Goal: Task Accomplishment & Management: Use online tool/utility

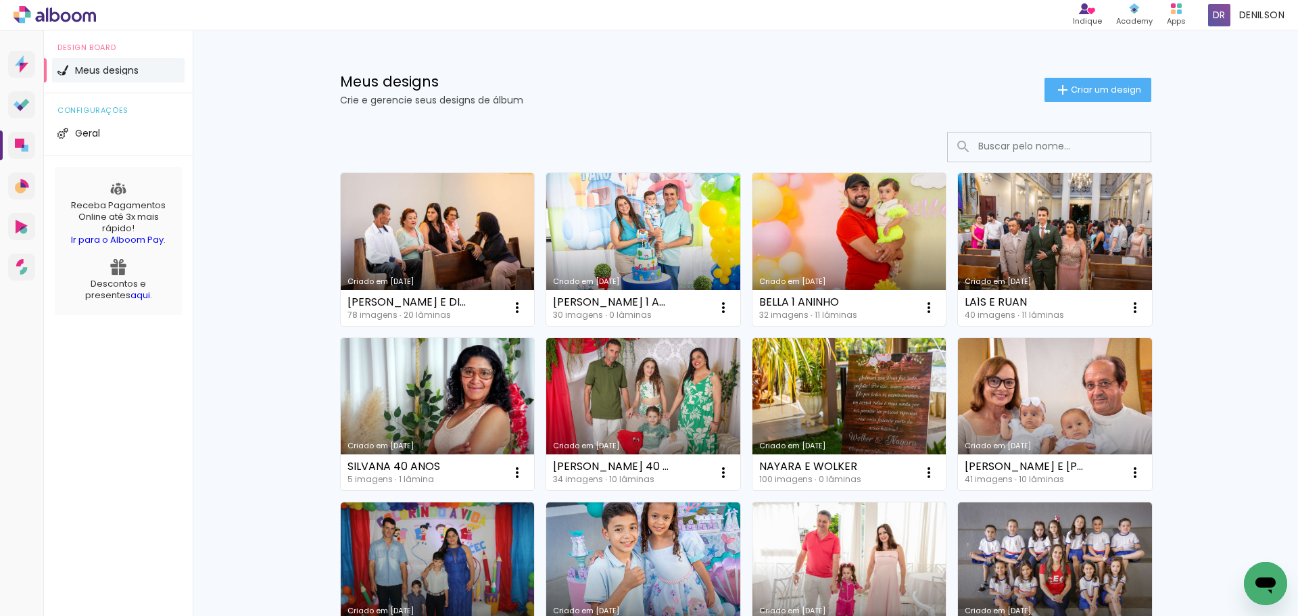
click at [812, 246] on link "Criado em [DATE]" at bounding box center [850, 249] width 194 height 153
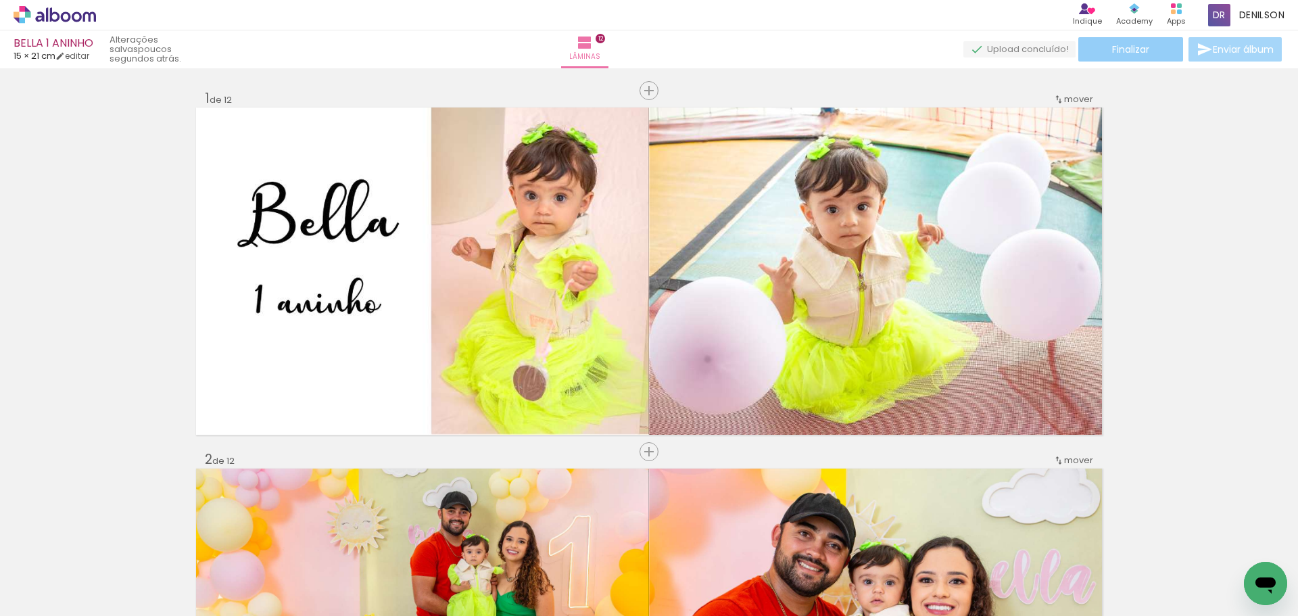
click at [1112, 54] on span "Finalizar" at bounding box center [1130, 49] width 37 height 9
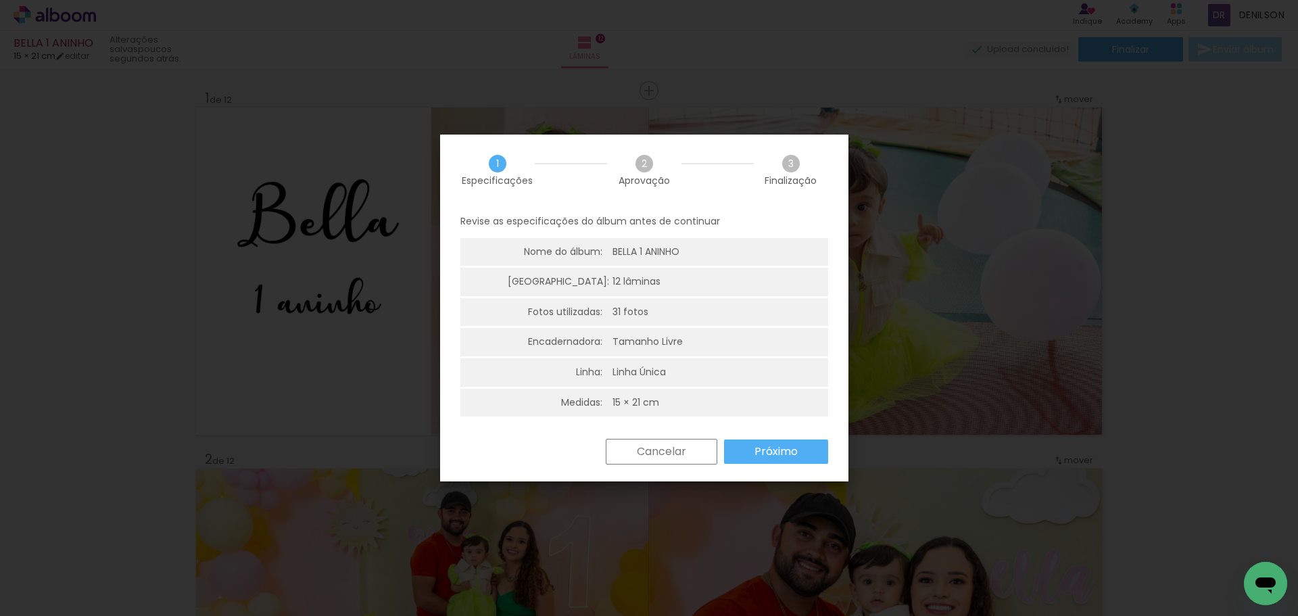
click at [0, 0] on slot "Próximo" at bounding box center [0, 0] width 0 height 0
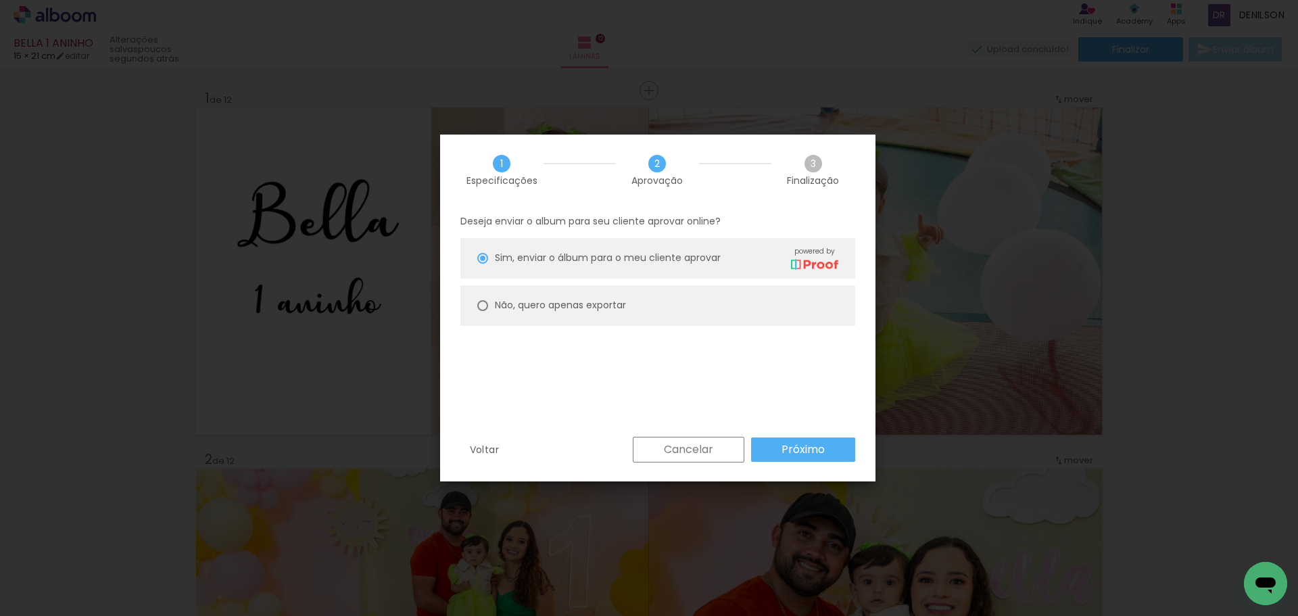
click at [0, 0] on slot "Não, quero apenas exportar" at bounding box center [0, 0] width 0 height 0
type paper-radio-button "on"
click at [0, 0] on slot "Próximo" at bounding box center [0, 0] width 0 height 0
type input "Alta, 300 DPI"
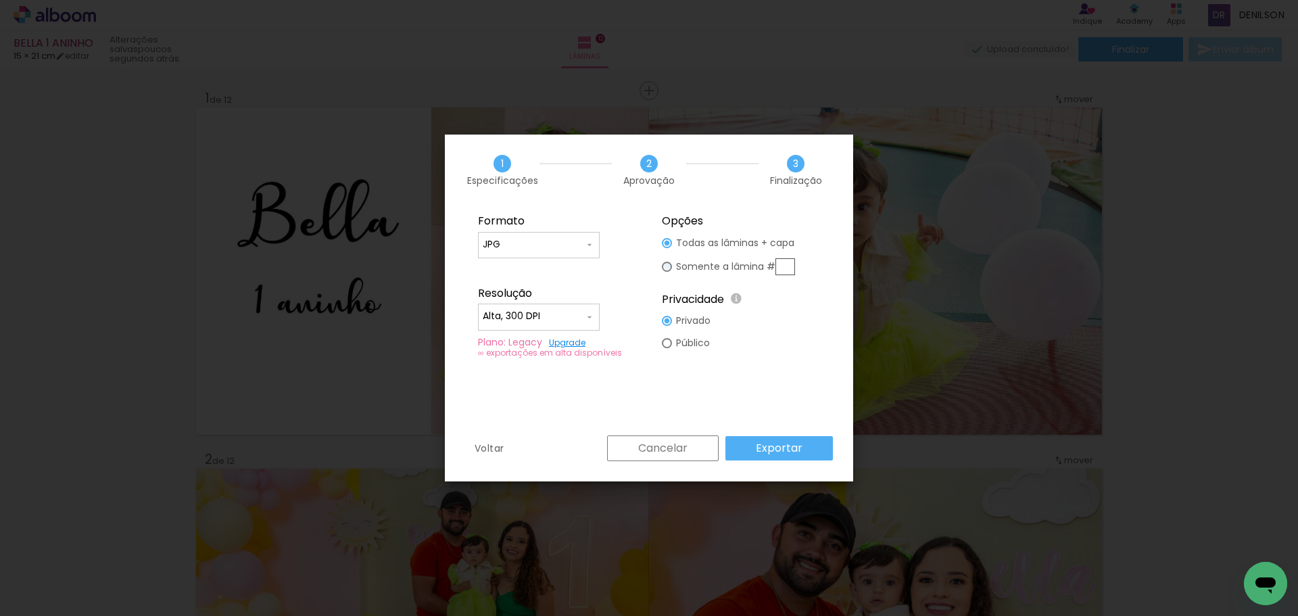
drag, startPoint x: 670, startPoint y: 265, endPoint x: 736, endPoint y: 264, distance: 65.6
click at [671, 248] on div at bounding box center [667, 243] width 10 height 10
type paper-radio-button "on"
click at [794, 264] on input "text" at bounding box center [786, 266] width 20 height 17
type input "10"
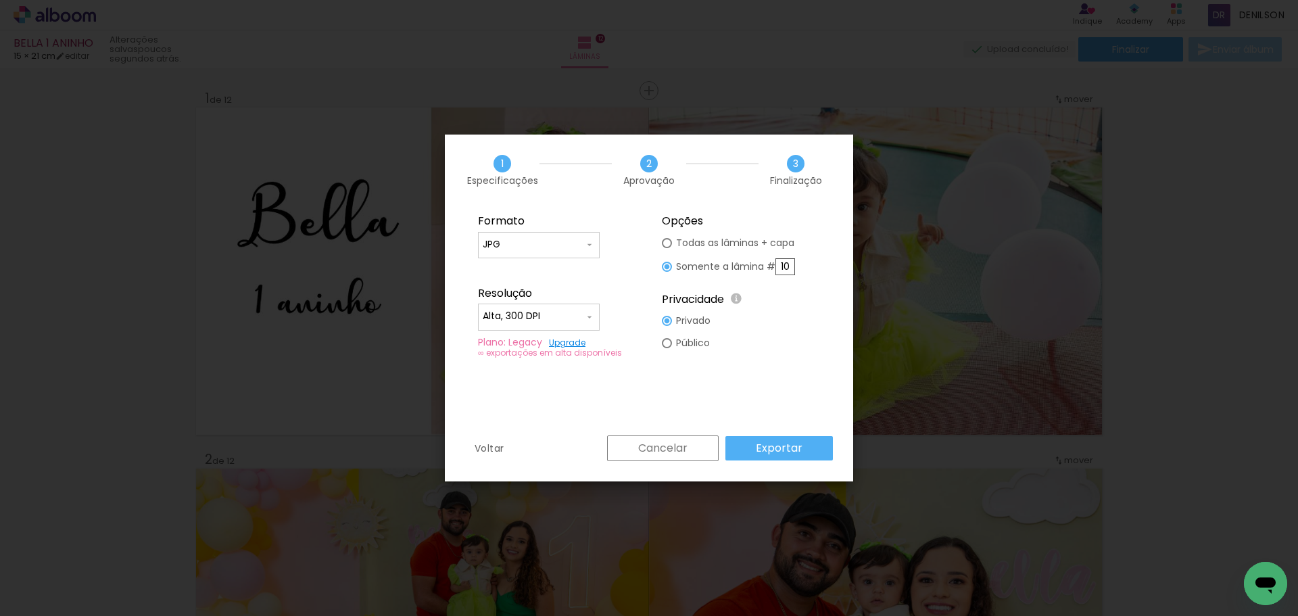
click at [0, 0] on slot "Exportar" at bounding box center [0, 0] width 0 height 0
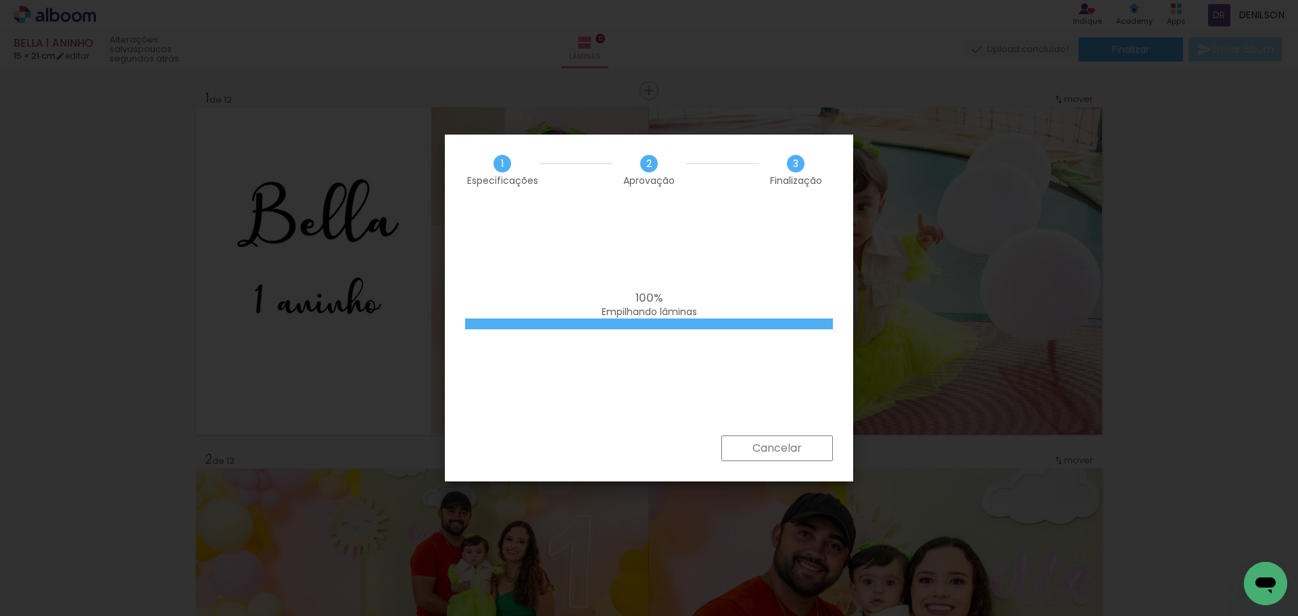
scroll to position [4707, 0]
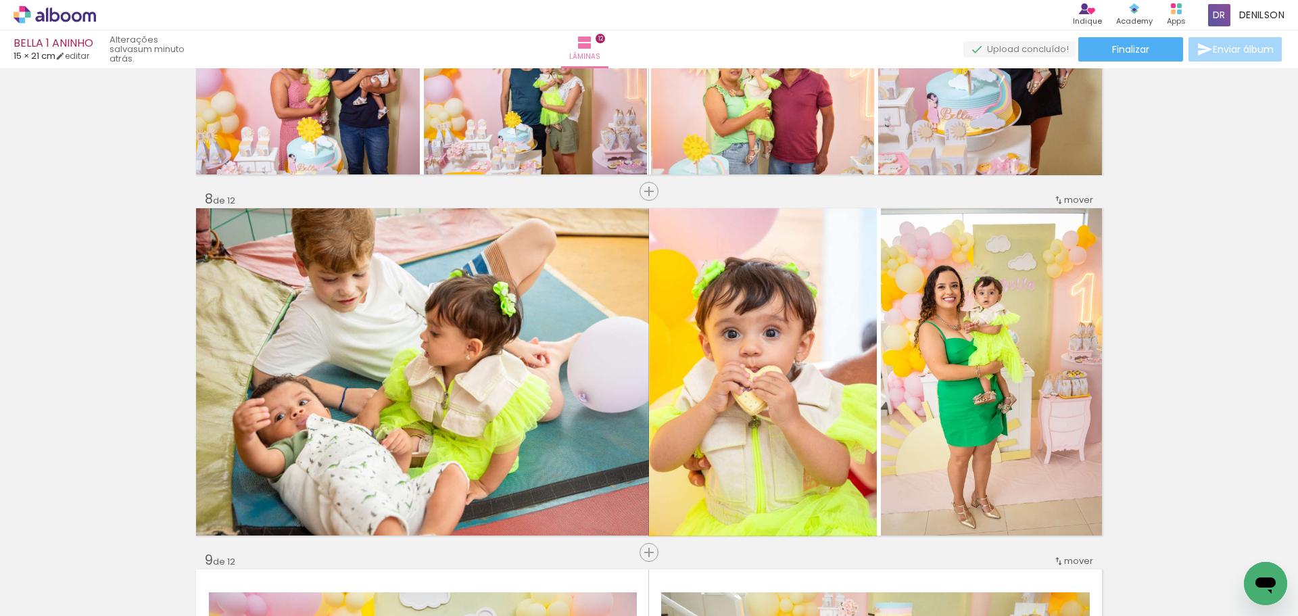
scroll to position [2483, 0]
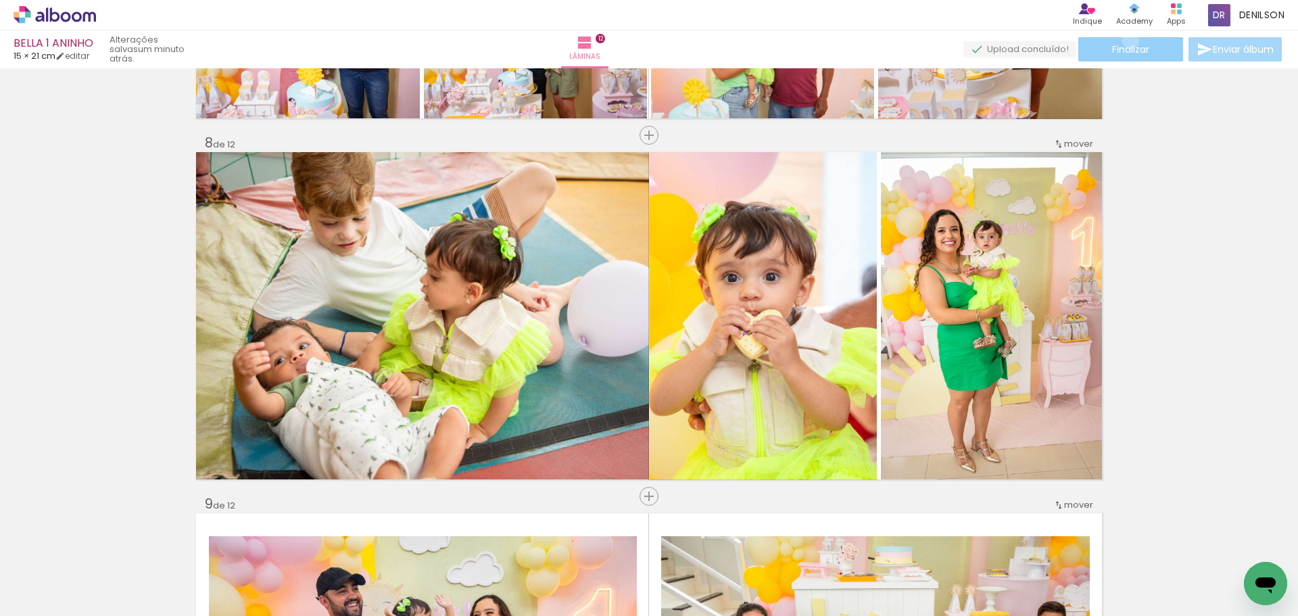
click at [1126, 40] on paper-button "Finalizar" at bounding box center [1131, 49] width 105 height 24
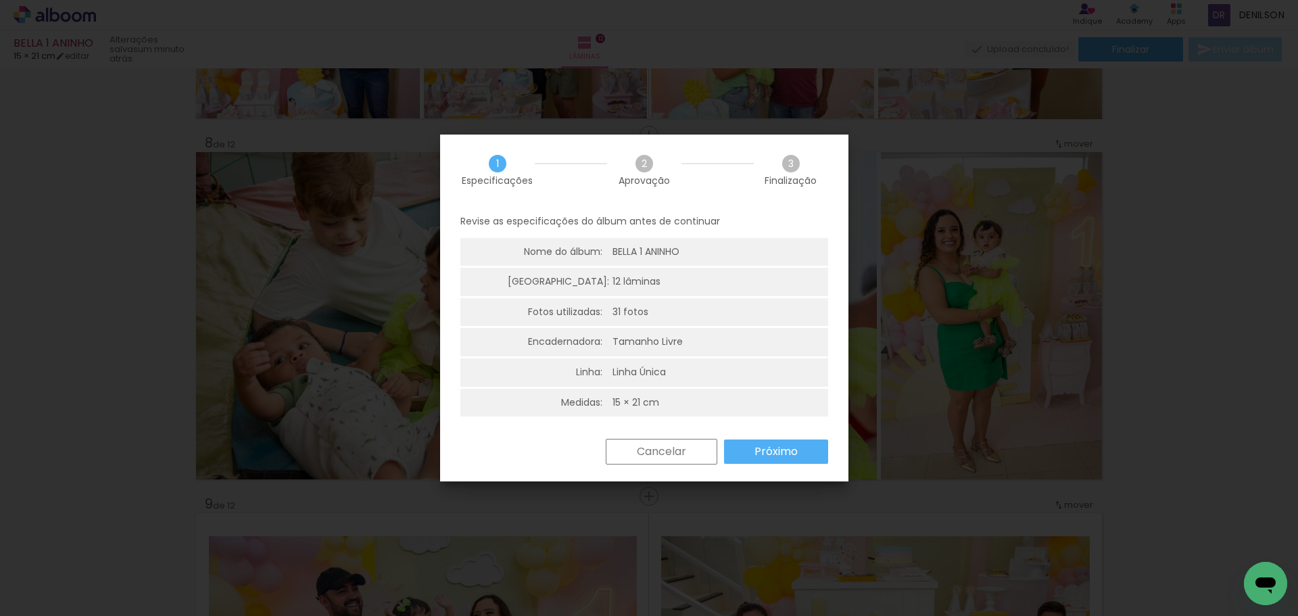
click at [0, 0] on slot "Próximo" at bounding box center [0, 0] width 0 height 0
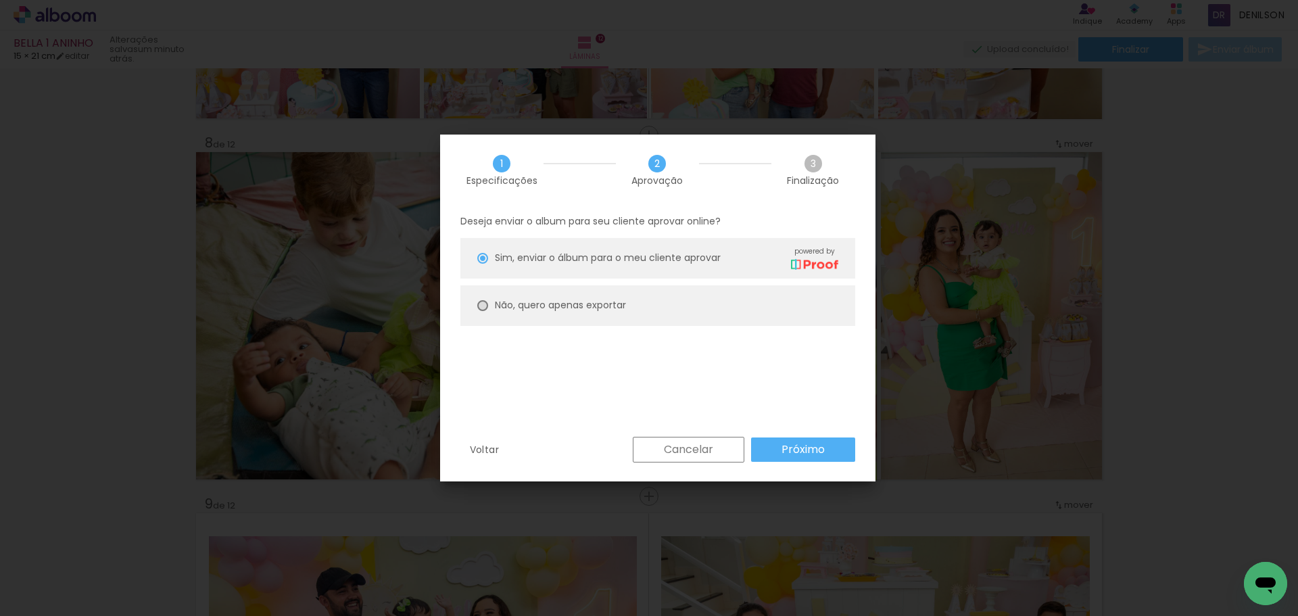
click at [486, 264] on div at bounding box center [482, 258] width 11 height 11
type paper-radio-button "on"
click at [826, 452] on paper-button "Próximo" at bounding box center [803, 450] width 104 height 24
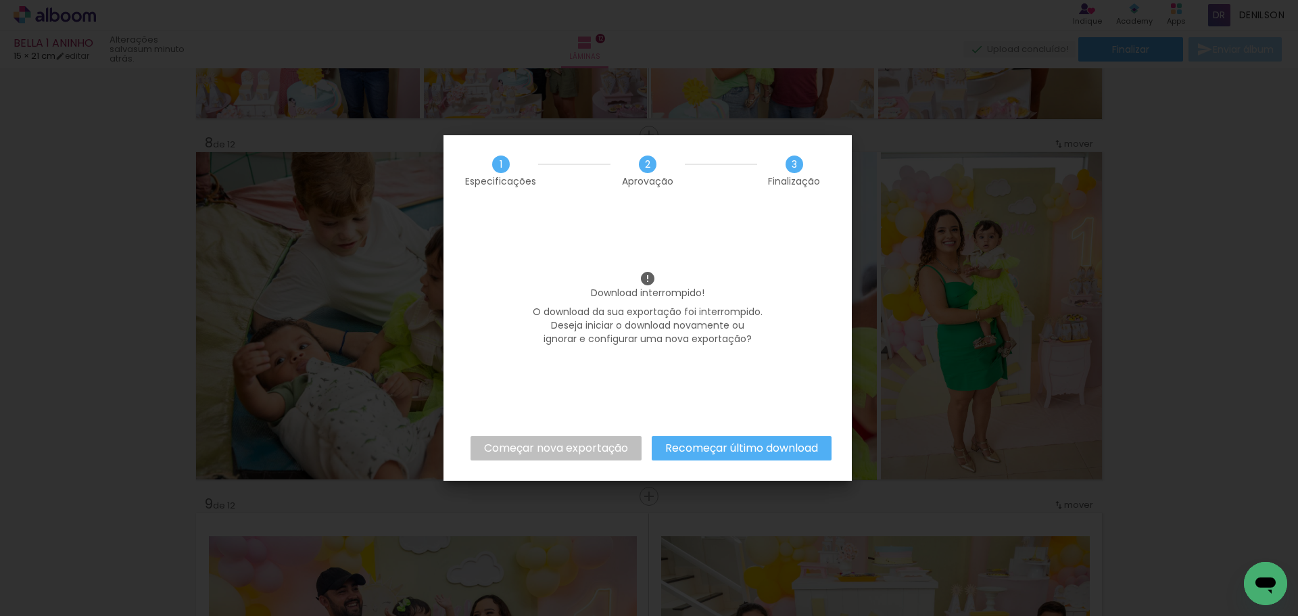
click at [0, 0] on slot "Recomeçar último download" at bounding box center [0, 0] width 0 height 0
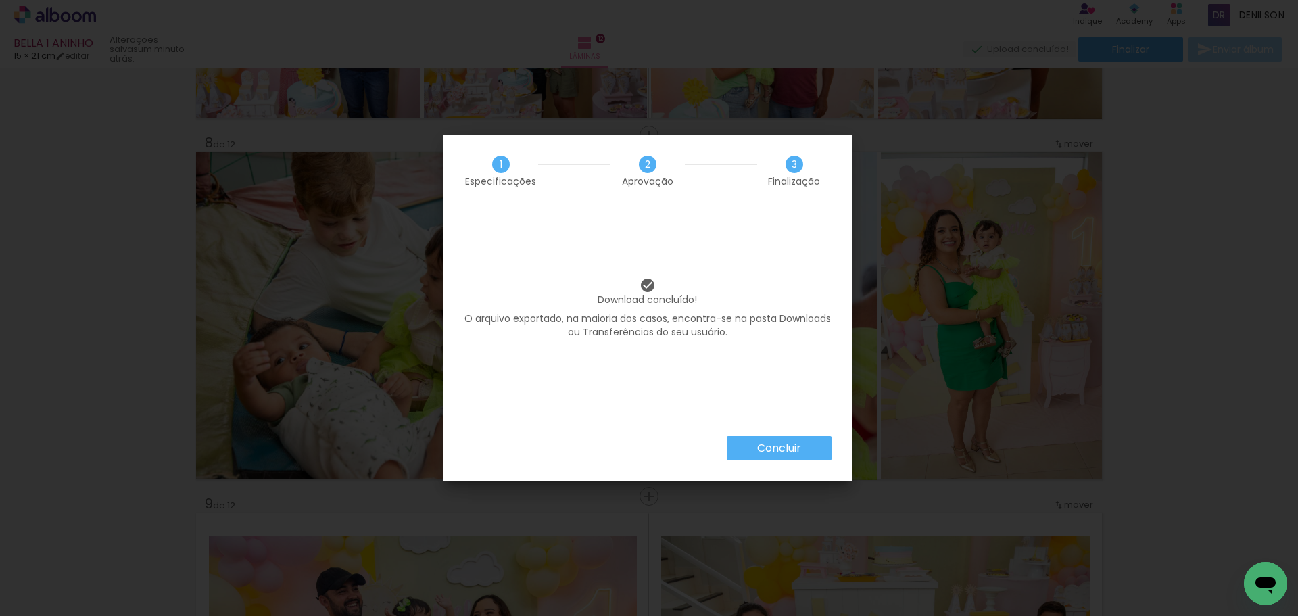
click at [0, 0] on slot "Concluir" at bounding box center [0, 0] width 0 height 0
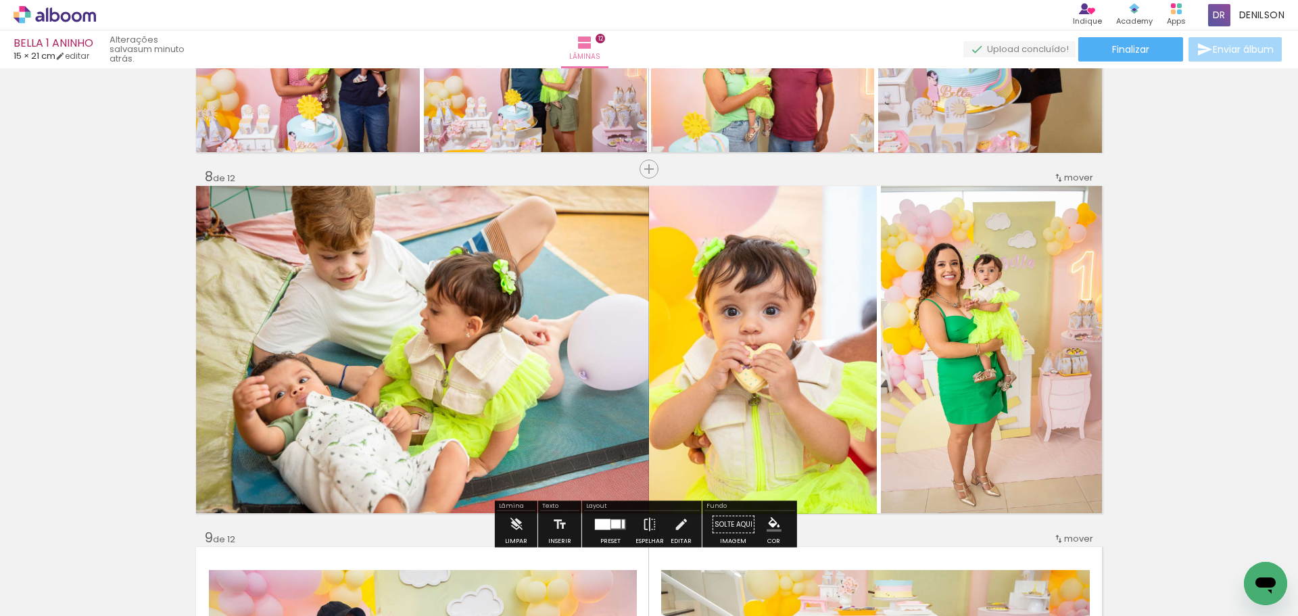
scroll to position [2416, 0]
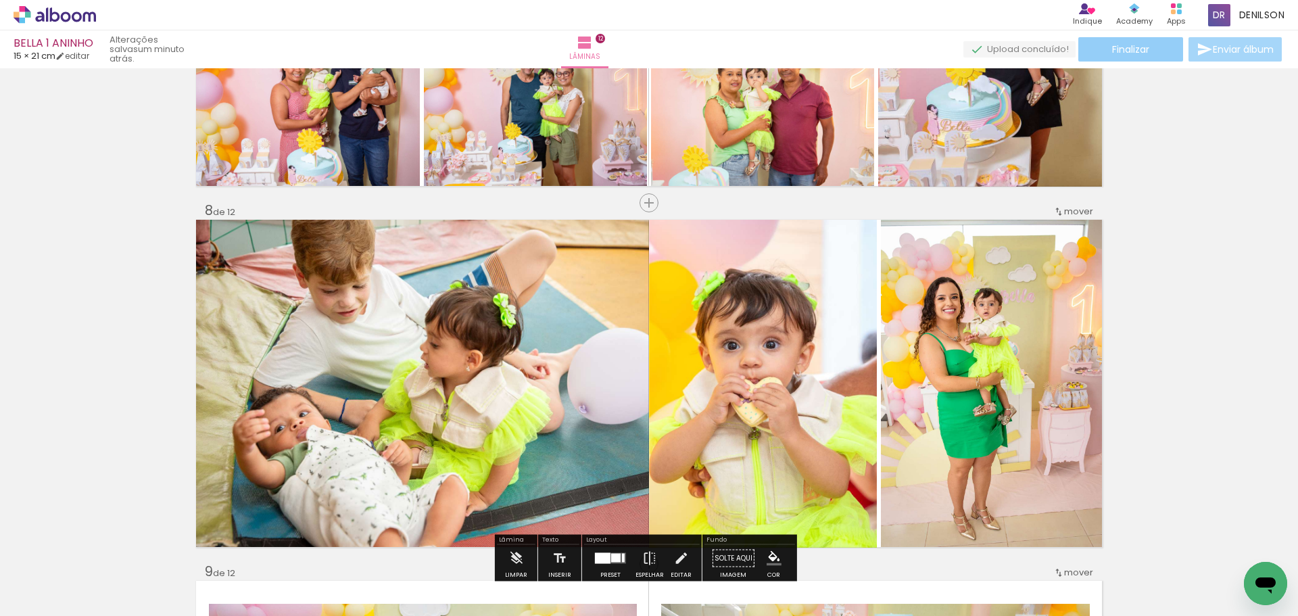
click at [1134, 53] on span "Finalizar" at bounding box center [1130, 49] width 37 height 9
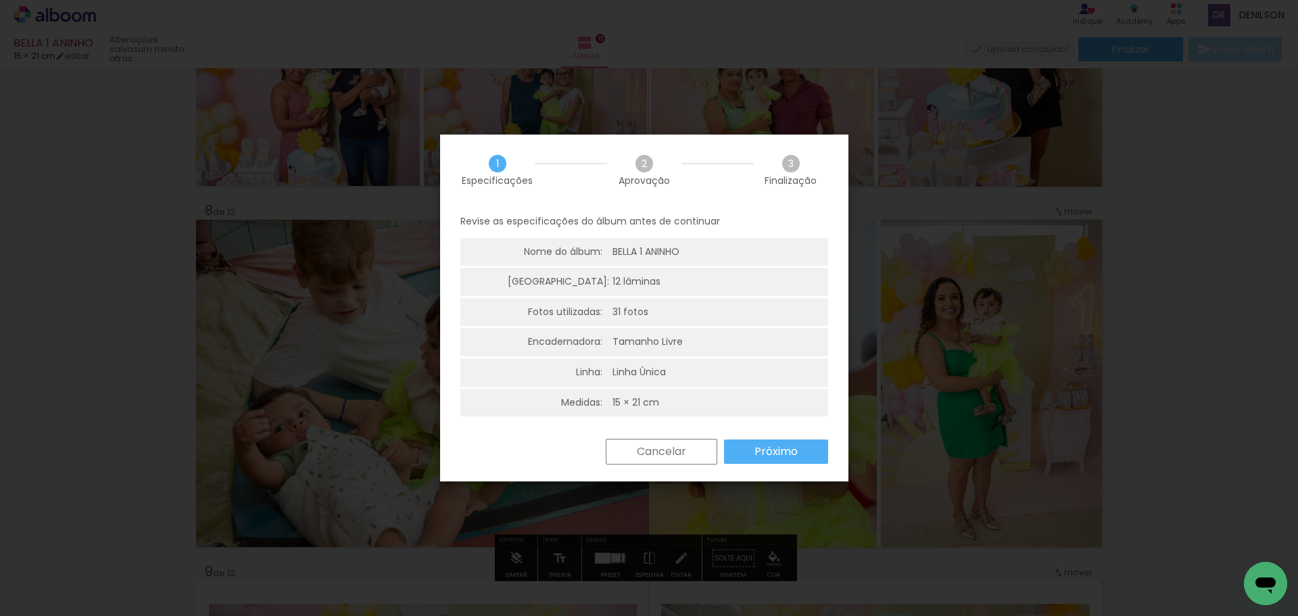
click at [784, 459] on paper-button "Próximo" at bounding box center [776, 452] width 104 height 24
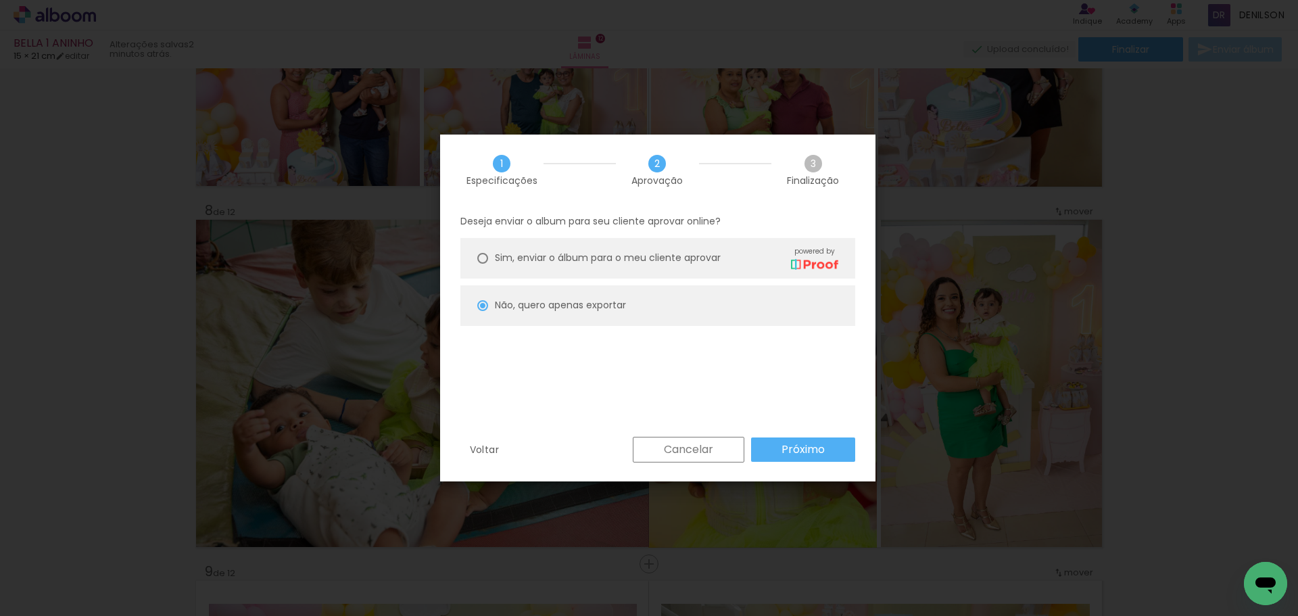
click at [506, 258] on span "Sim, enviar o álbum para o meu cliente aprovar" at bounding box center [608, 258] width 226 height 14
type paper-radio-button "on"
click at [0, 0] on slot "Próximo" at bounding box center [0, 0] width 0 height 0
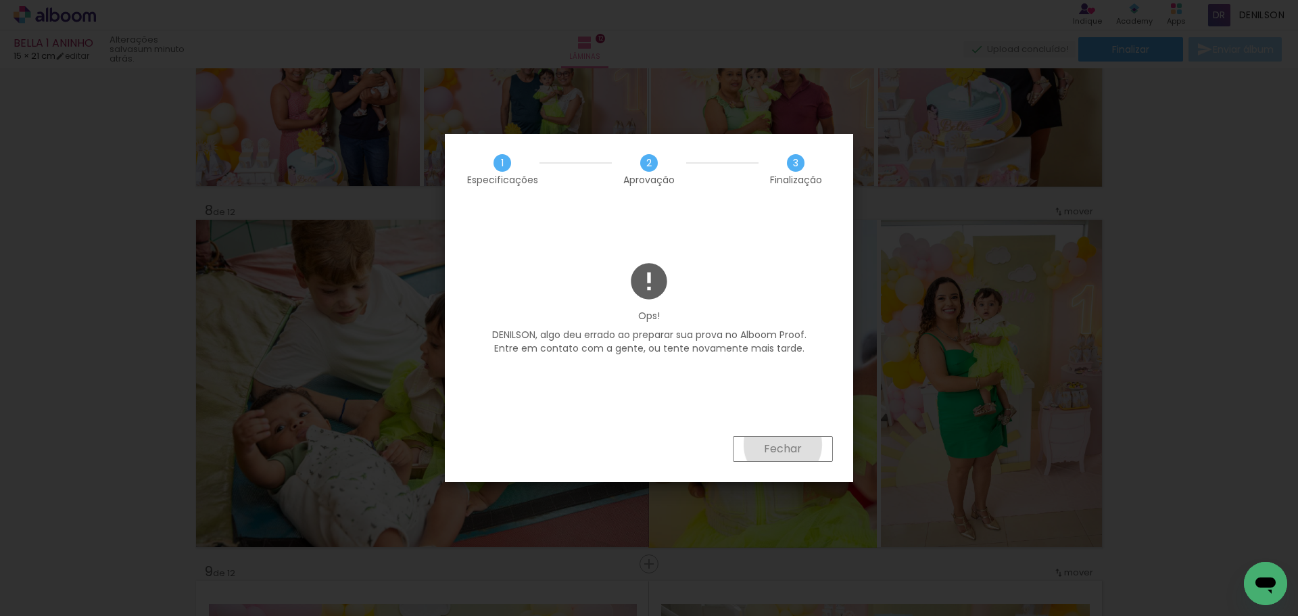
click at [0, 0] on slot "Fechar" at bounding box center [0, 0] width 0 height 0
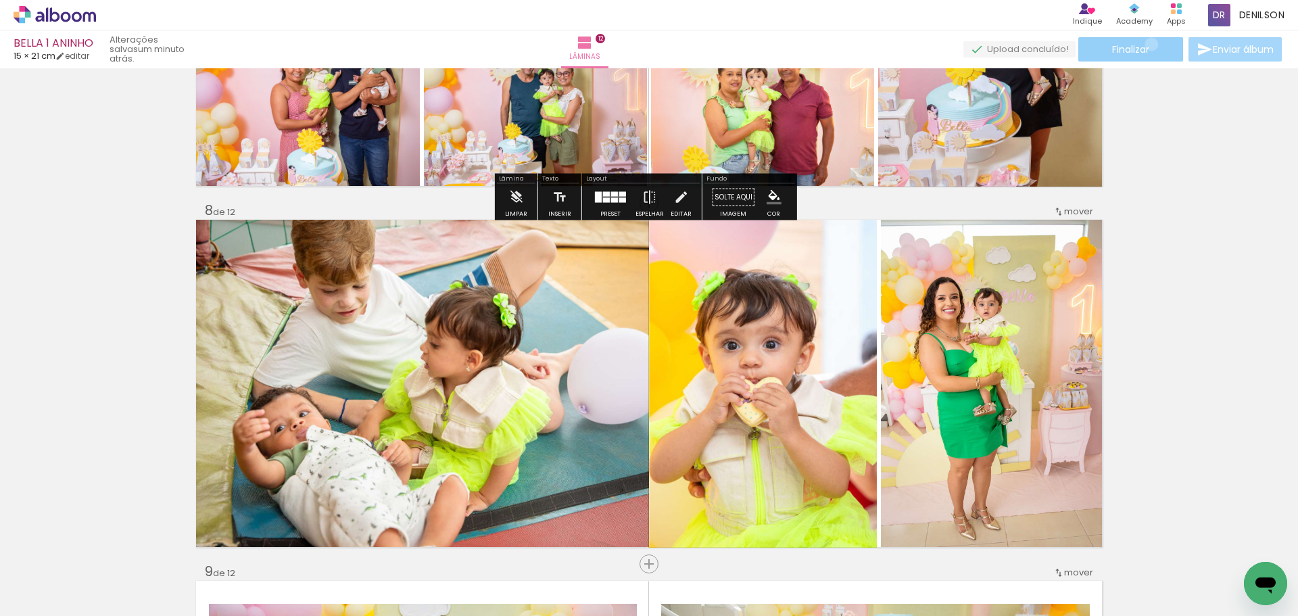
click at [1146, 45] on paper-button "Finalizar" at bounding box center [1131, 49] width 105 height 24
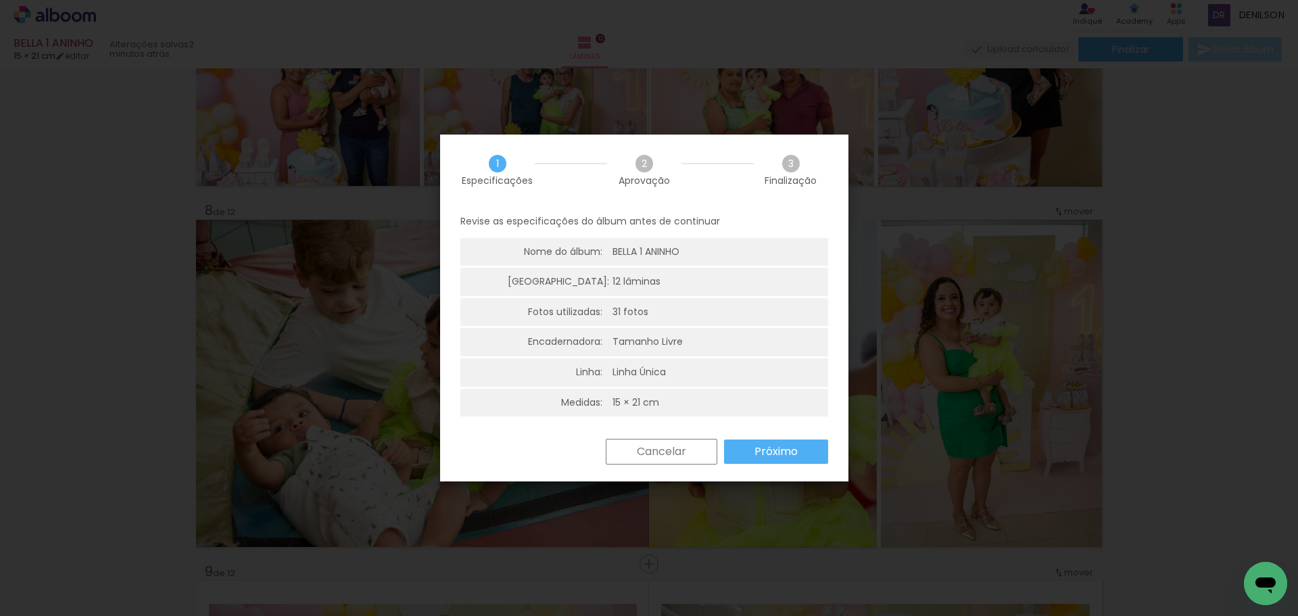
click at [806, 451] on paper-button "Próximo" at bounding box center [776, 452] width 104 height 24
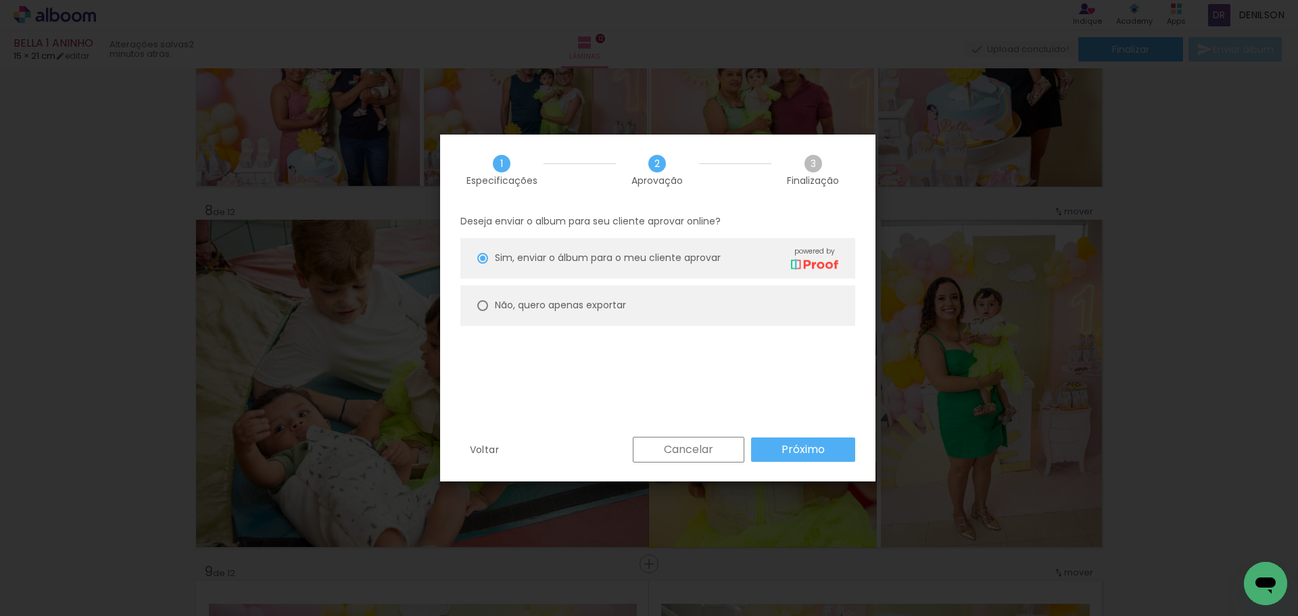
click at [0, 0] on slot "Não, quero apenas exportar" at bounding box center [0, 0] width 0 height 0
drag, startPoint x: 772, startPoint y: 444, endPoint x: 557, endPoint y: 337, distance: 240.1
click at [557, 337] on div "1 Especificações 2 Aprovação 3 Finalização Deseja enviar o album para seu clien…" at bounding box center [658, 308] width 436 height 347
click at [495, 258] on span "Sim, enviar o álbum para o meu cliente aprovar" at bounding box center [608, 258] width 226 height 14
click at [780, 449] on paper-button "Próximo" at bounding box center [803, 450] width 104 height 24
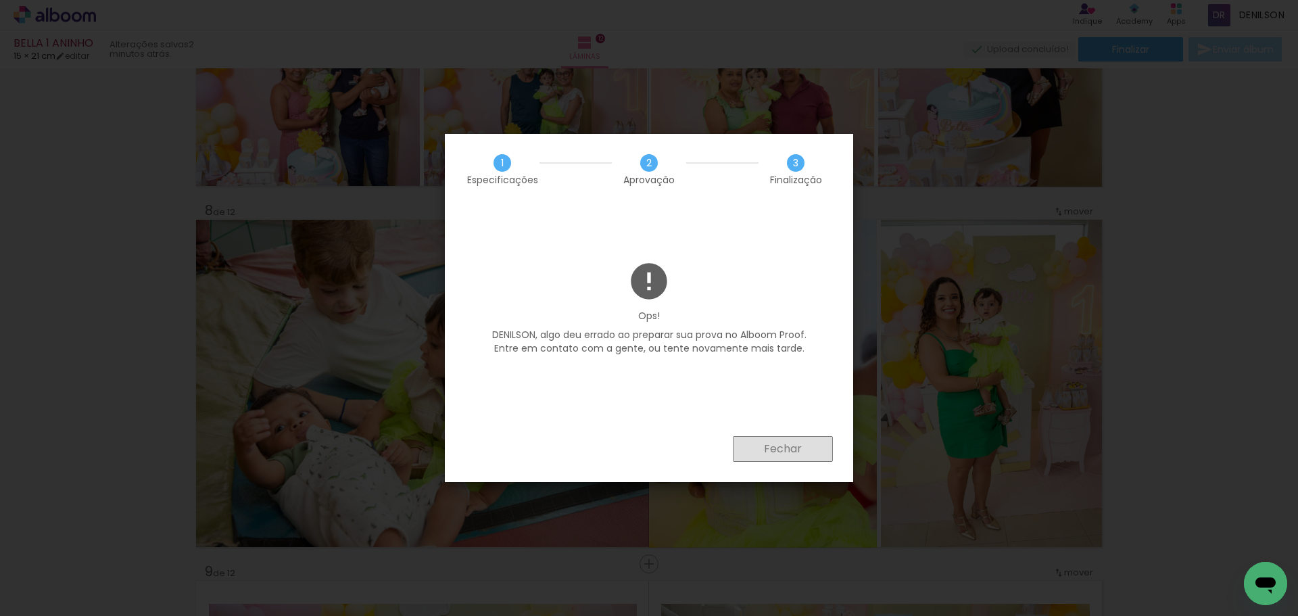
click at [802, 446] on paper-button "Fechar" at bounding box center [783, 449] width 100 height 26
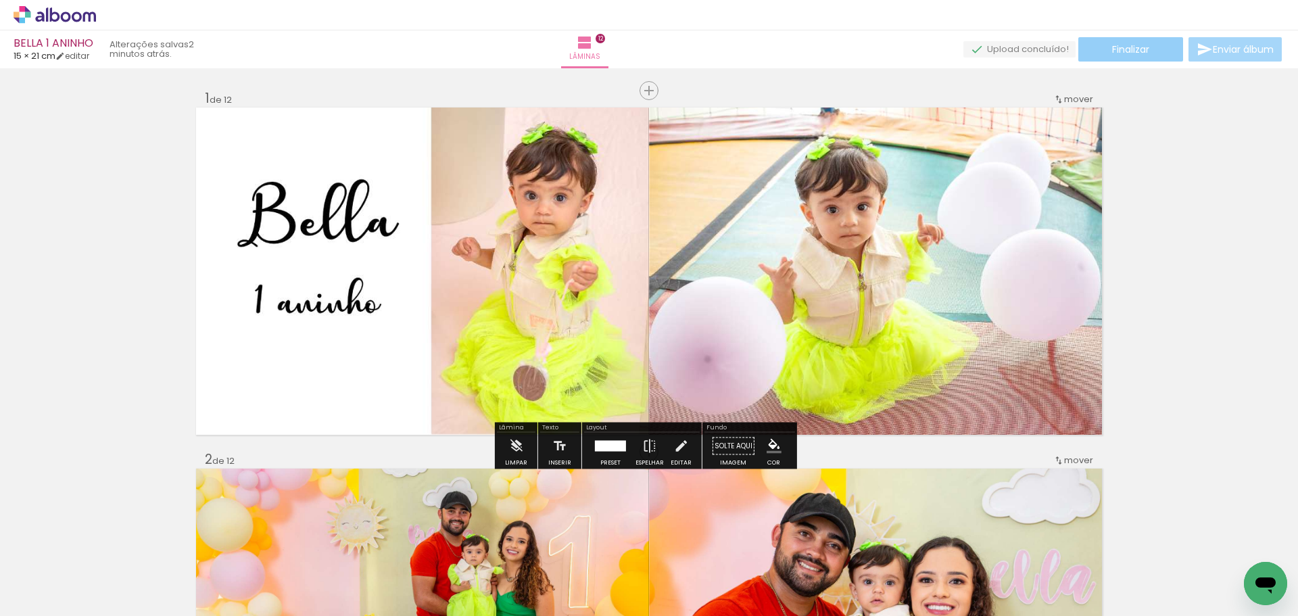
click at [1117, 49] on span "Finalizar" at bounding box center [1130, 49] width 37 height 9
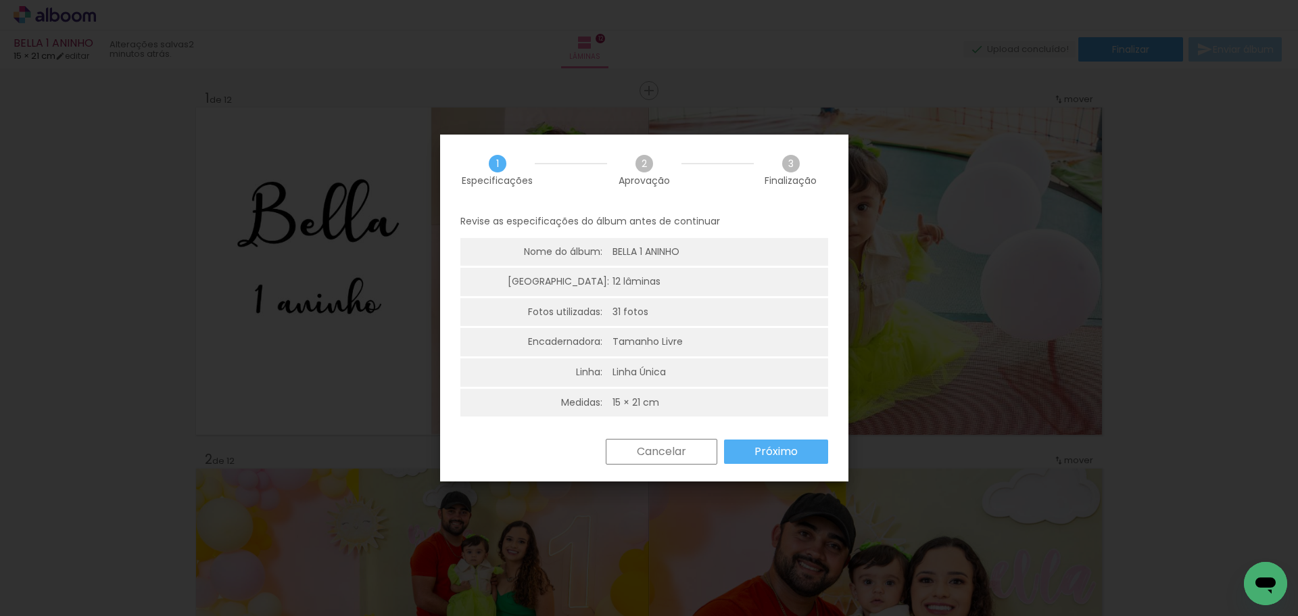
click at [0, 0] on slot "Próximo" at bounding box center [0, 0] width 0 height 0
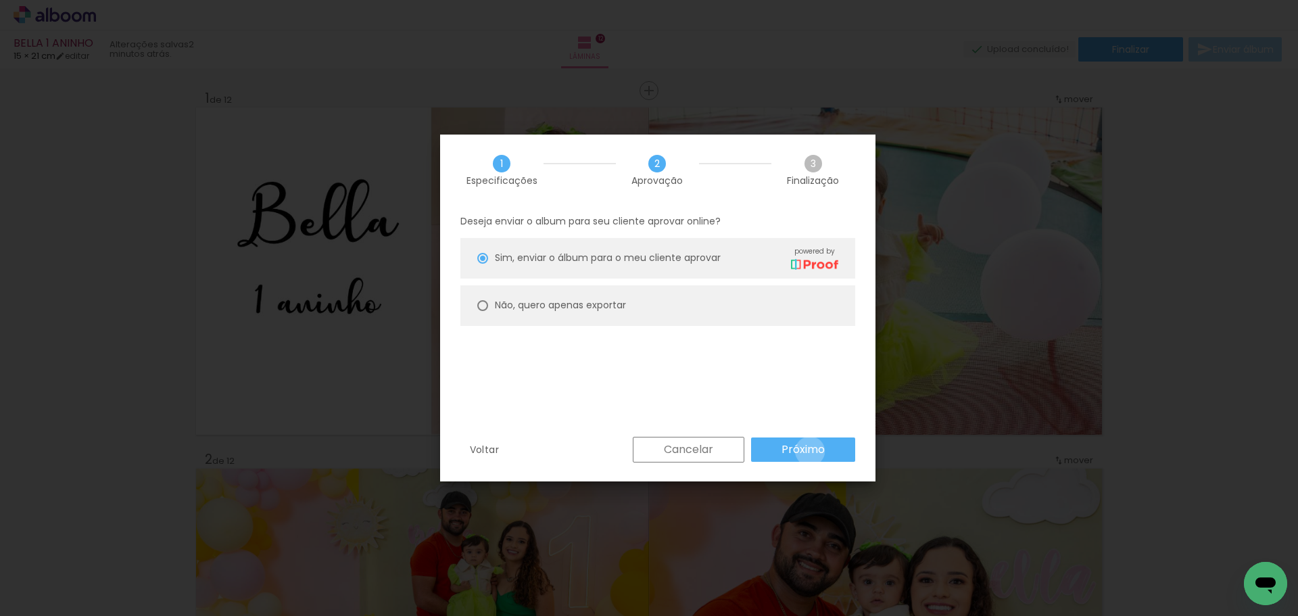
click at [0, 0] on slot "Próximo" at bounding box center [0, 0] width 0 height 0
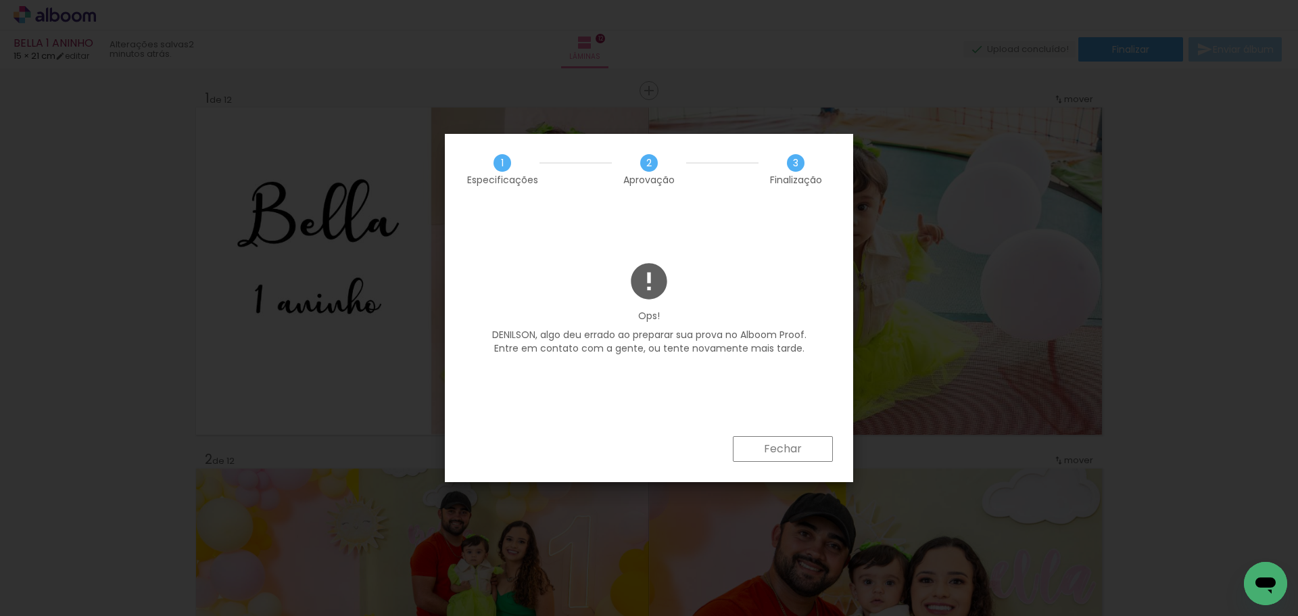
click at [809, 446] on paper-button "Fechar" at bounding box center [783, 449] width 100 height 26
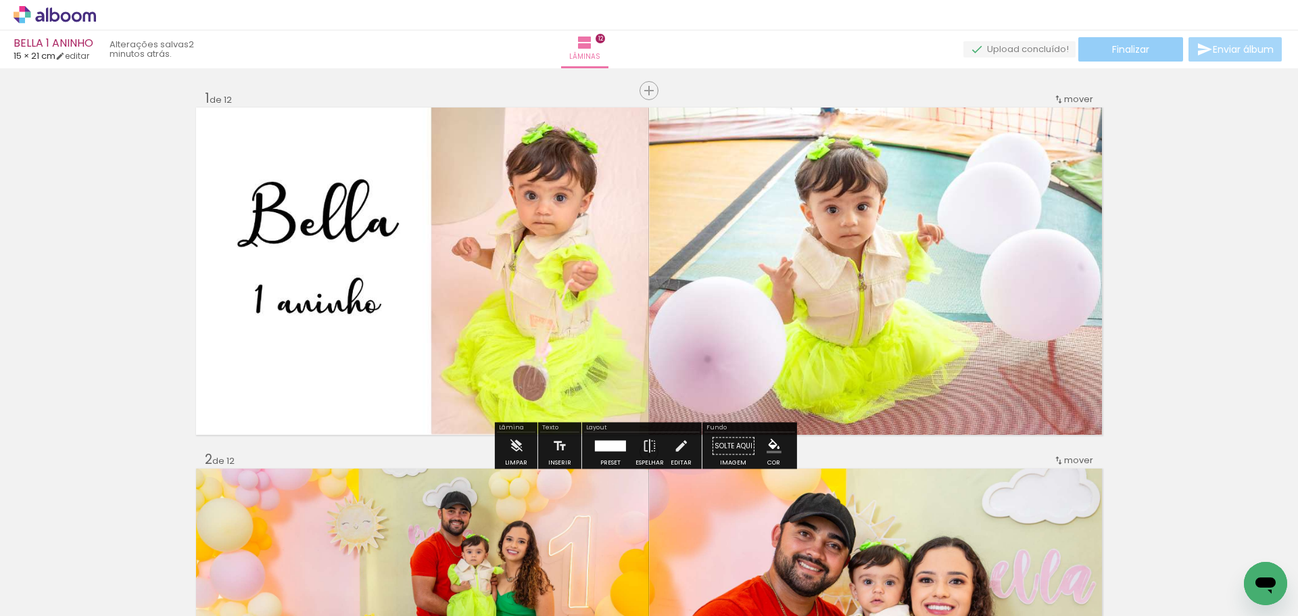
click at [1131, 51] on span "Finalizar" at bounding box center [1130, 49] width 37 height 9
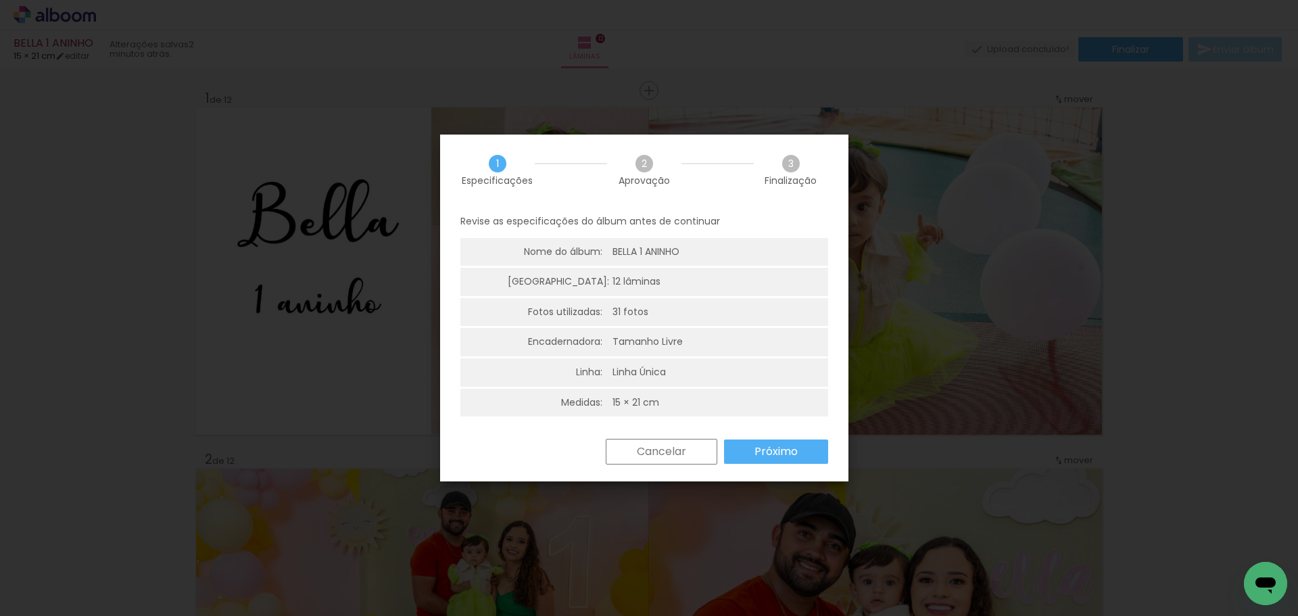
click at [0, 0] on slot "Próximo" at bounding box center [0, 0] width 0 height 0
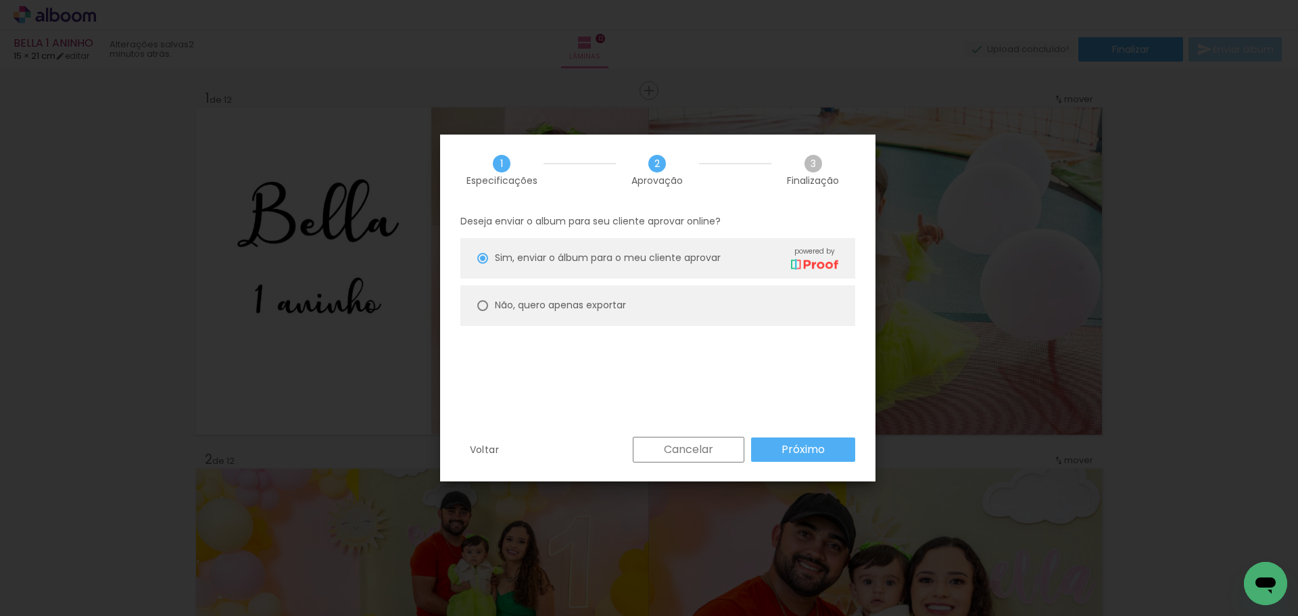
click at [553, 296] on paper-radio-button "Não, quero apenas exportar" at bounding box center [658, 305] width 395 height 41
type paper-radio-button "on"
click at [0, 0] on slot "Próximo" at bounding box center [0, 0] width 0 height 0
type input "Alta, 300 DPI"
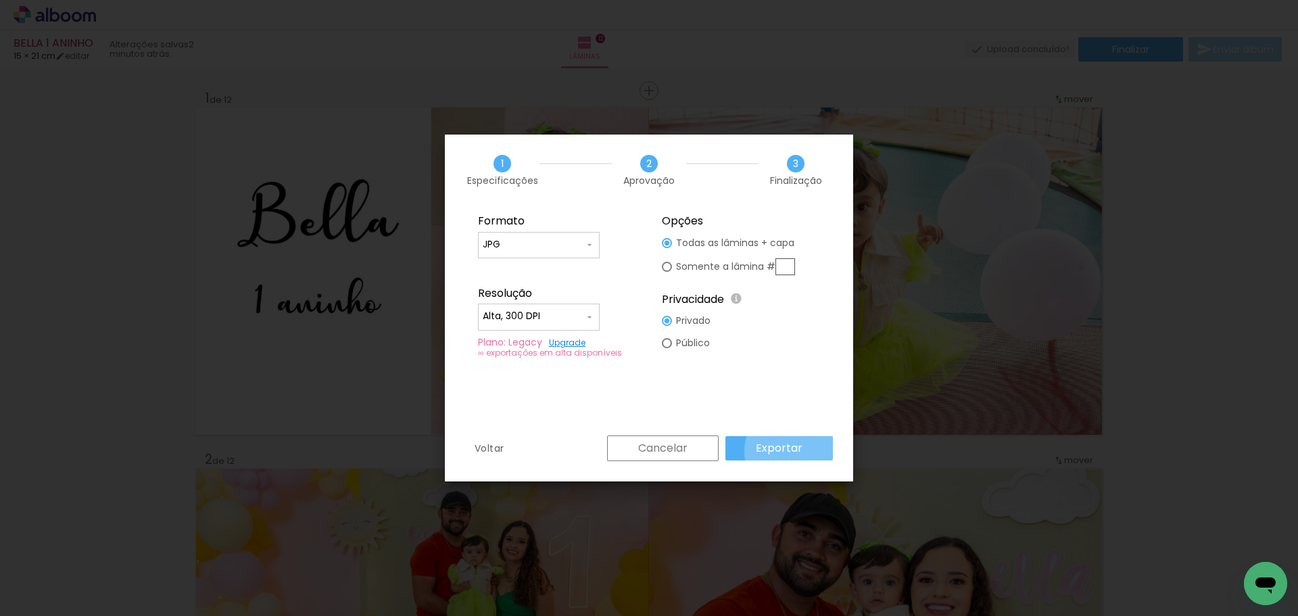
click at [0, 0] on slot "Exportar" at bounding box center [0, 0] width 0 height 0
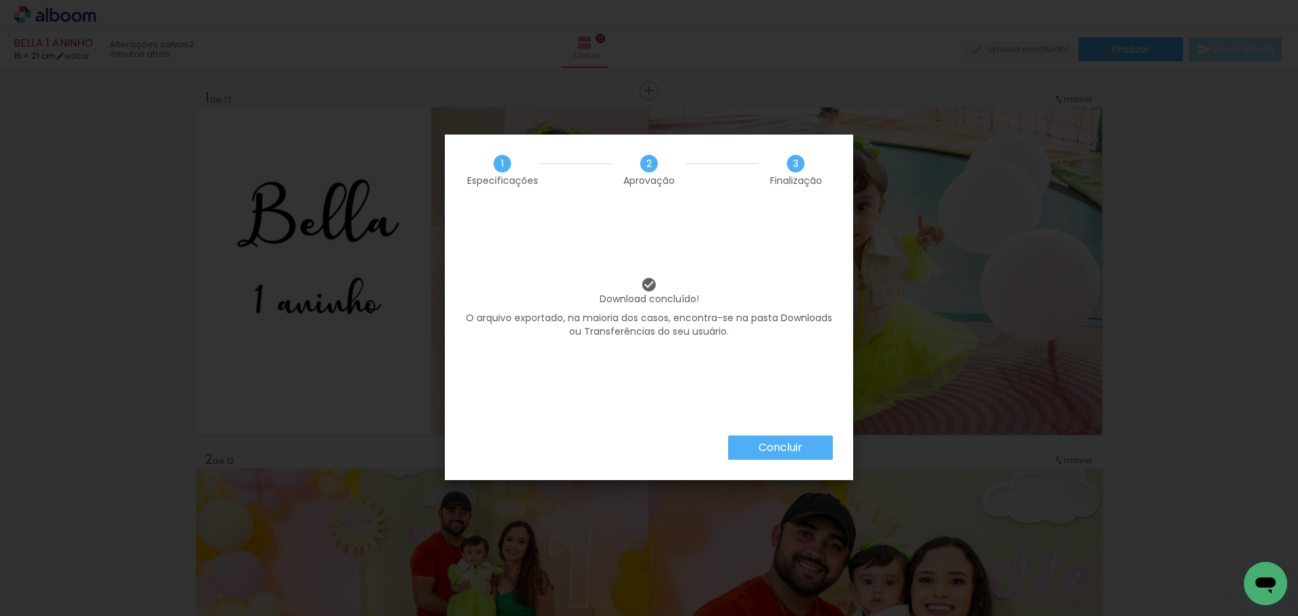
click at [0, 0] on slot "Concluir" at bounding box center [0, 0] width 0 height 0
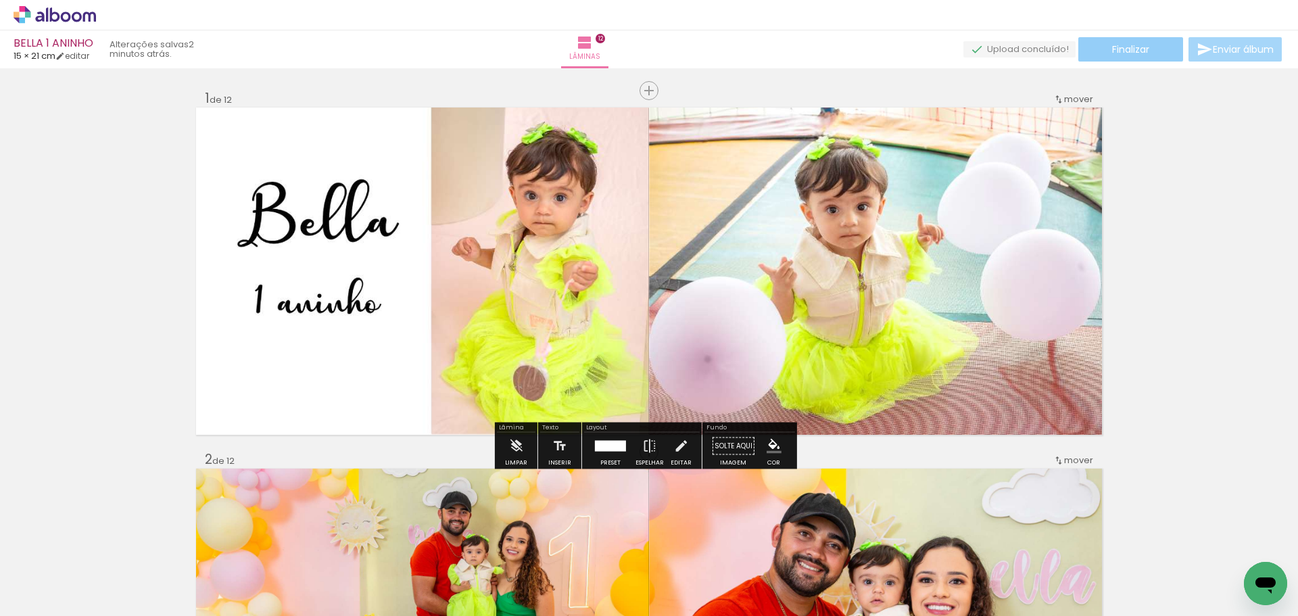
click at [1117, 46] on span "Finalizar" at bounding box center [1130, 49] width 37 height 9
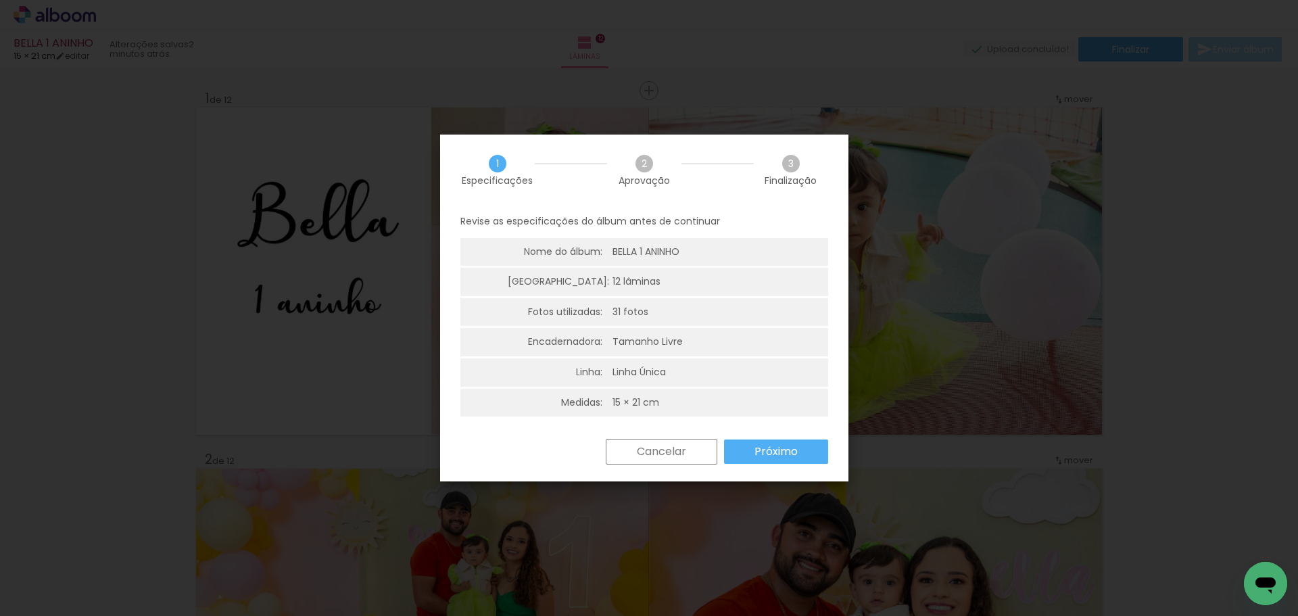
click at [0, 0] on slot "Próximo" at bounding box center [0, 0] width 0 height 0
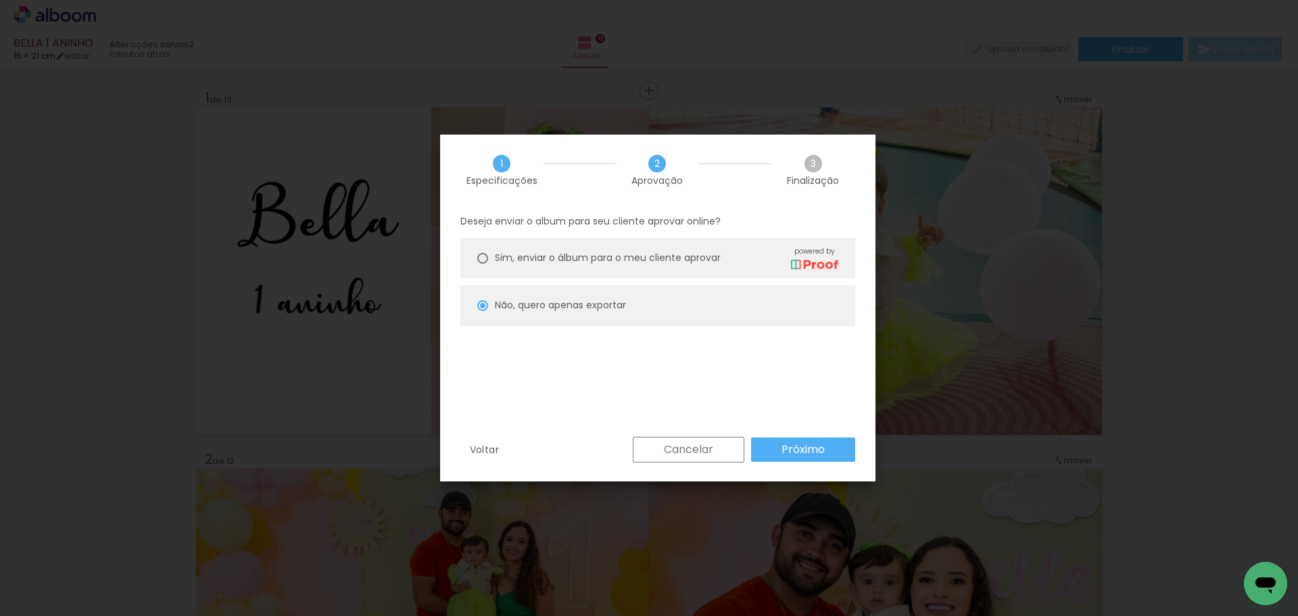
click at [620, 260] on span "Sim, enviar o álbum para o meu cliente aprovar" at bounding box center [608, 258] width 226 height 14
type paper-radio-button "on"
click at [0, 0] on slot "Próximo" at bounding box center [0, 0] width 0 height 0
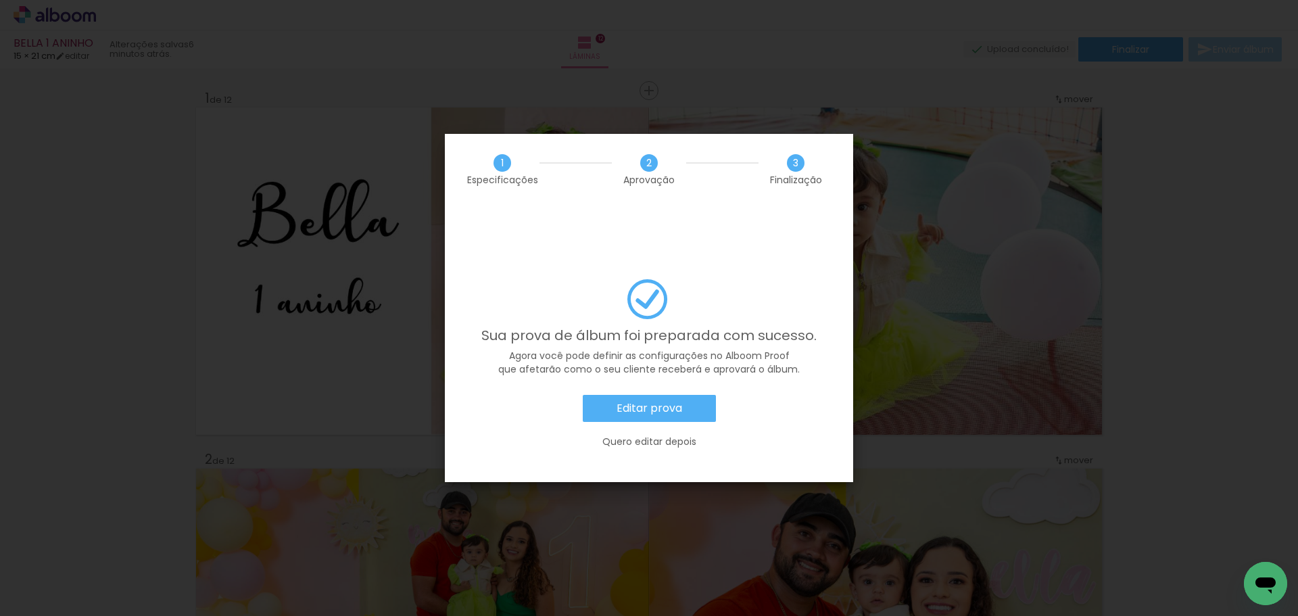
click at [0, 0] on slot "Editar prova" at bounding box center [0, 0] width 0 height 0
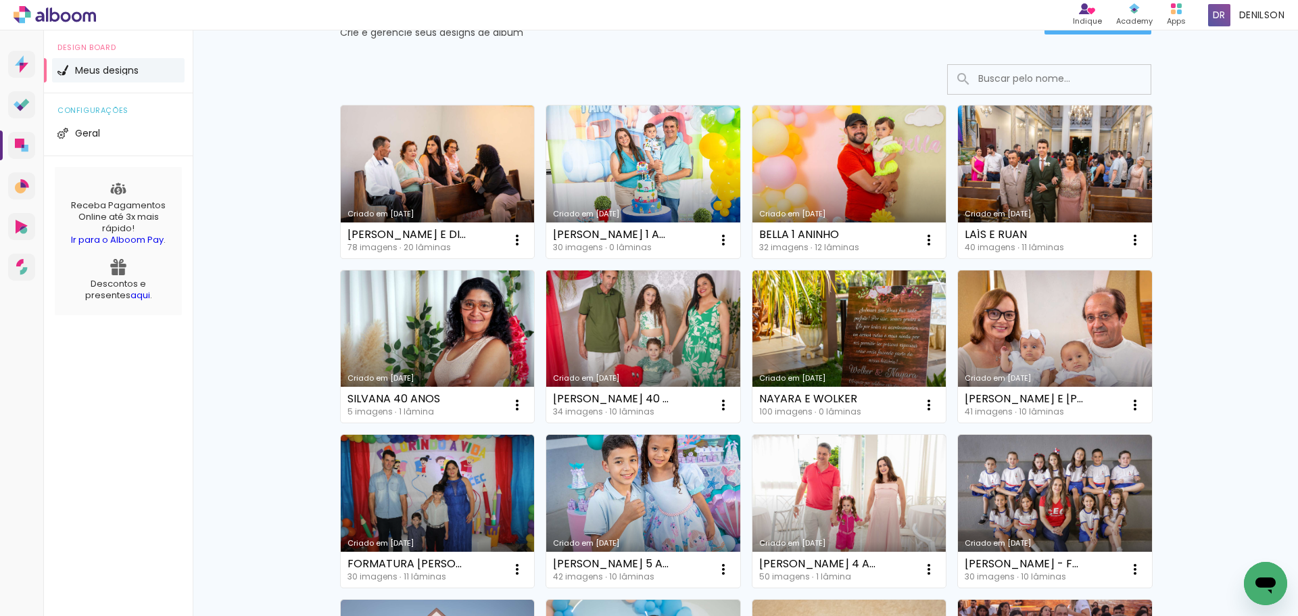
scroll to position [135, 0]
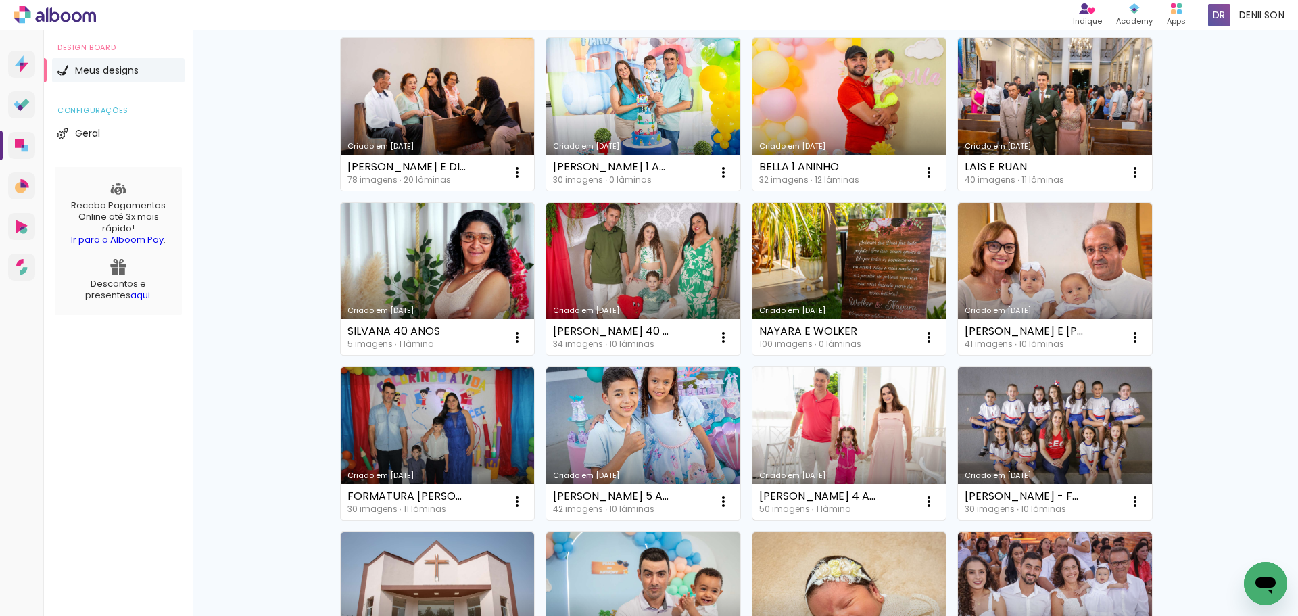
click at [857, 427] on link "Criado em [DATE]" at bounding box center [850, 443] width 194 height 153
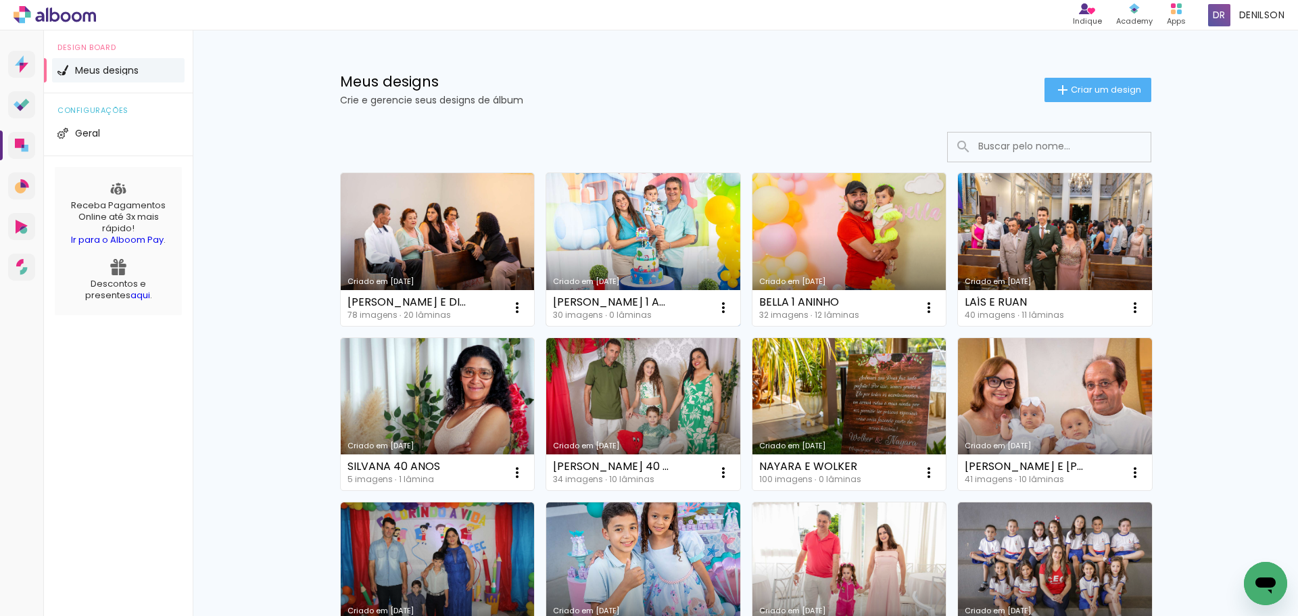
click at [626, 232] on link "Criado em [DATE]" at bounding box center [643, 249] width 194 height 153
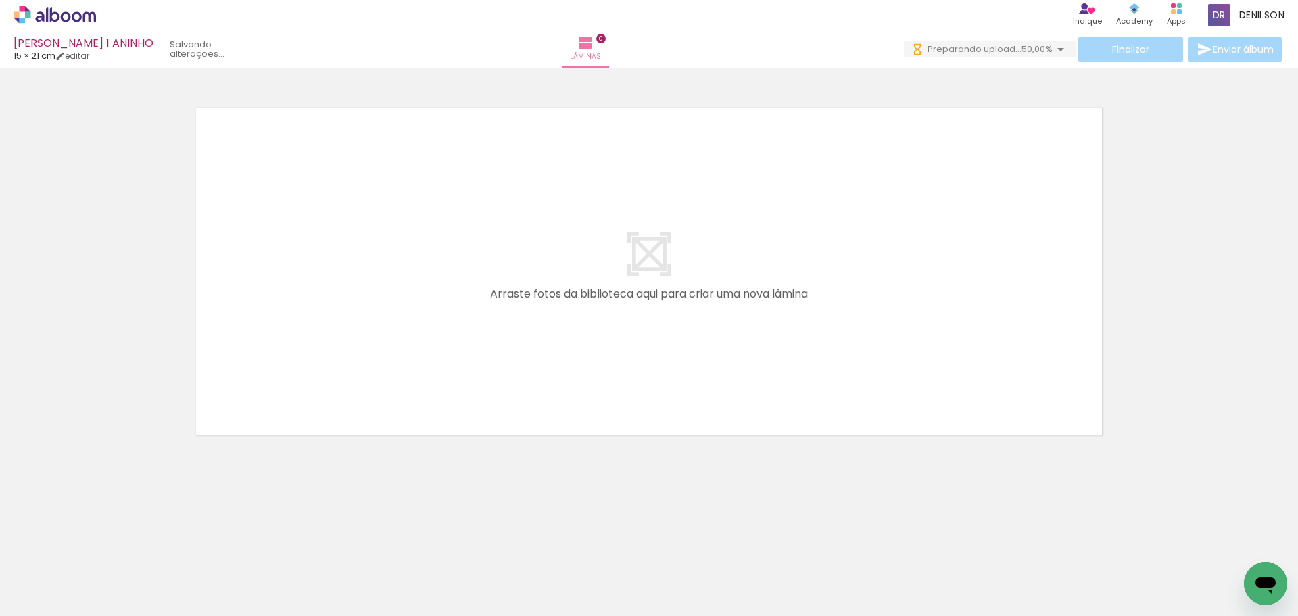
click at [71, 575] on iron-icon at bounding box center [69, 575] width 11 height 11
click at [0, 0] on slot "Não utilizadas" at bounding box center [0, 0] width 0 height 0
type input "Não utilizadas"
click at [1057, 54] on iron-icon at bounding box center [1061, 49] width 16 height 16
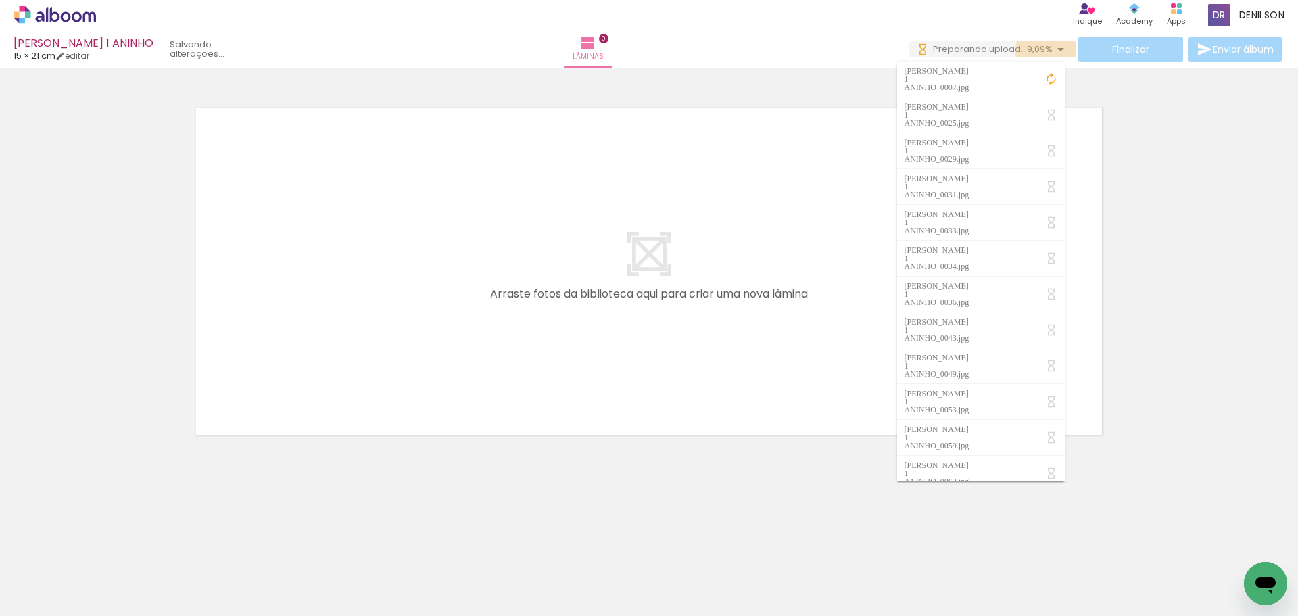
click at [1056, 51] on iron-icon at bounding box center [1061, 49] width 16 height 16
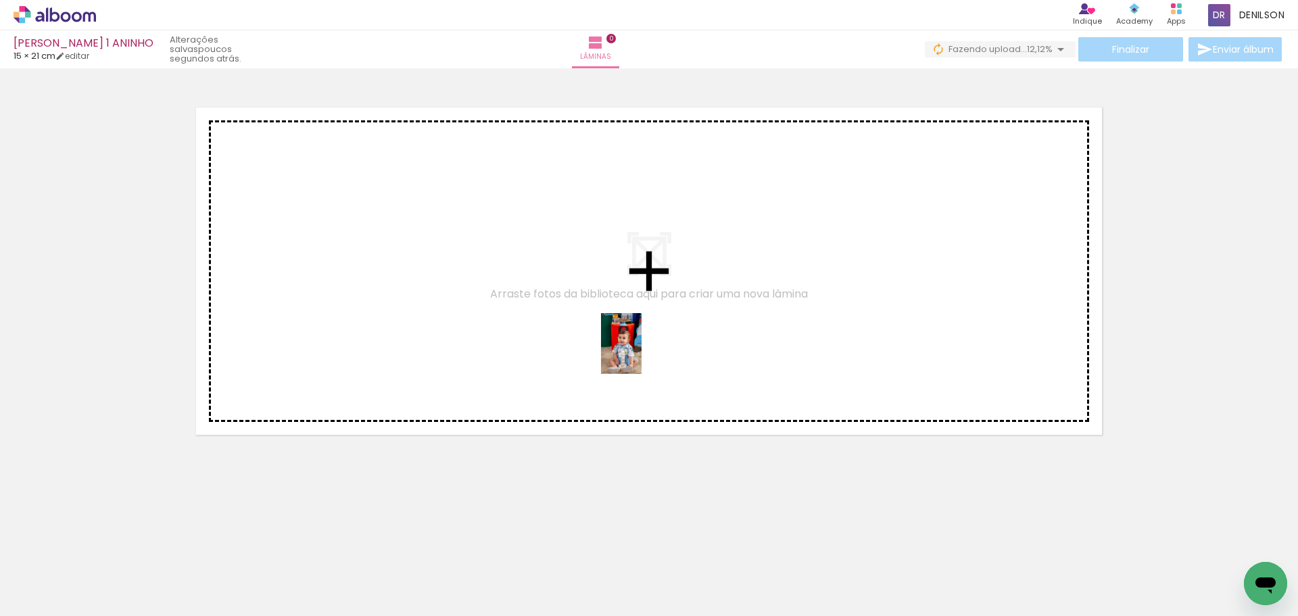
drag, startPoint x: 1050, startPoint y: 573, endPoint x: 634, endPoint y: 352, distance: 470.7
click at [634, 352] on quentale-workspace at bounding box center [649, 308] width 1298 height 616
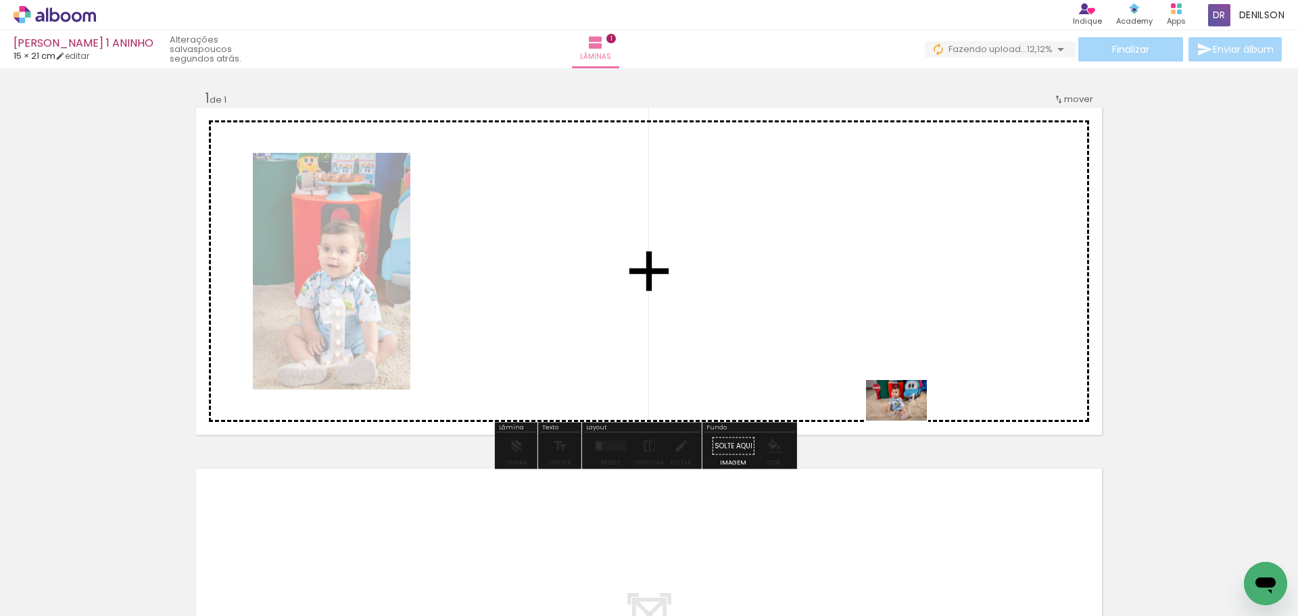
drag, startPoint x: 908, startPoint y: 579, endPoint x: 905, endPoint y: 412, distance: 167.1
click at [905, 412] on quentale-workspace at bounding box center [649, 308] width 1298 height 616
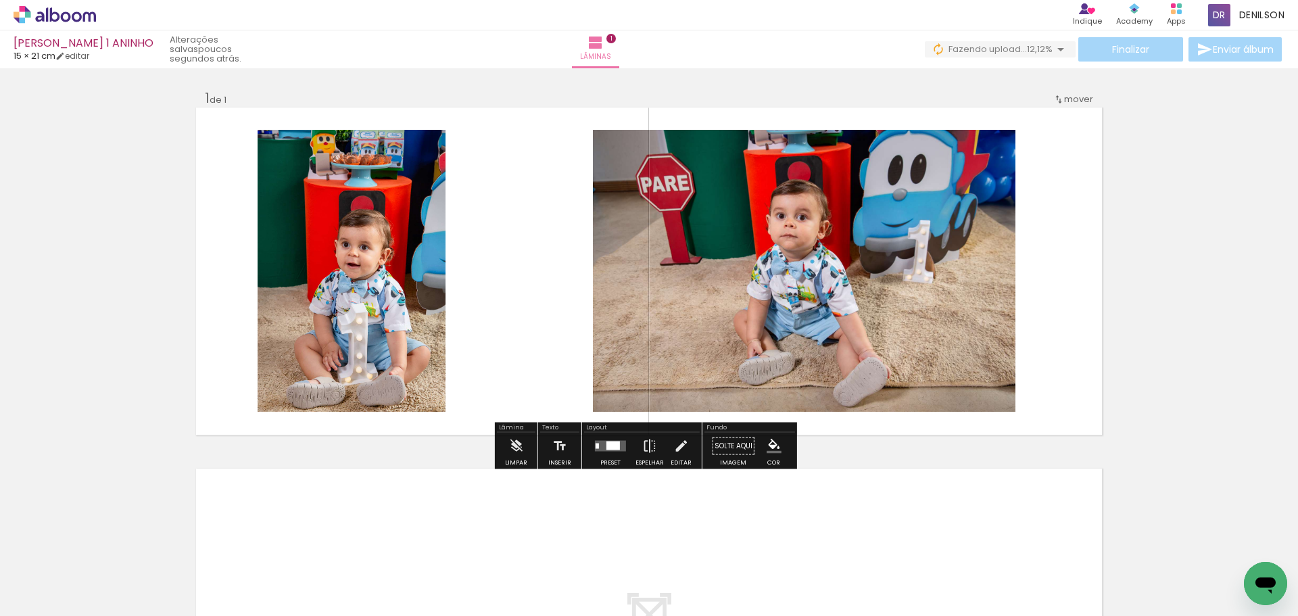
click at [70, 588] on iron-icon at bounding box center [69, 586] width 11 height 11
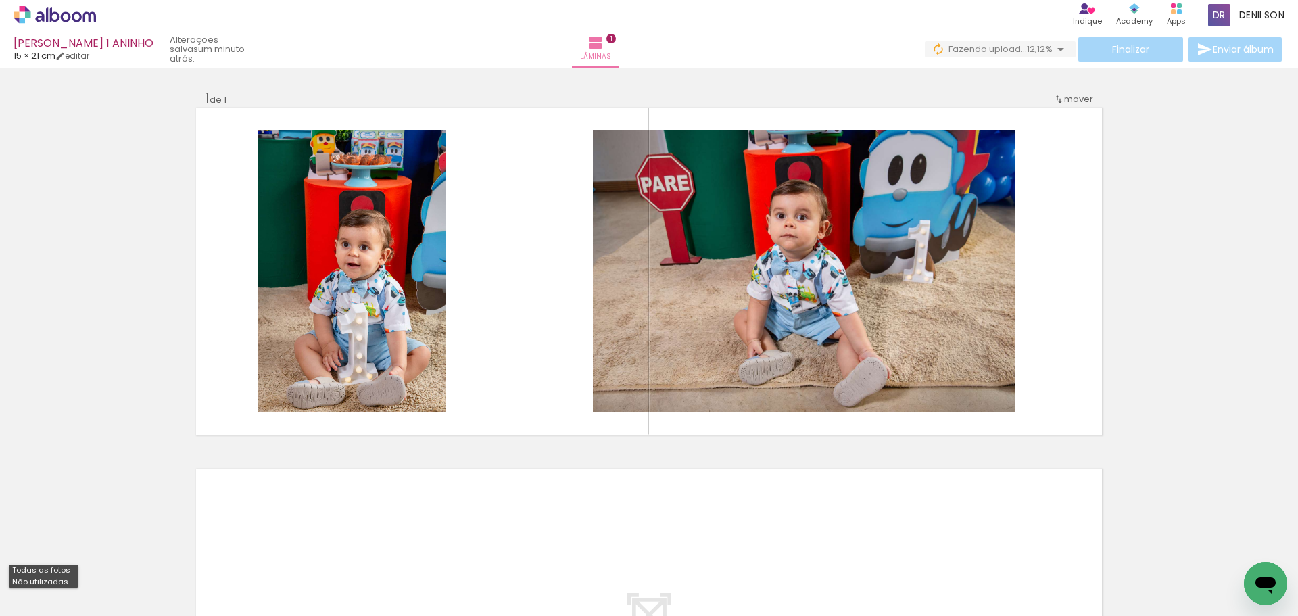
click at [0, 0] on slot "Não utilizadas" at bounding box center [0, 0] width 0 height 0
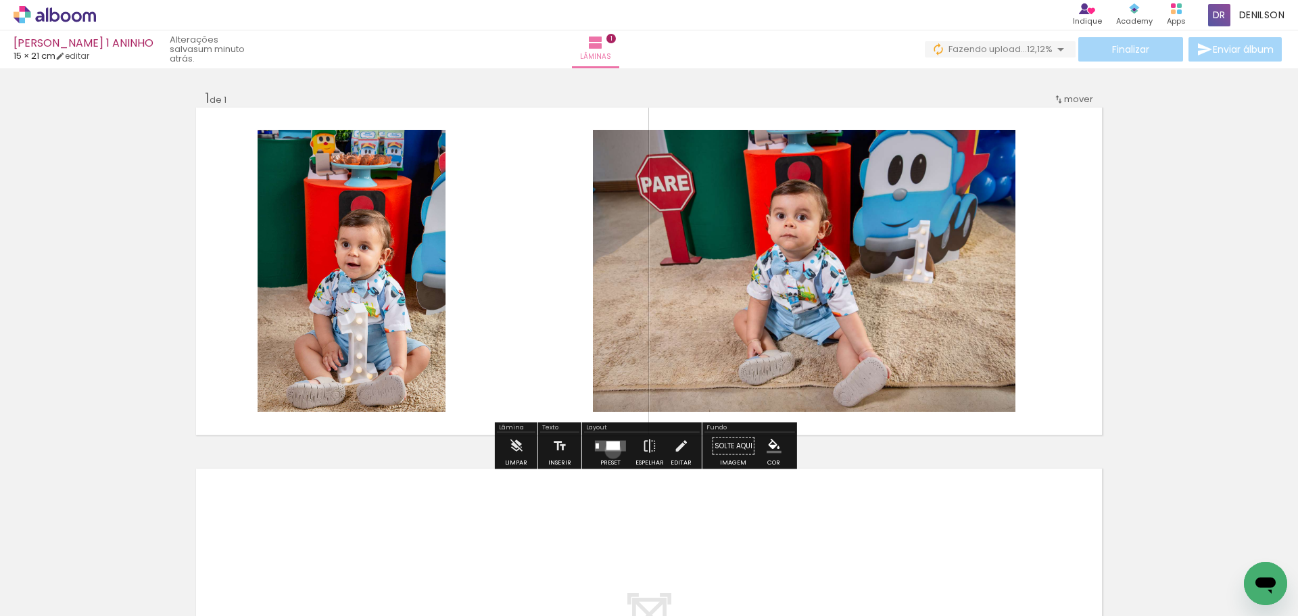
click at [610, 450] on quentale-layouter at bounding box center [610, 446] width 31 height 11
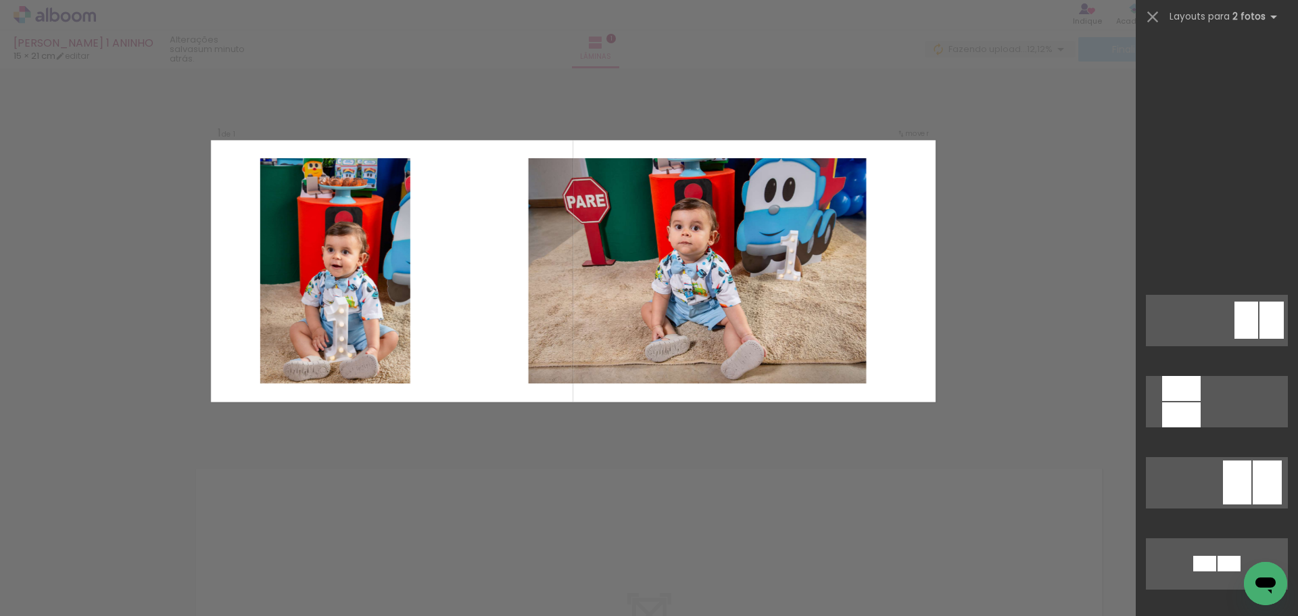
scroll to position [5561, 0]
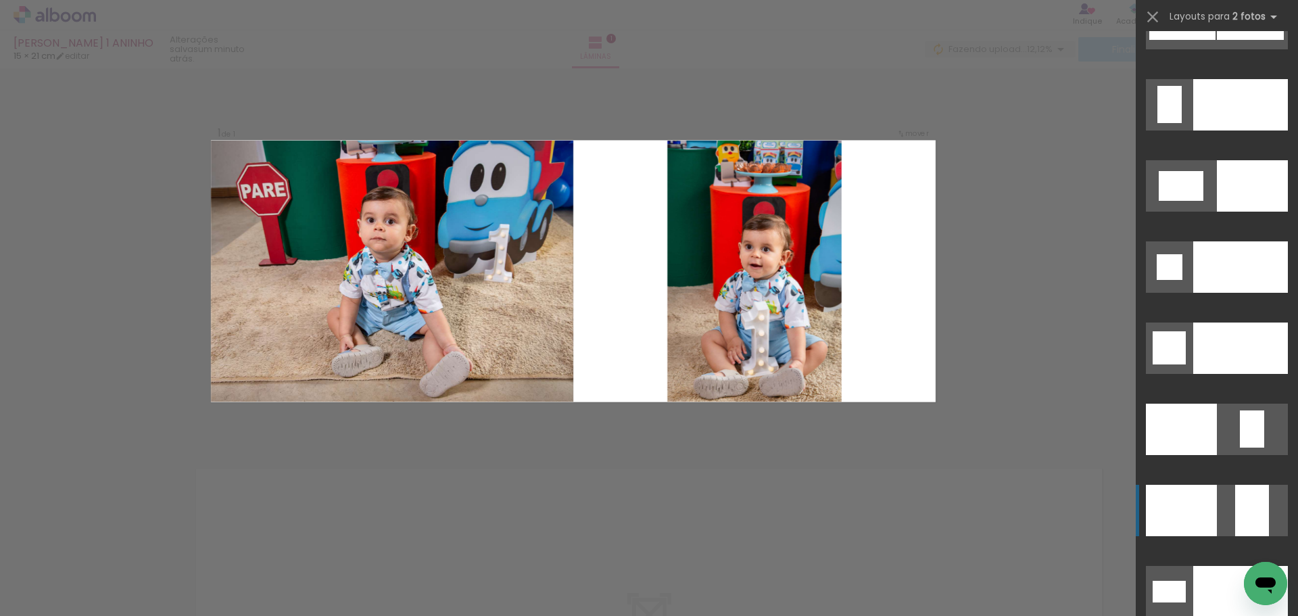
click at [1254, 448] on div at bounding box center [1252, 428] width 24 height 37
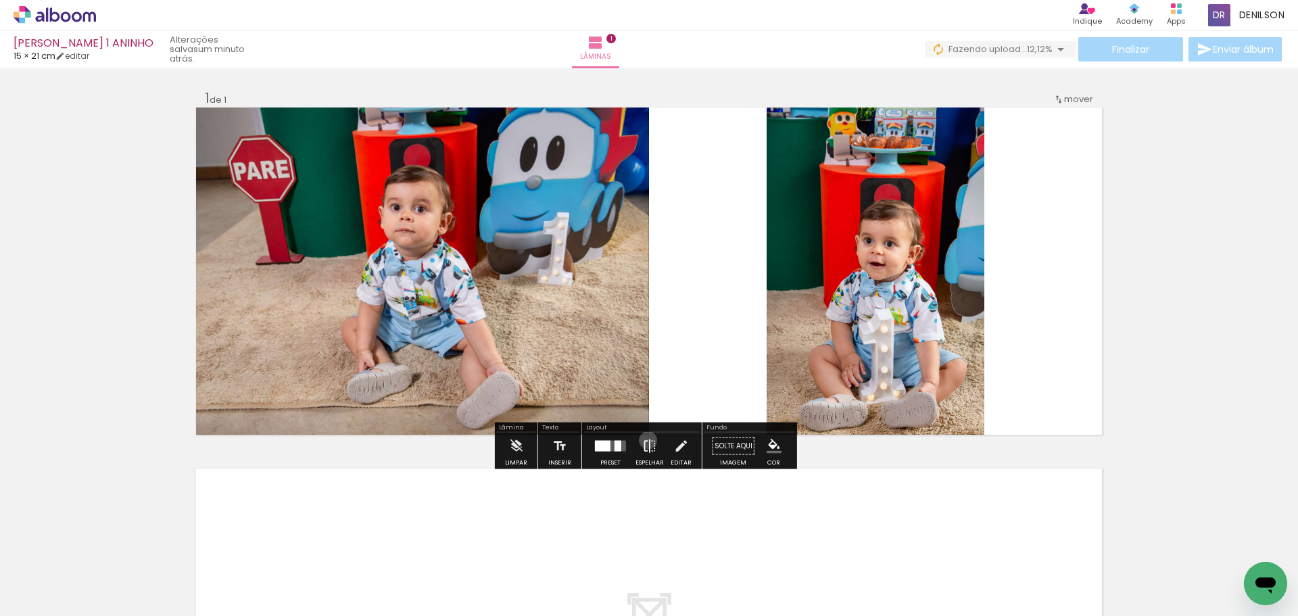
click at [645, 440] on iron-icon at bounding box center [649, 446] width 15 height 27
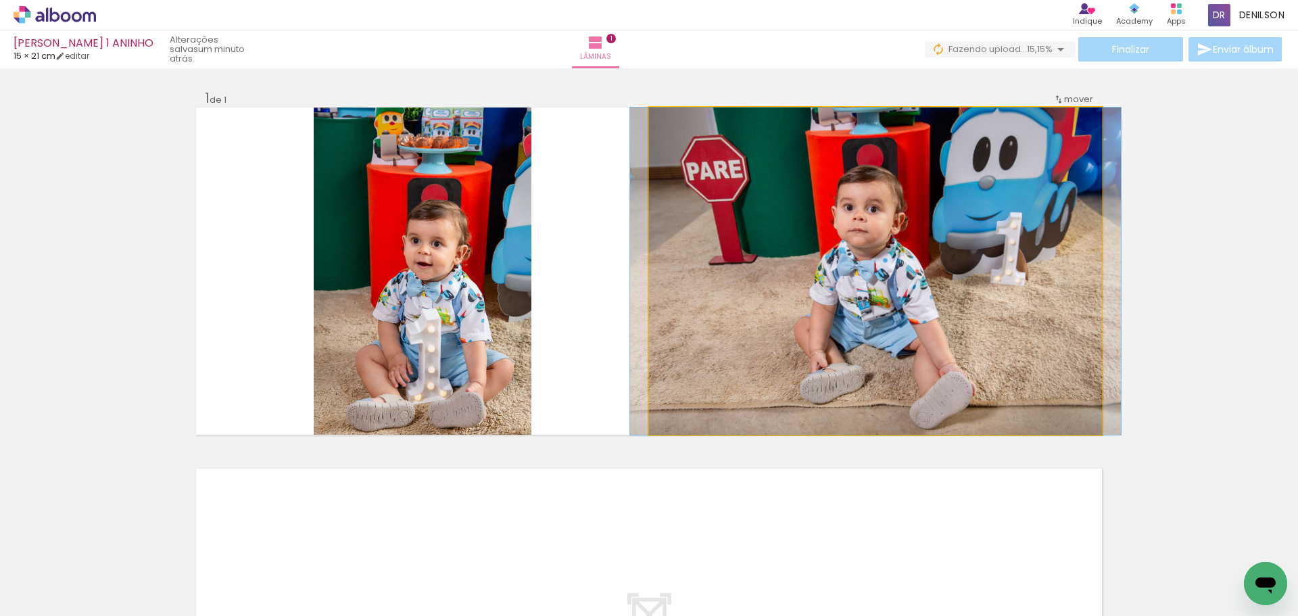
click at [920, 279] on quentale-photo at bounding box center [875, 271] width 453 height 327
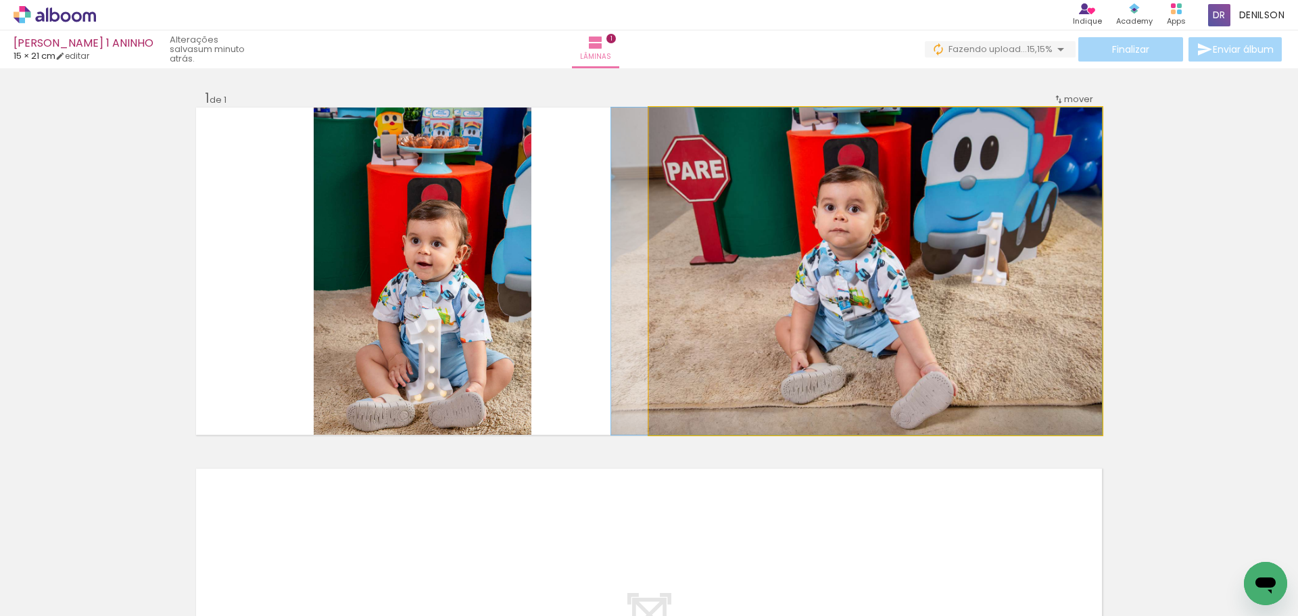
drag, startPoint x: 960, startPoint y: 271, endPoint x: 937, endPoint y: 271, distance: 23.0
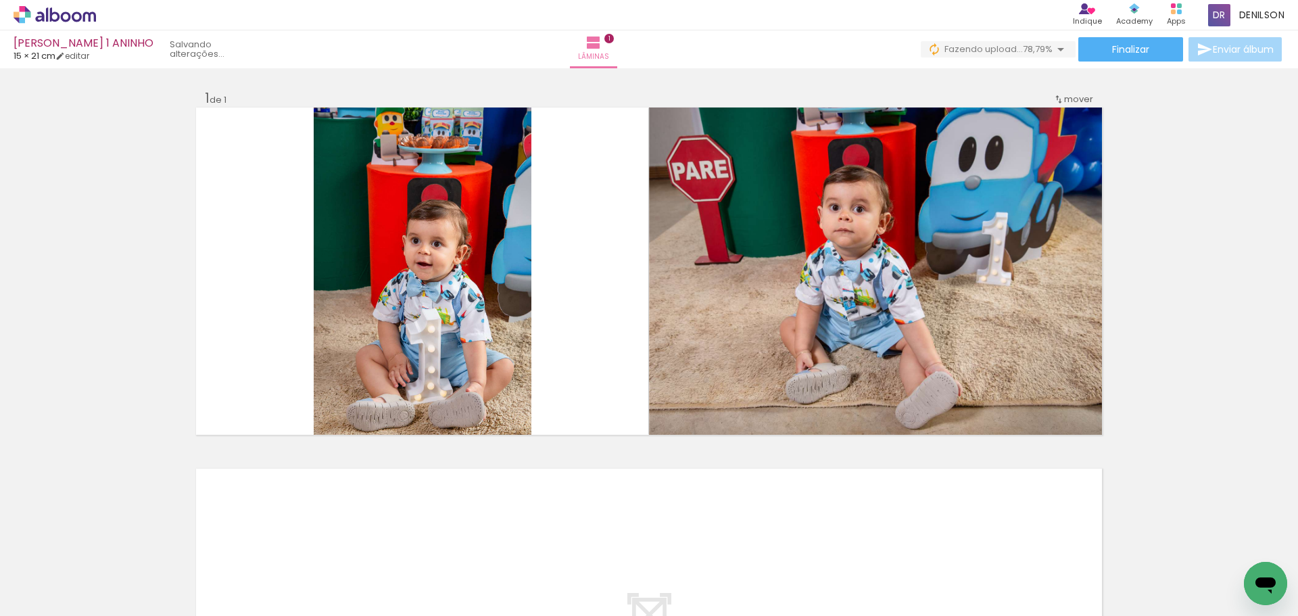
scroll to position [0, 47]
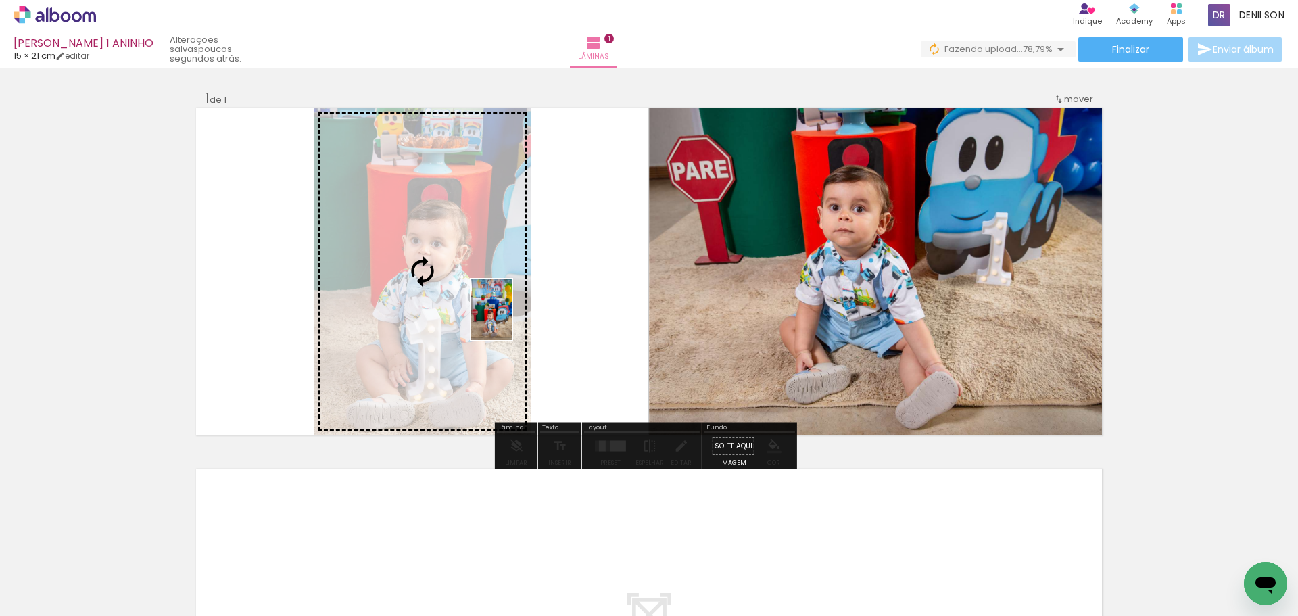
drag, startPoint x: 851, startPoint y: 584, endPoint x: 512, endPoint y: 320, distance: 430.3
click at [512, 320] on quentale-workspace at bounding box center [649, 308] width 1298 height 616
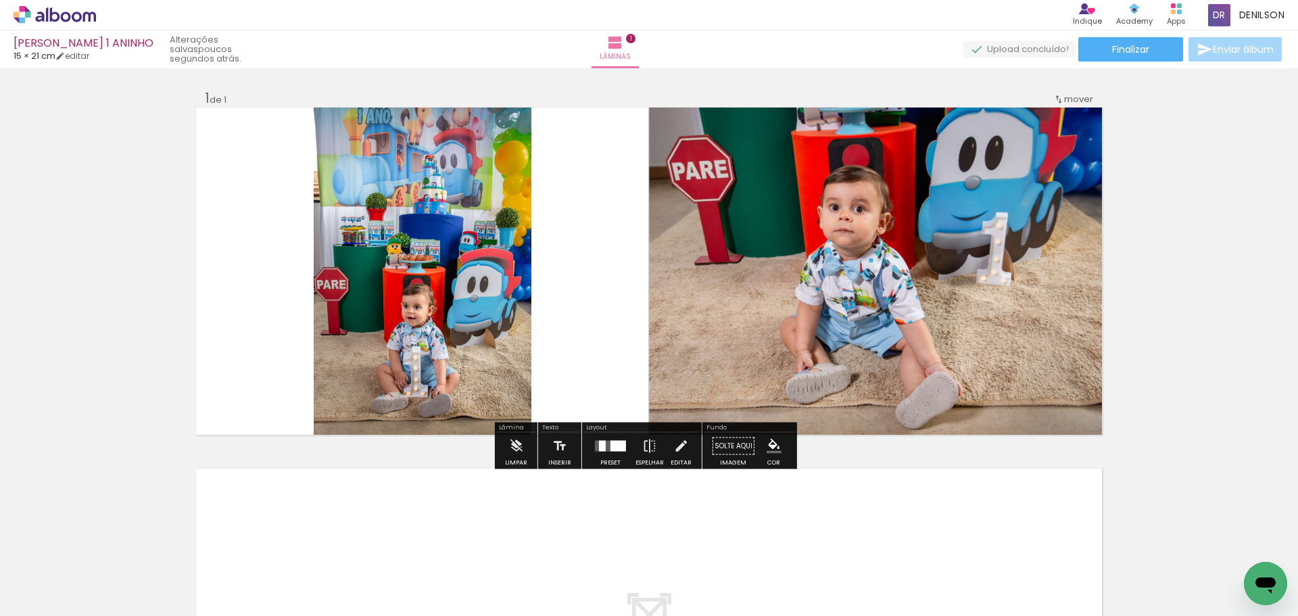
click at [411, 277] on quentale-photo at bounding box center [423, 271] width 218 height 327
click at [412, 268] on quentale-photo at bounding box center [423, 271] width 218 height 327
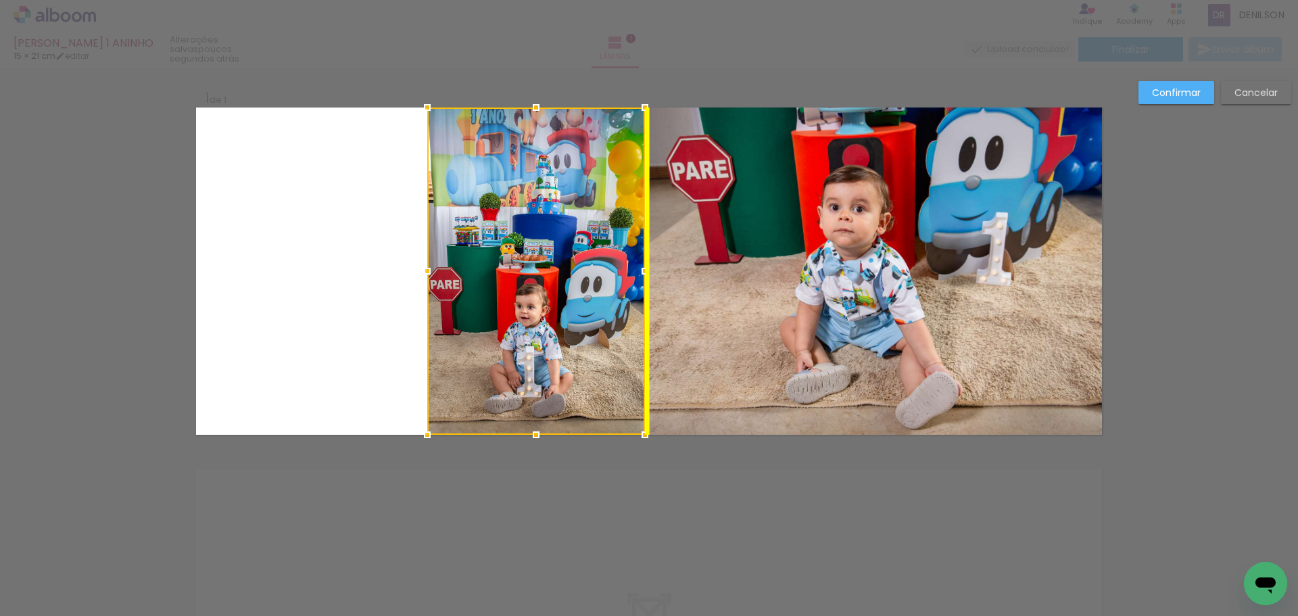
drag, startPoint x: 436, startPoint y: 275, endPoint x: 540, endPoint y: 290, distance: 104.5
click at [547, 289] on div at bounding box center [536, 271] width 218 height 327
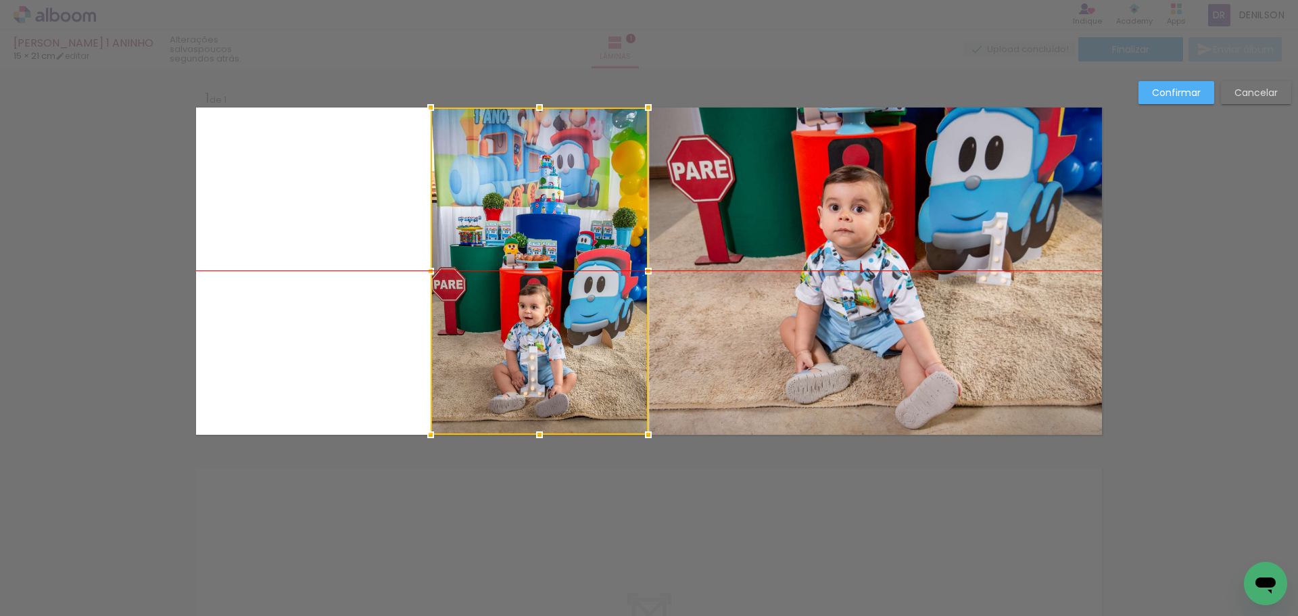
click at [529, 275] on div at bounding box center [540, 271] width 218 height 327
click at [0, 0] on slot "Confirmar" at bounding box center [0, 0] width 0 height 0
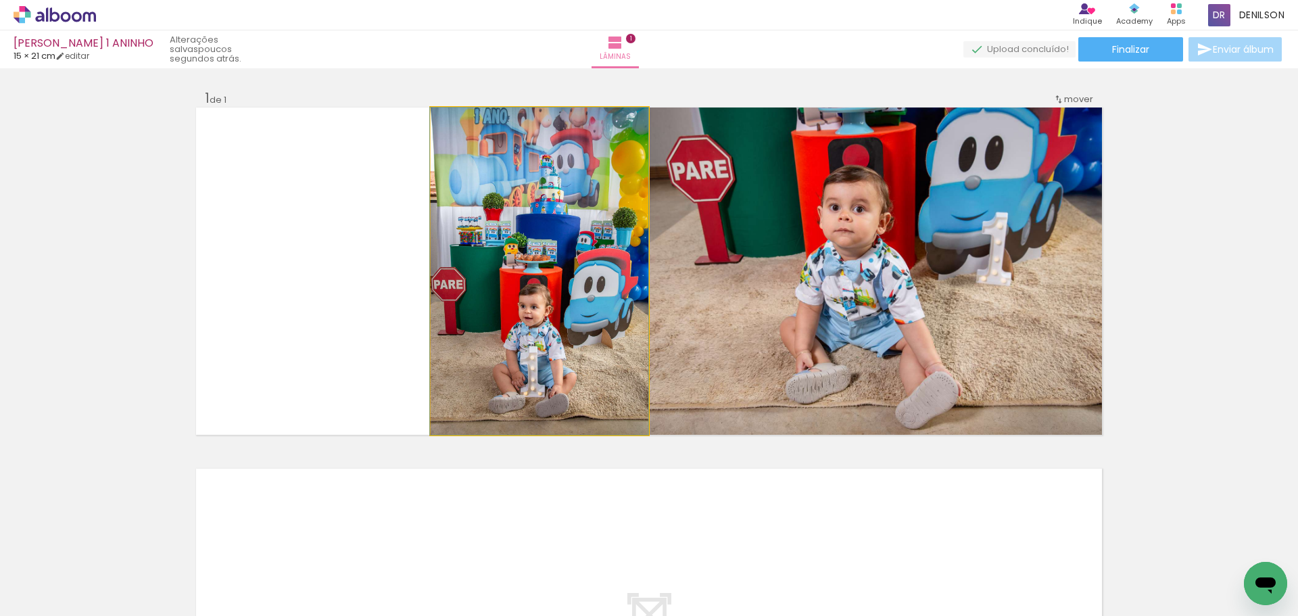
click at [540, 262] on quentale-photo at bounding box center [540, 271] width 218 height 327
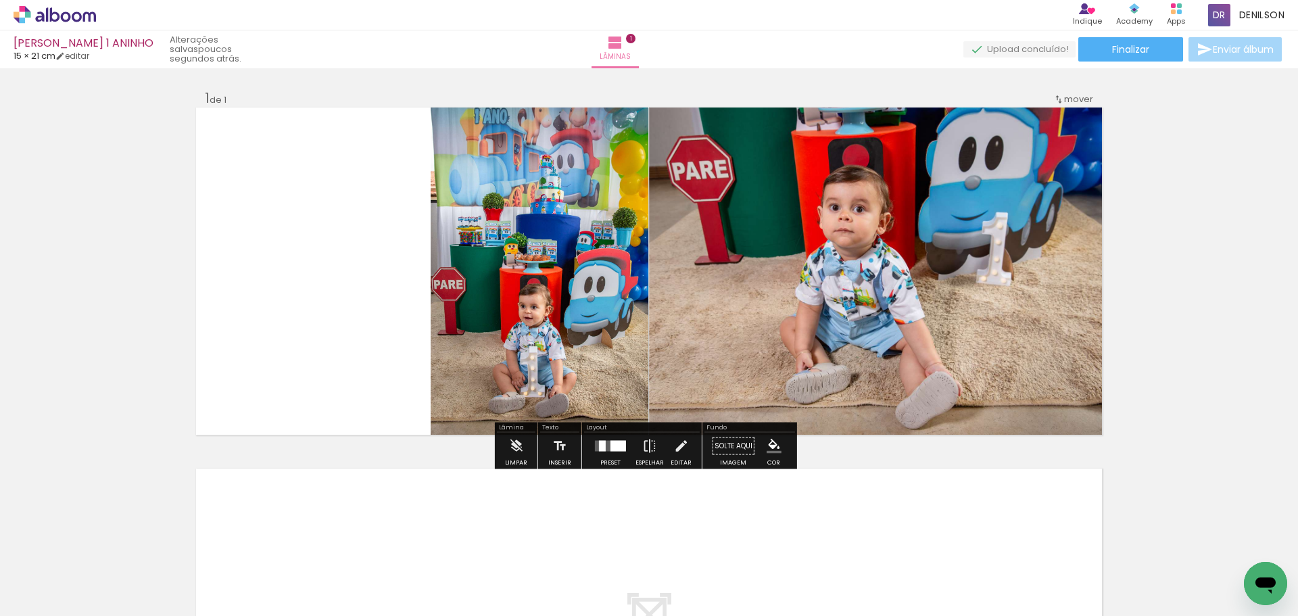
click at [866, 271] on quentale-photo at bounding box center [875, 271] width 453 height 327
click at [1223, 214] on div "Inserir lâmina 1 de 1" at bounding box center [649, 434] width 1298 height 723
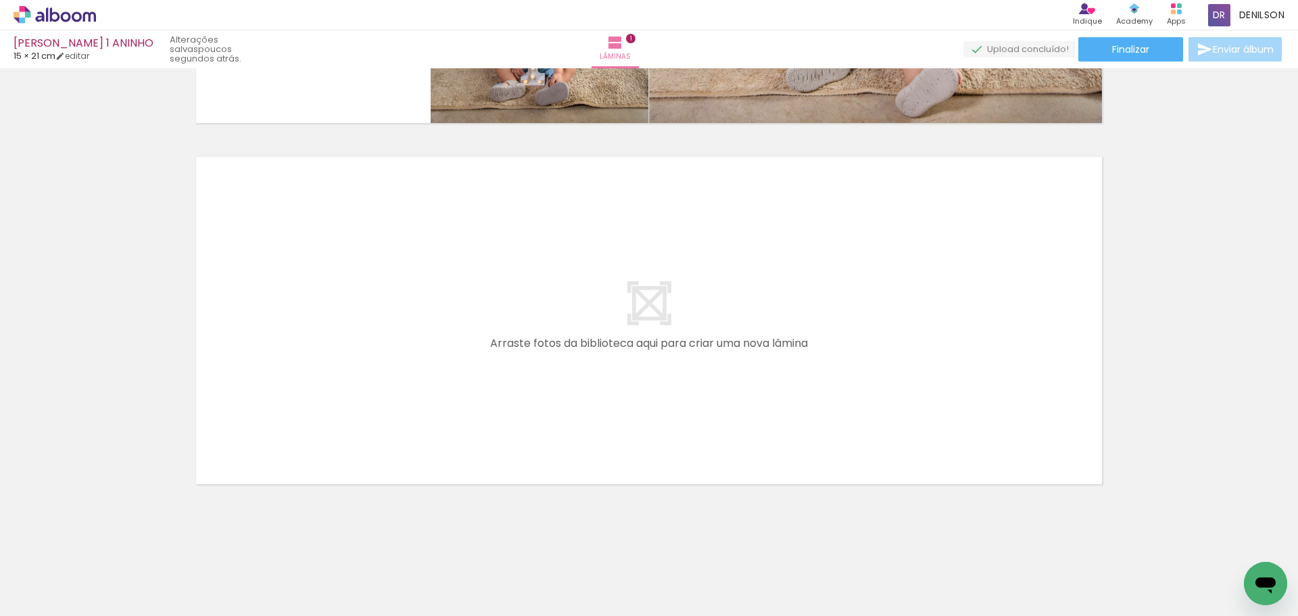
scroll to position [0, 0]
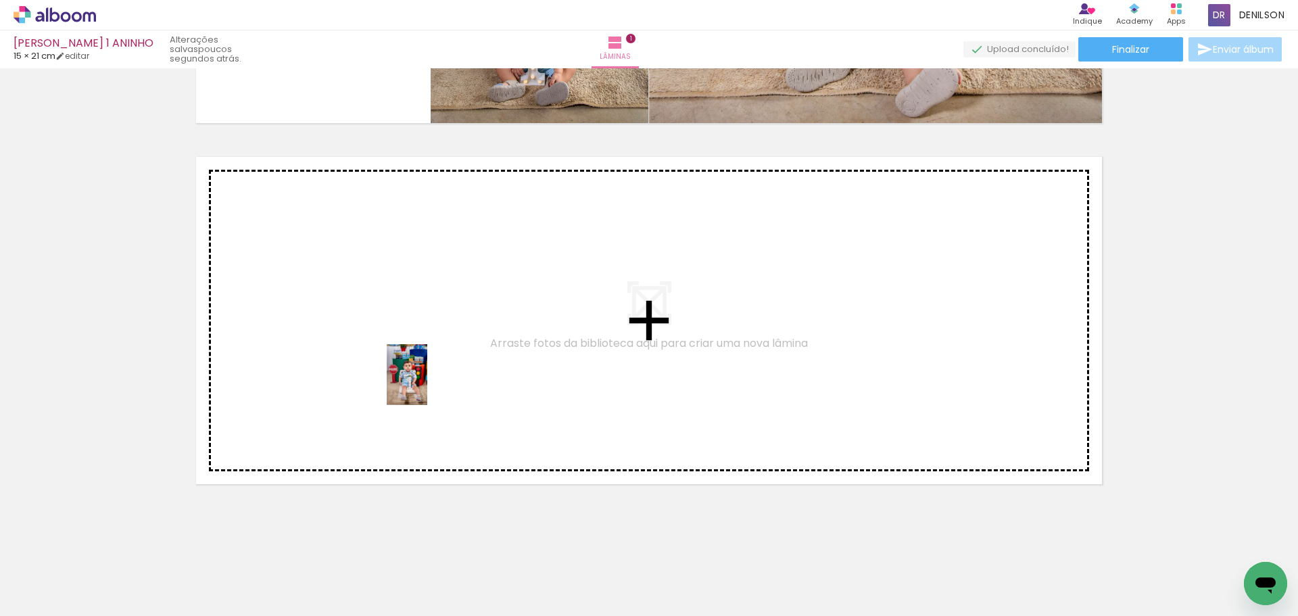
drag, startPoint x: 826, startPoint y: 584, endPoint x: 427, endPoint y: 385, distance: 446.1
click at [427, 385] on quentale-workspace at bounding box center [649, 308] width 1298 height 616
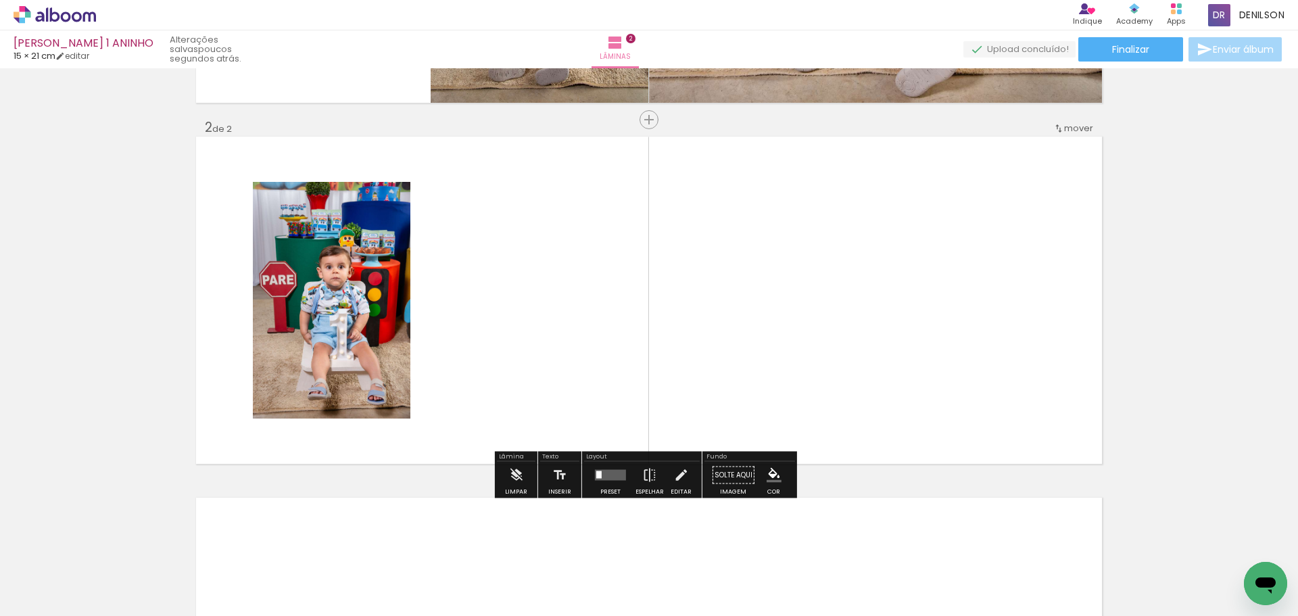
scroll to position [333, 0]
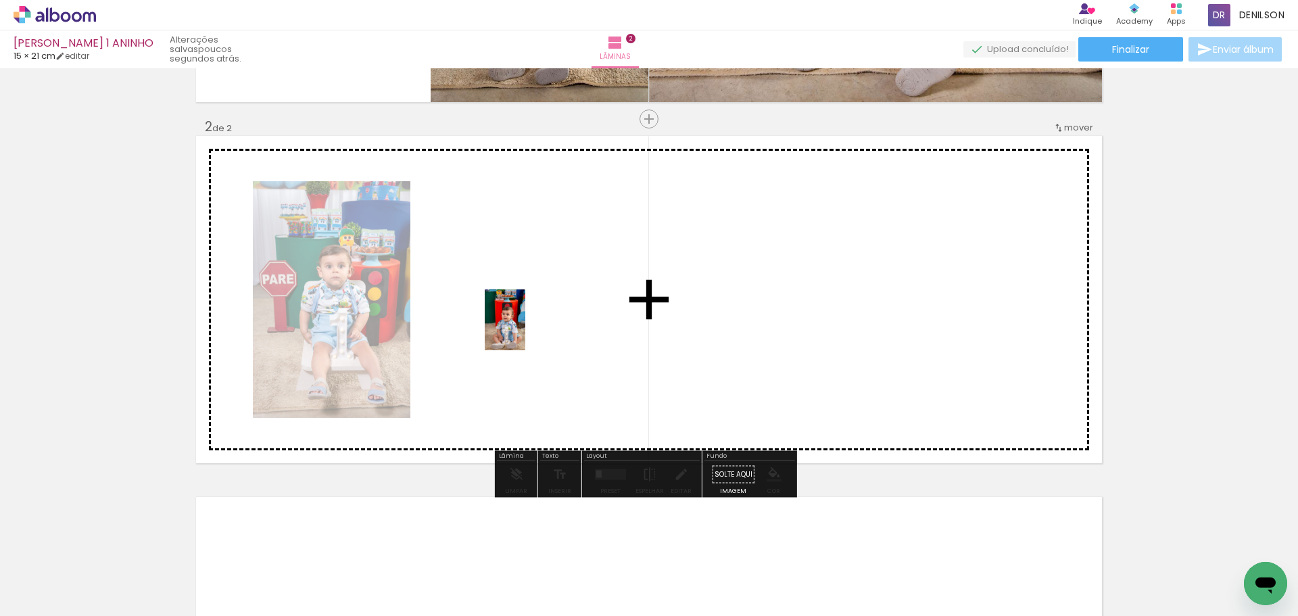
drag, startPoint x: 821, startPoint y: 573, endPoint x: 513, endPoint y: 325, distance: 395.3
click at [513, 325] on quentale-workspace at bounding box center [649, 308] width 1298 height 616
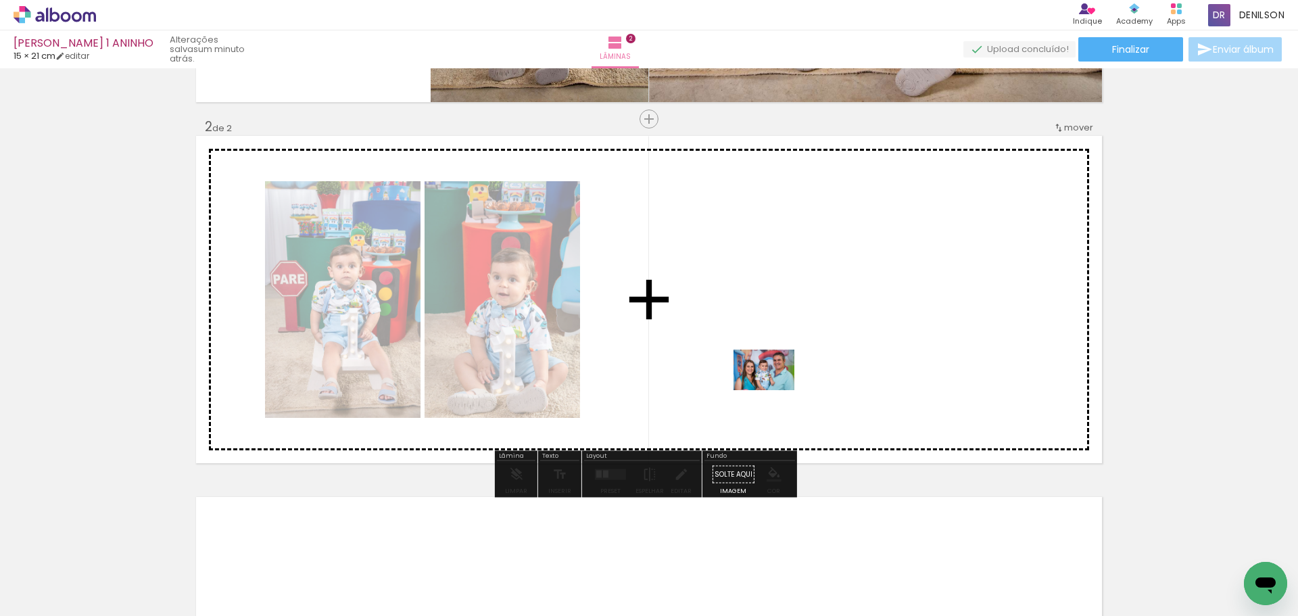
drag, startPoint x: 233, startPoint y: 575, endPoint x: 774, endPoint y: 390, distance: 571.8
click at [774, 390] on quentale-workspace at bounding box center [649, 308] width 1298 height 616
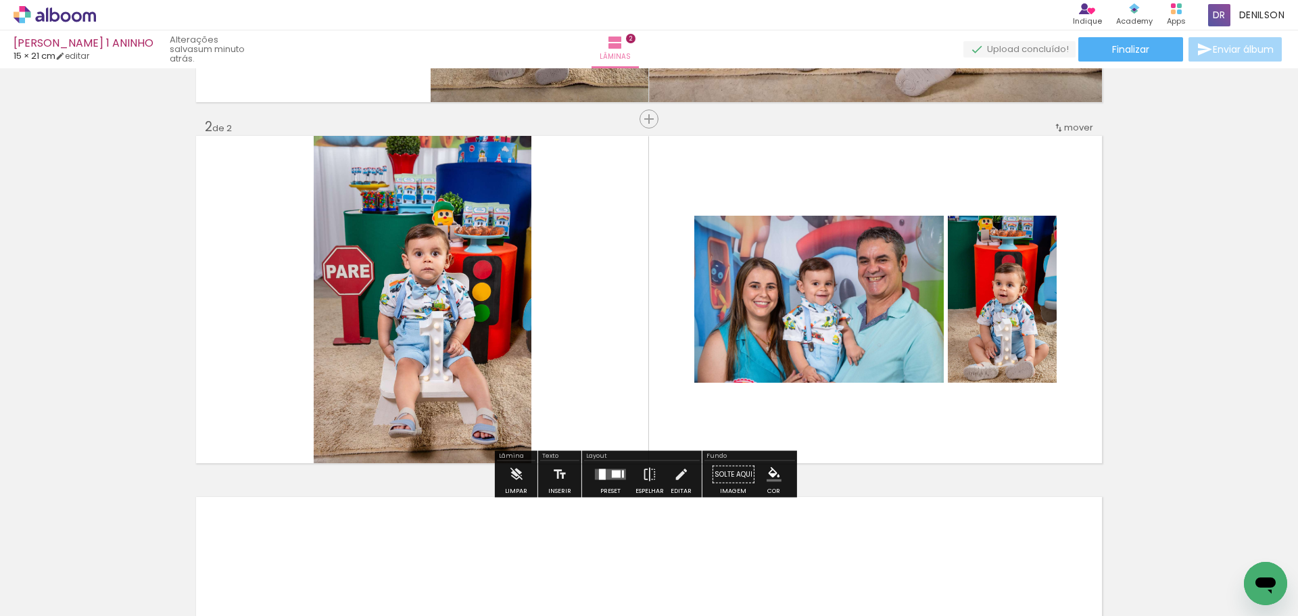
click at [599, 475] on div at bounding box center [602, 474] width 7 height 11
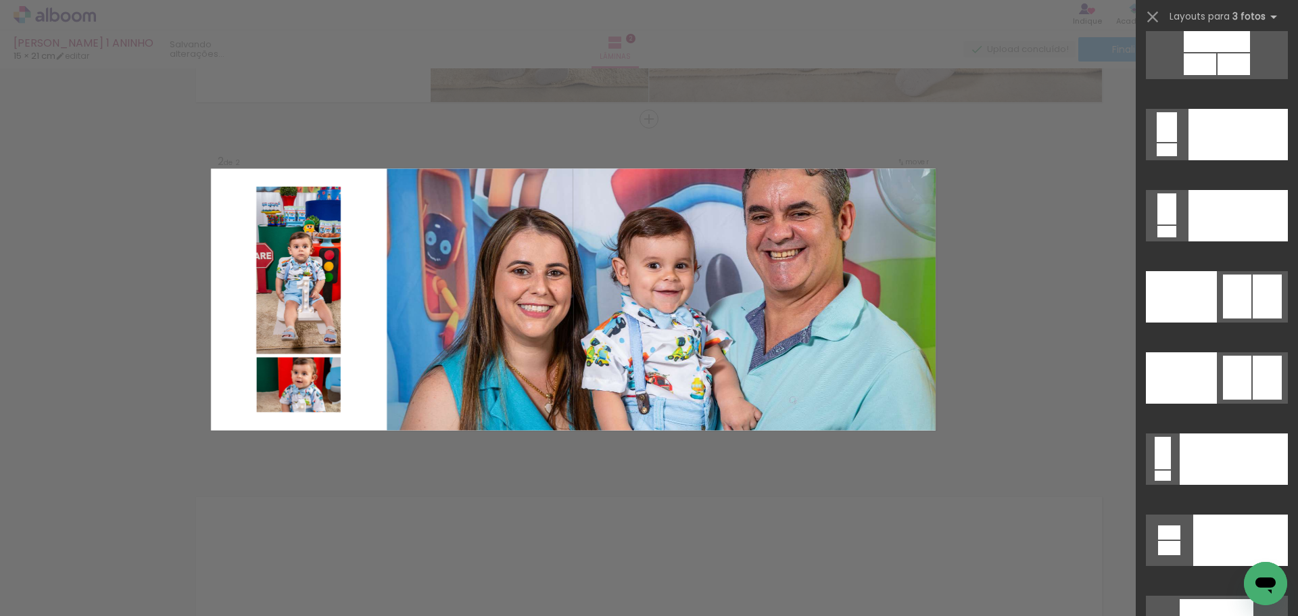
scroll to position [14942, 0]
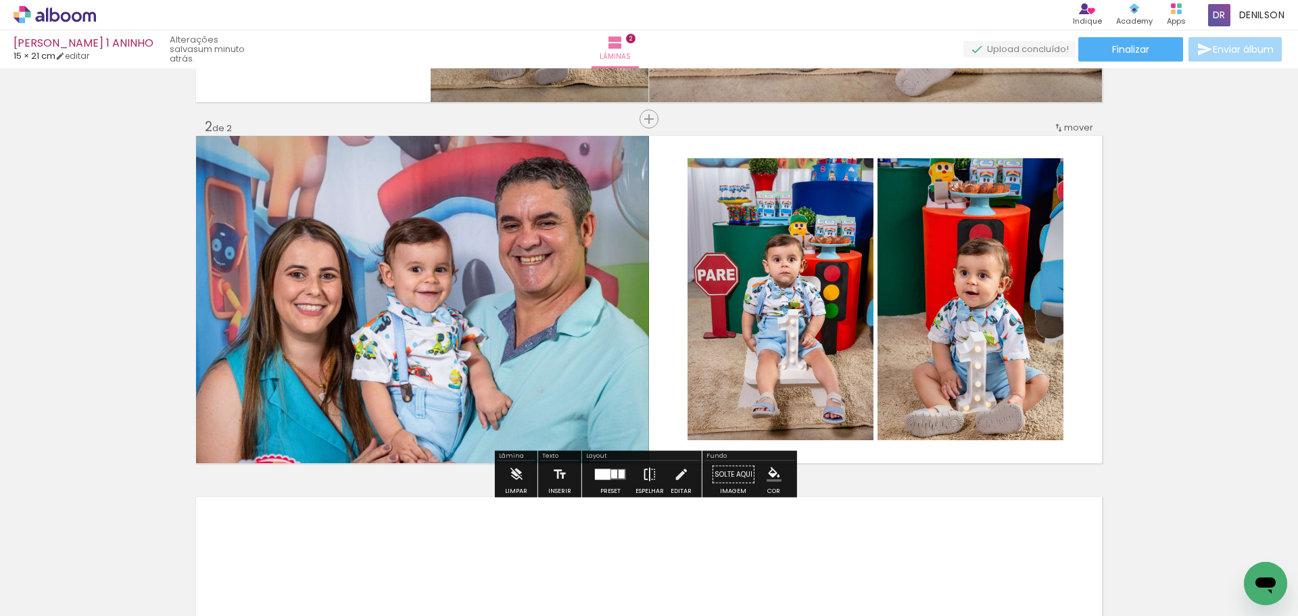
click at [644, 473] on iron-icon at bounding box center [649, 474] width 15 height 27
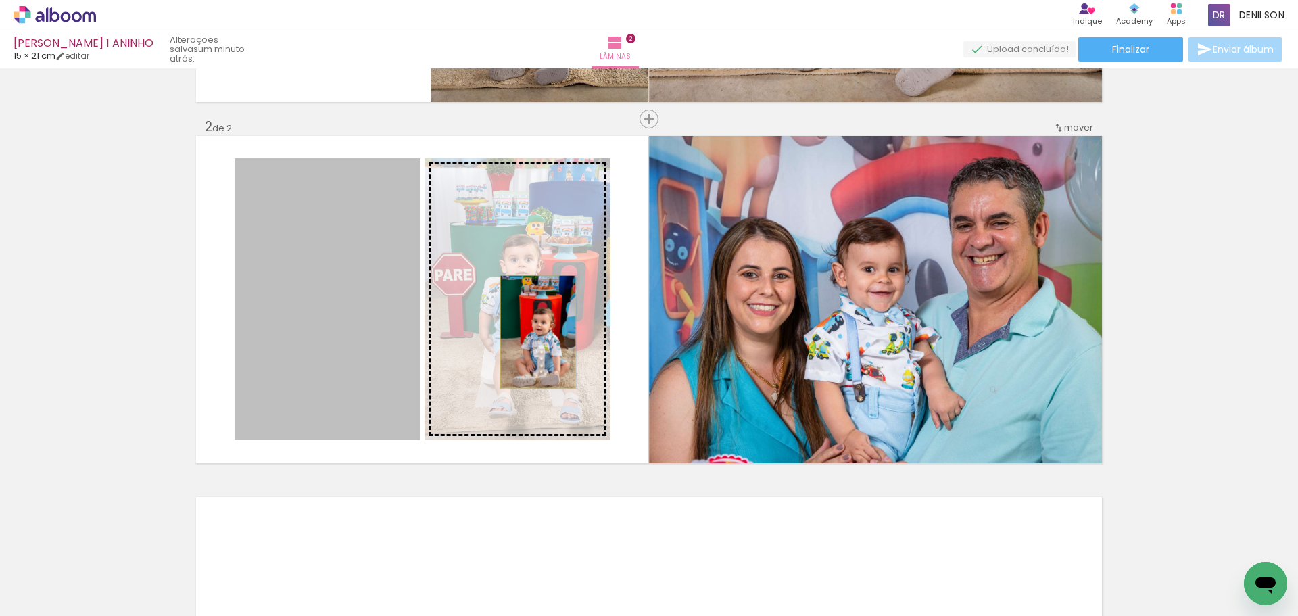
drag, startPoint x: 316, startPoint y: 332, endPoint x: 533, endPoint y: 332, distance: 216.4
click at [0, 0] on slot at bounding box center [0, 0] width 0 height 0
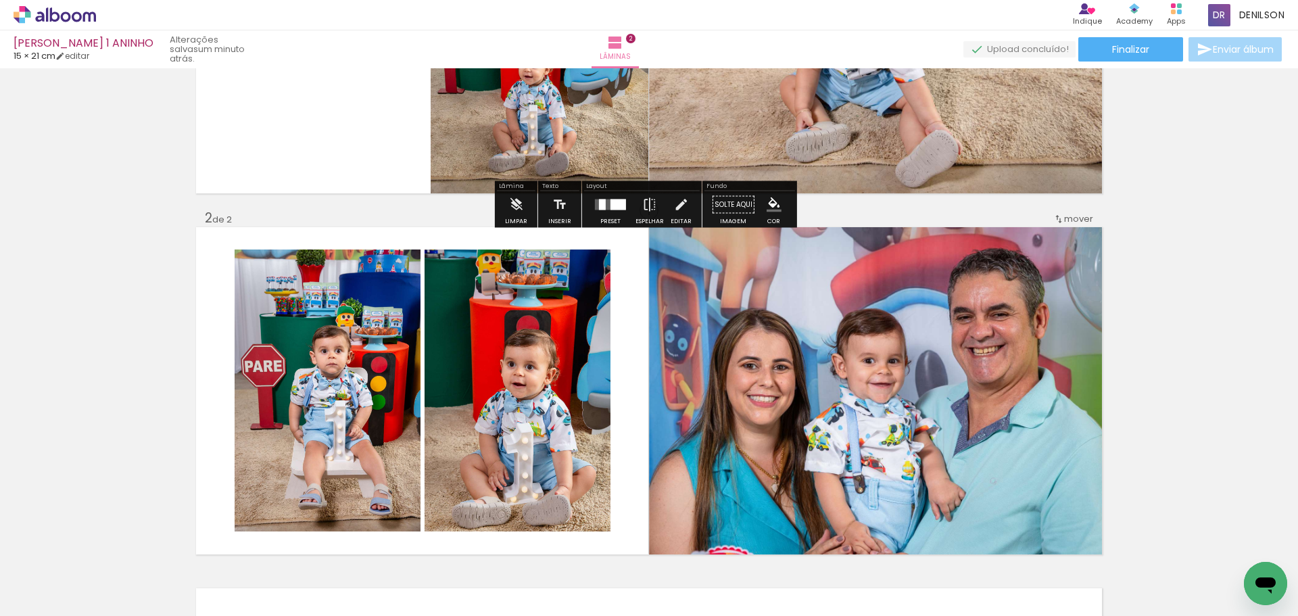
scroll to position [270, 0]
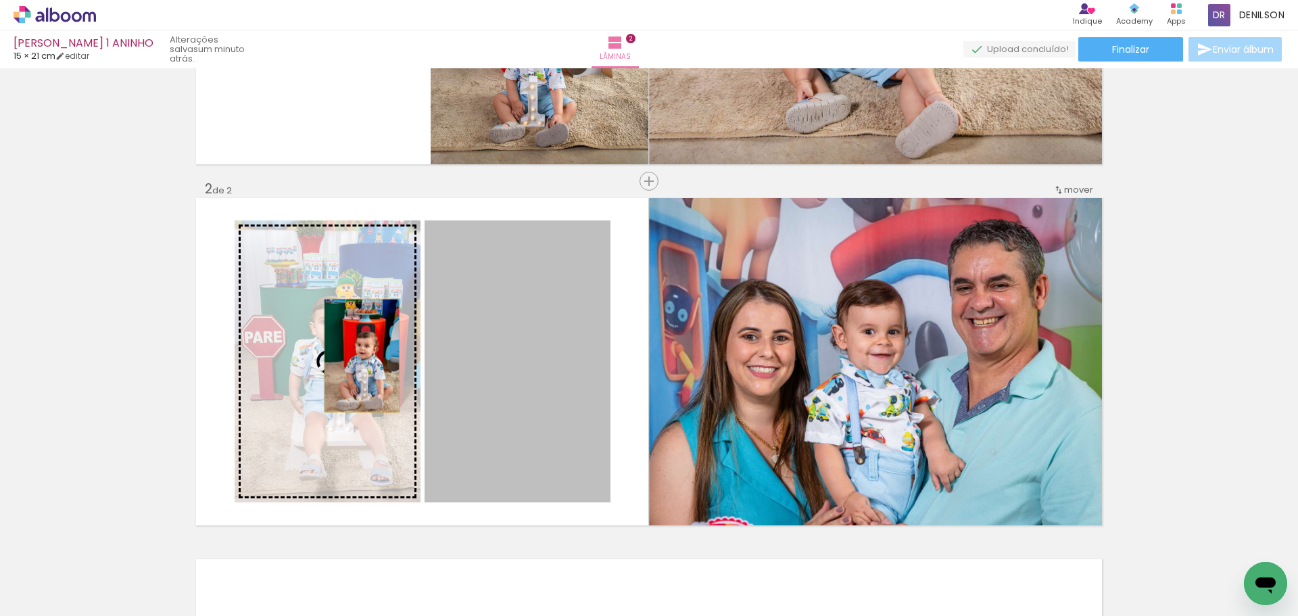
drag, startPoint x: 525, startPoint y: 372, endPoint x: 364, endPoint y: 356, distance: 161.8
click at [0, 0] on slot at bounding box center [0, 0] width 0 height 0
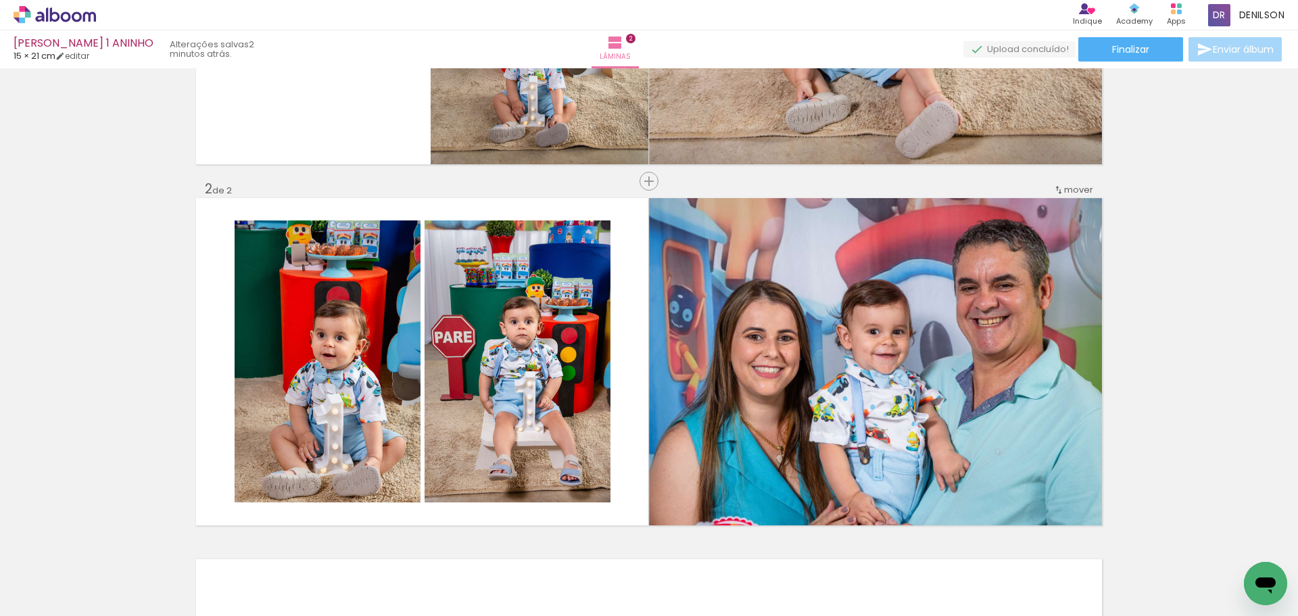
scroll to position [338, 0]
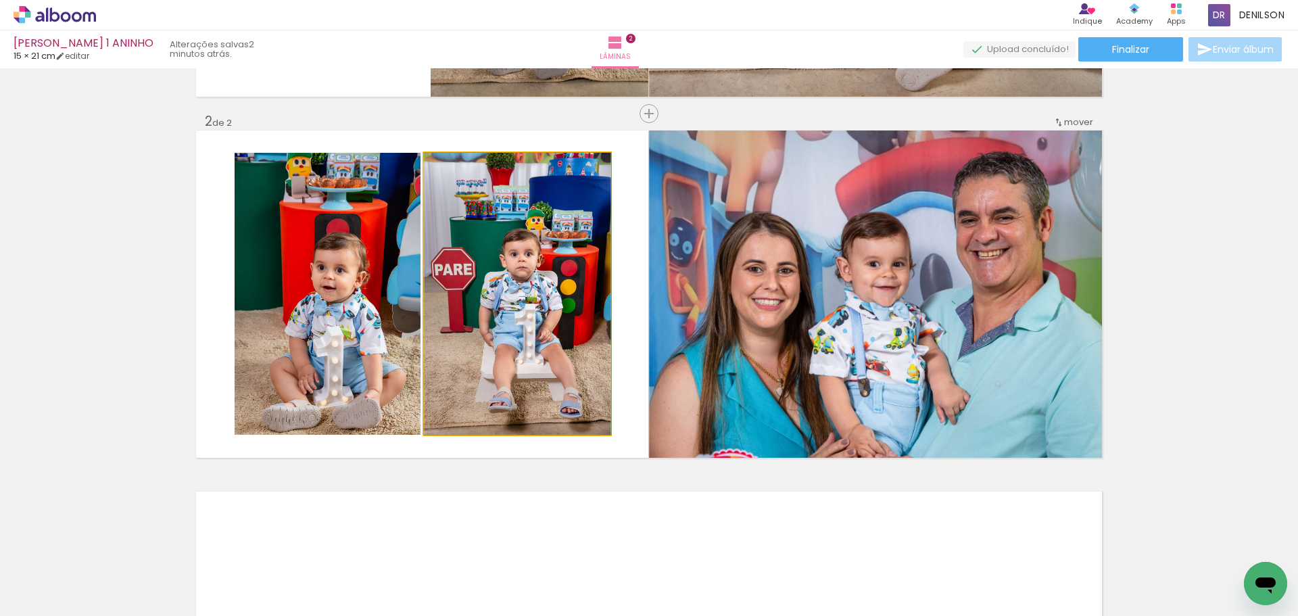
click at [560, 300] on quentale-photo at bounding box center [518, 294] width 186 height 282
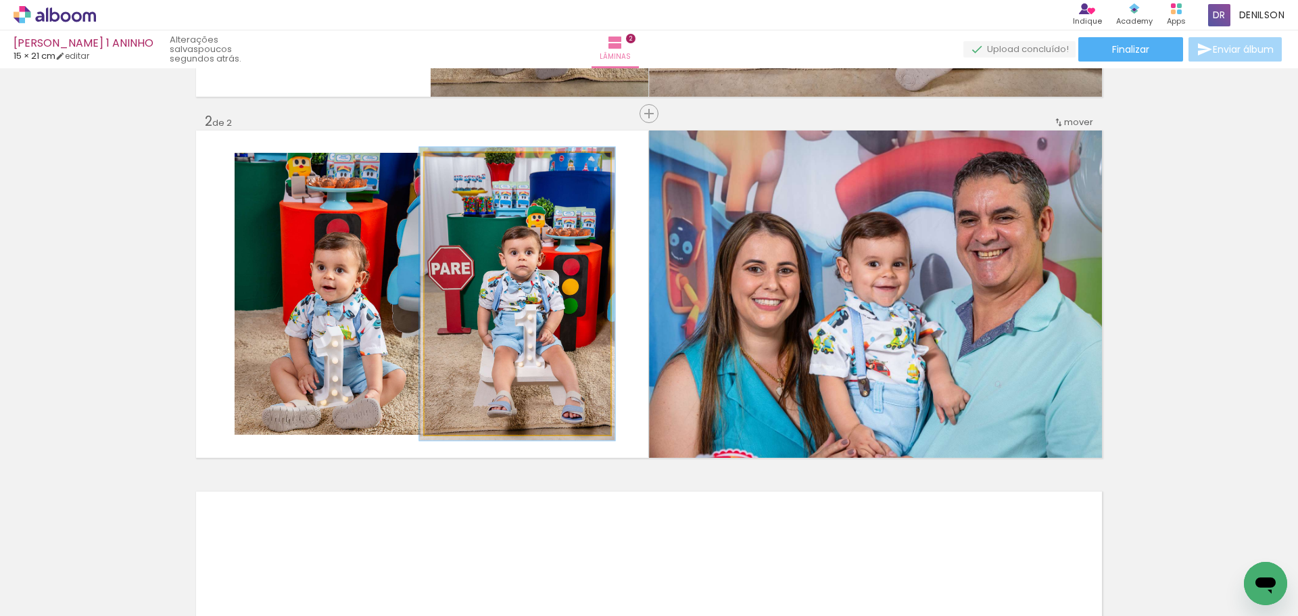
click at [458, 173] on div at bounding box center [459, 167] width 22 height 22
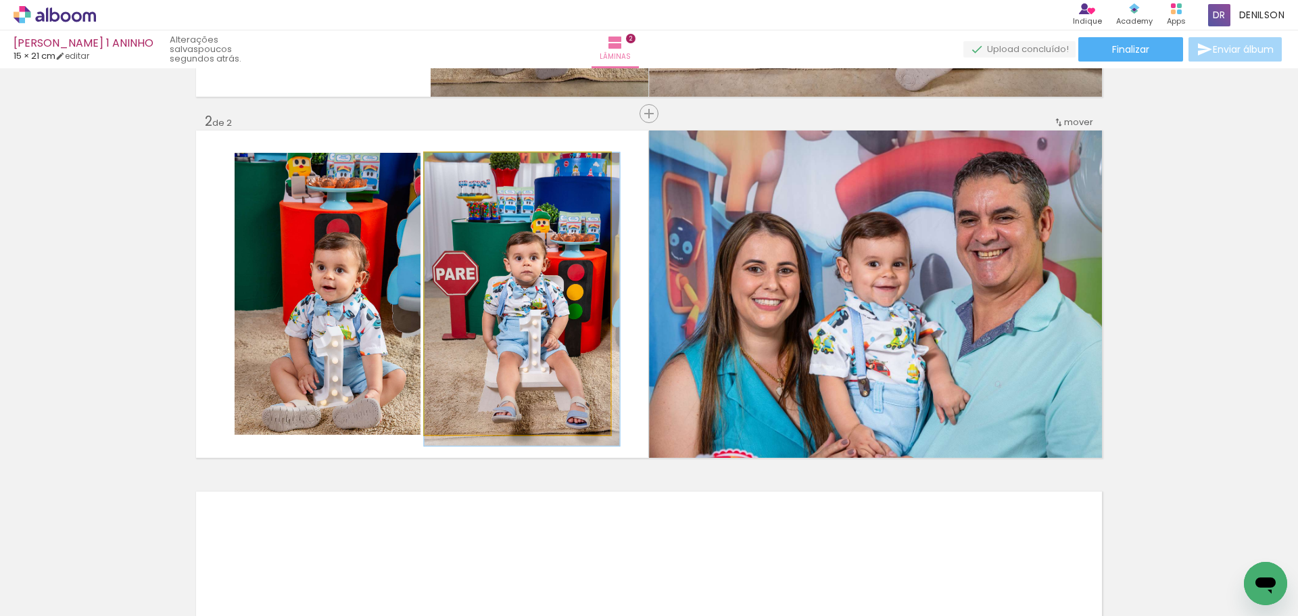
drag, startPoint x: 559, startPoint y: 246, endPoint x: 565, endPoint y: 264, distance: 19.2
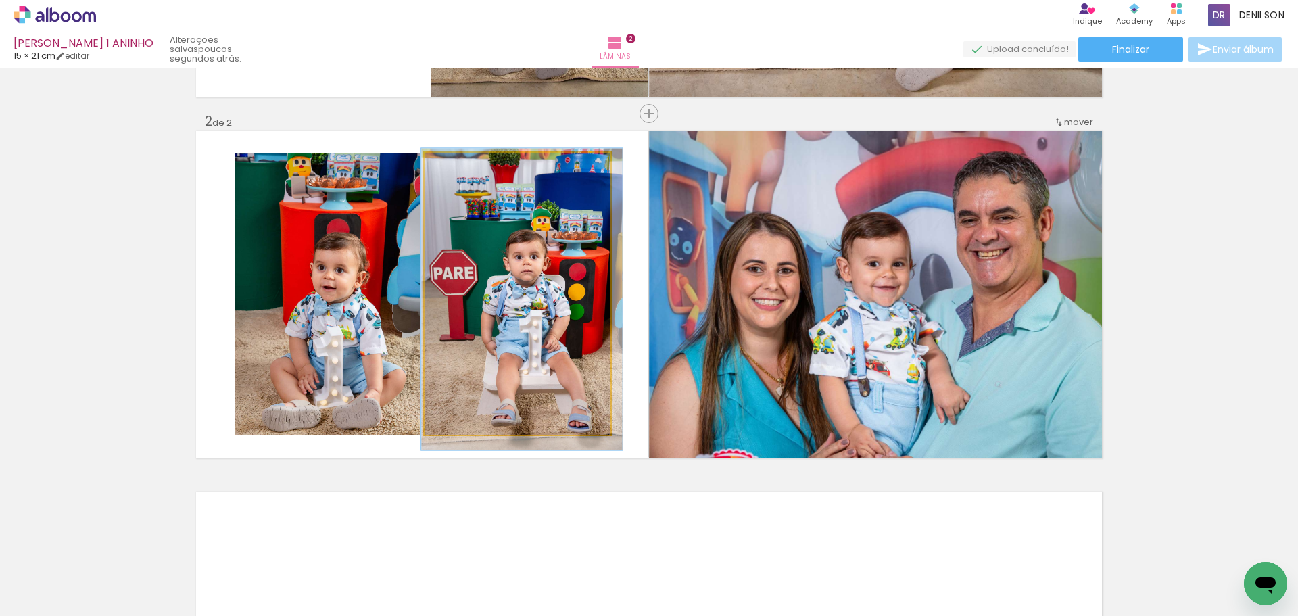
type paper-slider "107"
click at [454, 172] on div at bounding box center [460, 167] width 12 height 12
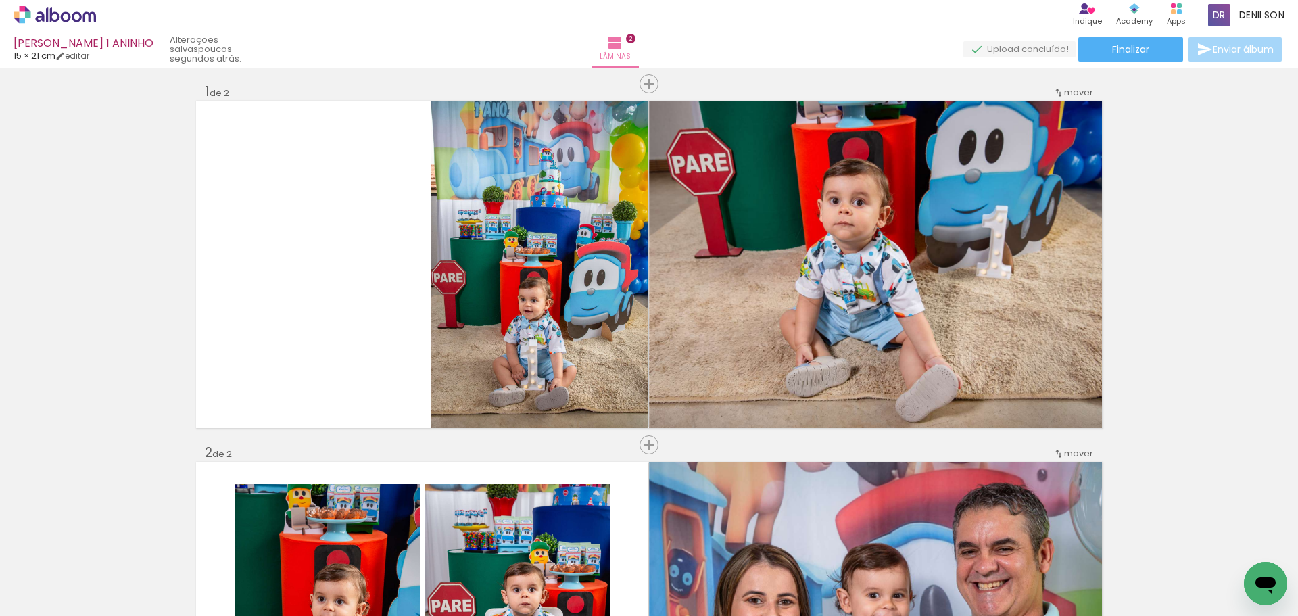
scroll to position [0, 0]
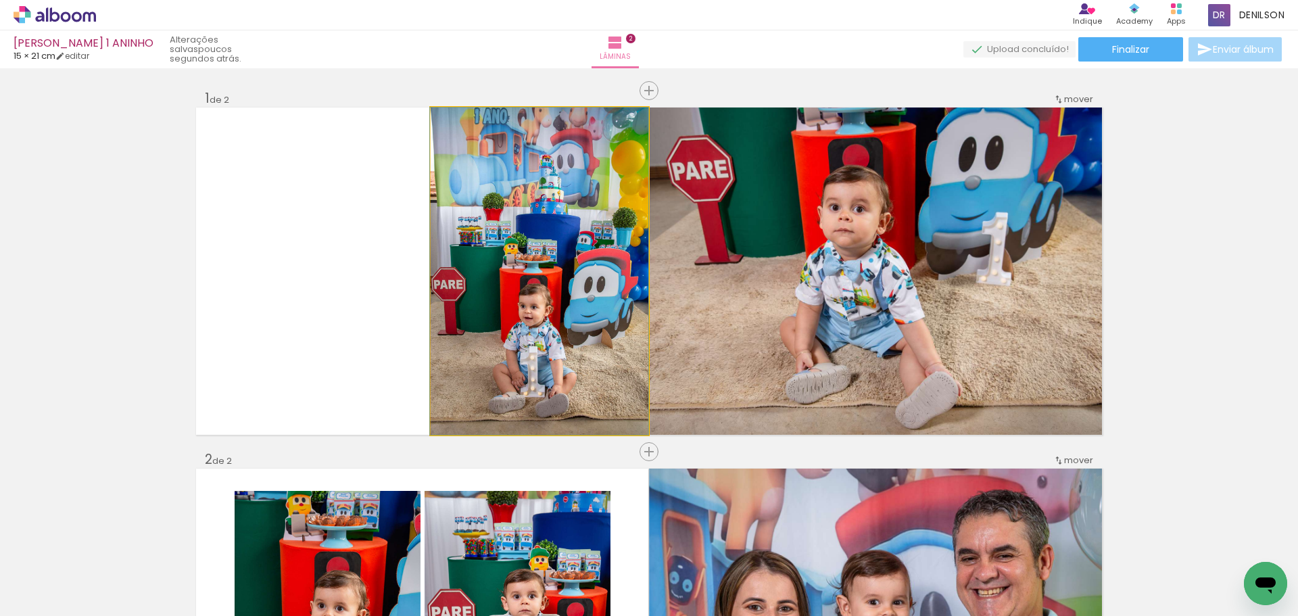
click at [528, 310] on quentale-photo at bounding box center [540, 271] width 218 height 327
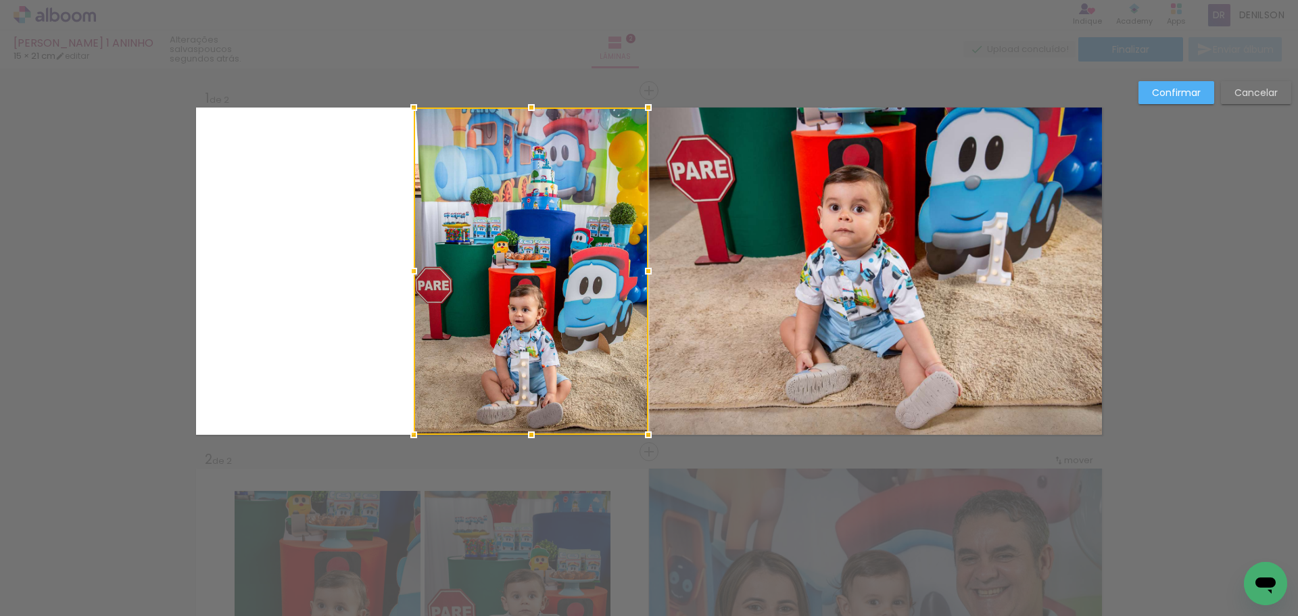
drag, startPoint x: 426, startPoint y: 273, endPoint x: 409, endPoint y: 273, distance: 16.9
click at [409, 273] on div at bounding box center [413, 271] width 27 height 27
click at [0, 0] on slot "Confirmar" at bounding box center [0, 0] width 0 height 0
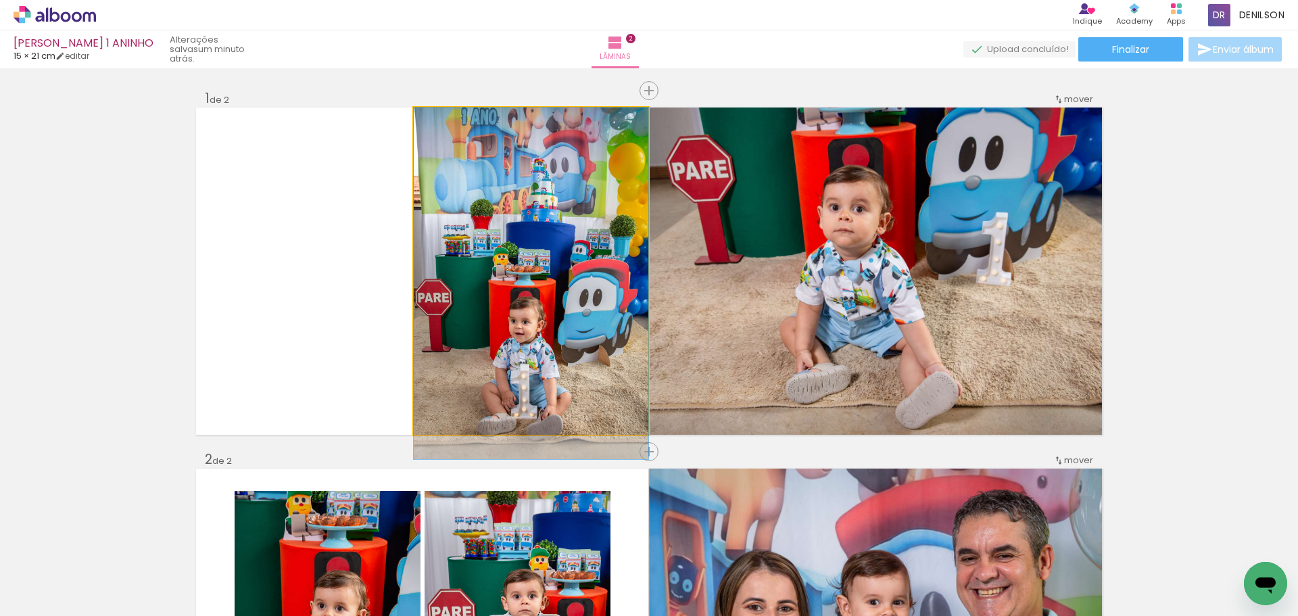
drag, startPoint x: 549, startPoint y: 245, endPoint x: 550, endPoint y: 262, distance: 16.9
click at [462, 264] on quentale-photo at bounding box center [531, 271] width 235 height 327
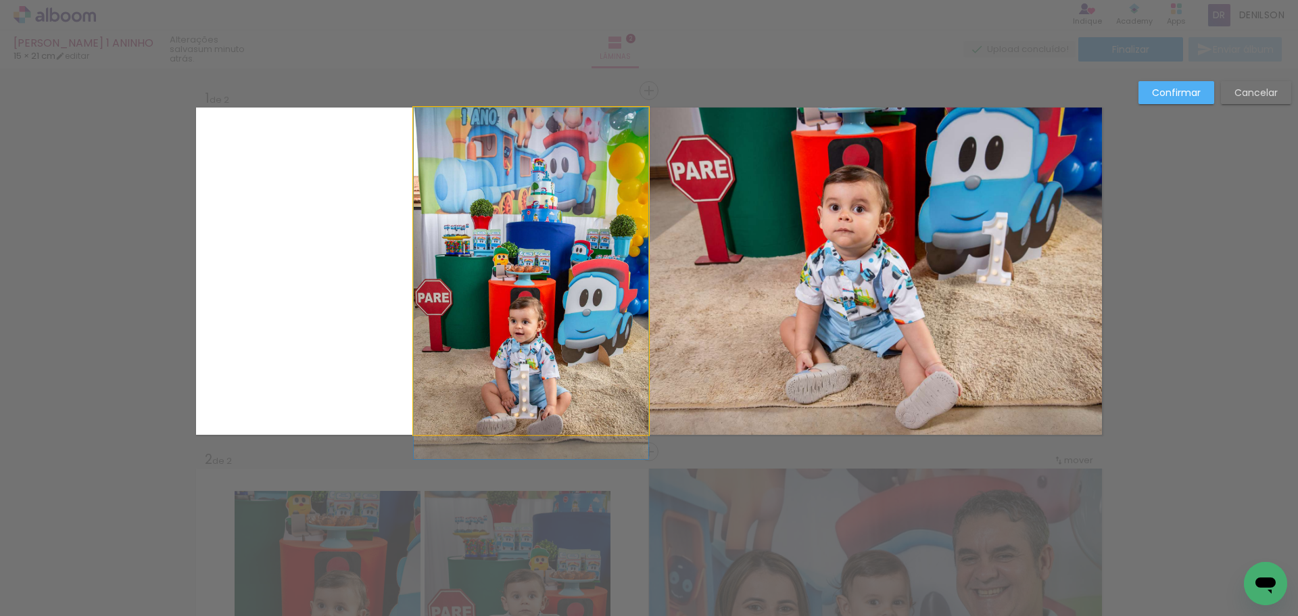
click at [451, 268] on quentale-photo at bounding box center [531, 271] width 235 height 327
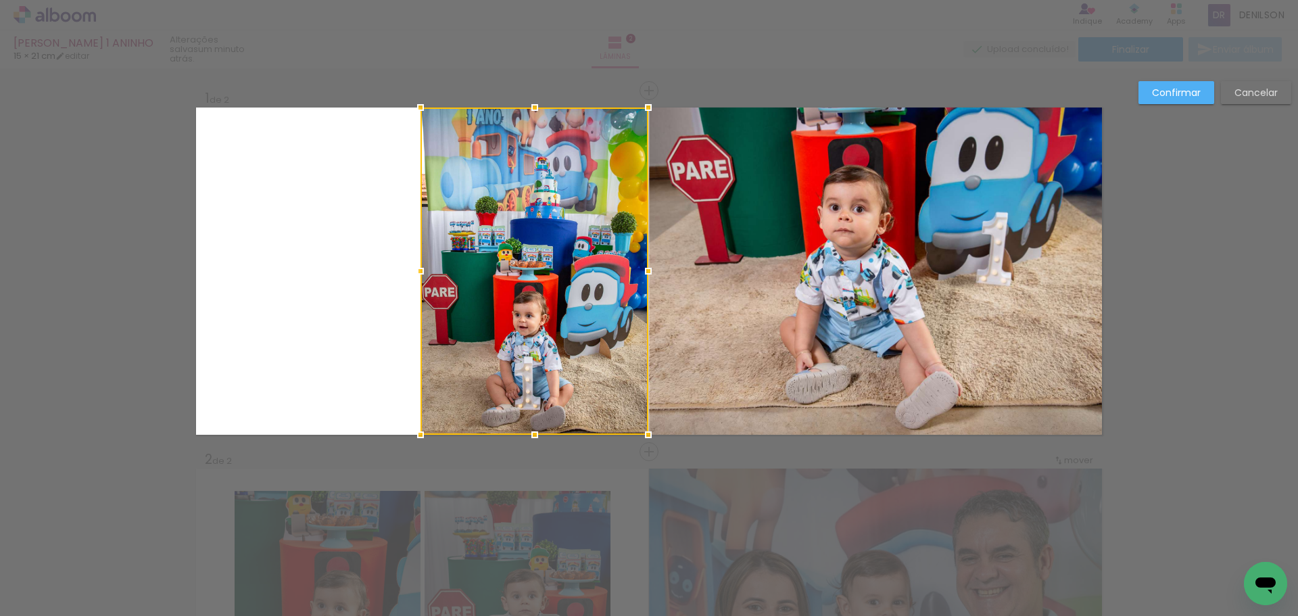
drag, startPoint x: 408, startPoint y: 273, endPoint x: 415, endPoint y: 273, distance: 6.8
click at [415, 273] on div at bounding box center [420, 271] width 27 height 27
drag, startPoint x: 532, startPoint y: 243, endPoint x: 532, endPoint y: 258, distance: 14.9
click at [416, 273] on div at bounding box center [419, 271] width 27 height 27
click at [0, 0] on slot "Confirmar" at bounding box center [0, 0] width 0 height 0
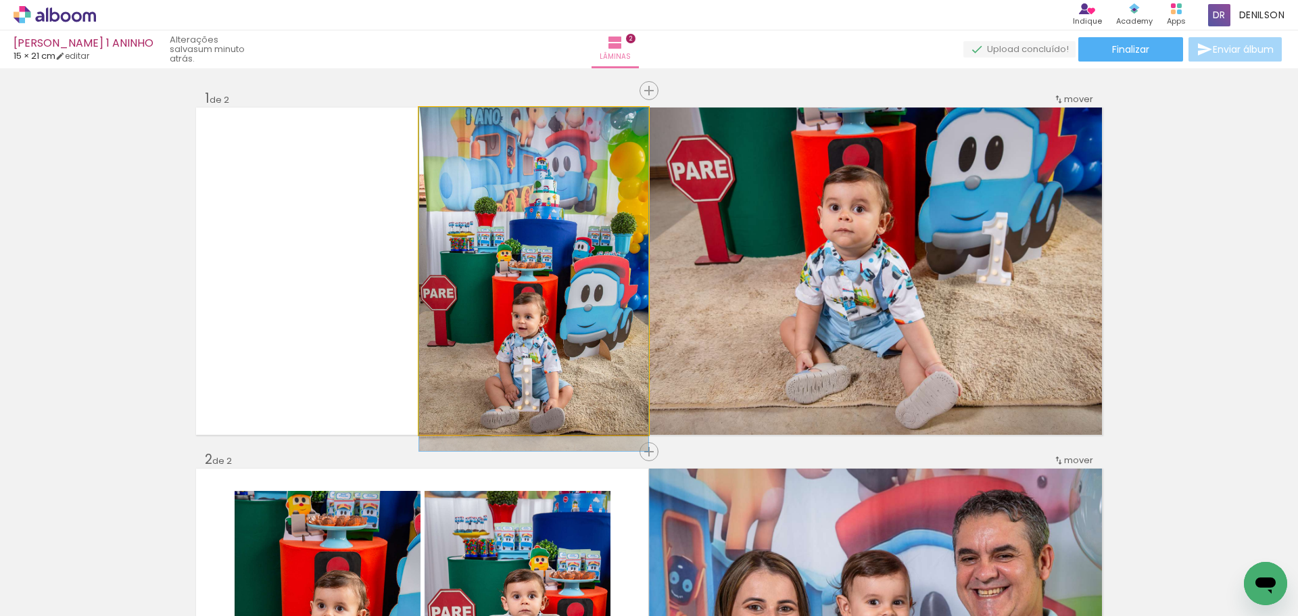
drag, startPoint x: 582, startPoint y: 245, endPoint x: 580, endPoint y: 266, distance: 21.1
click at [561, 249] on quentale-photo at bounding box center [533, 271] width 229 height 327
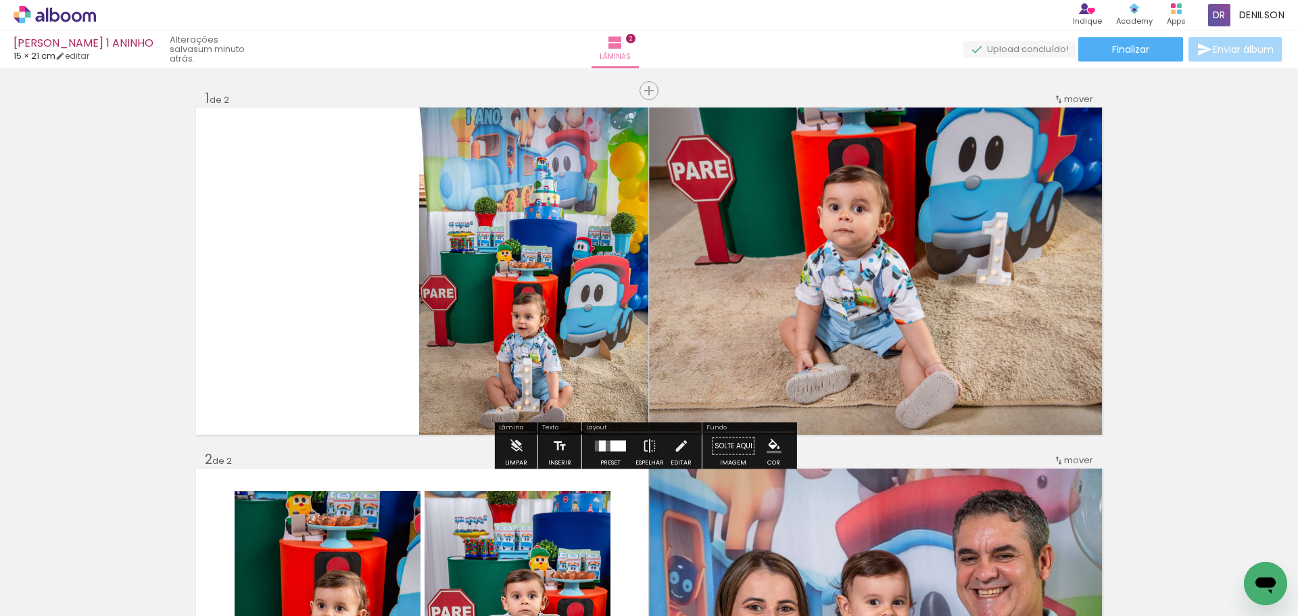
click at [452, 264] on quentale-photo at bounding box center [533, 271] width 229 height 327
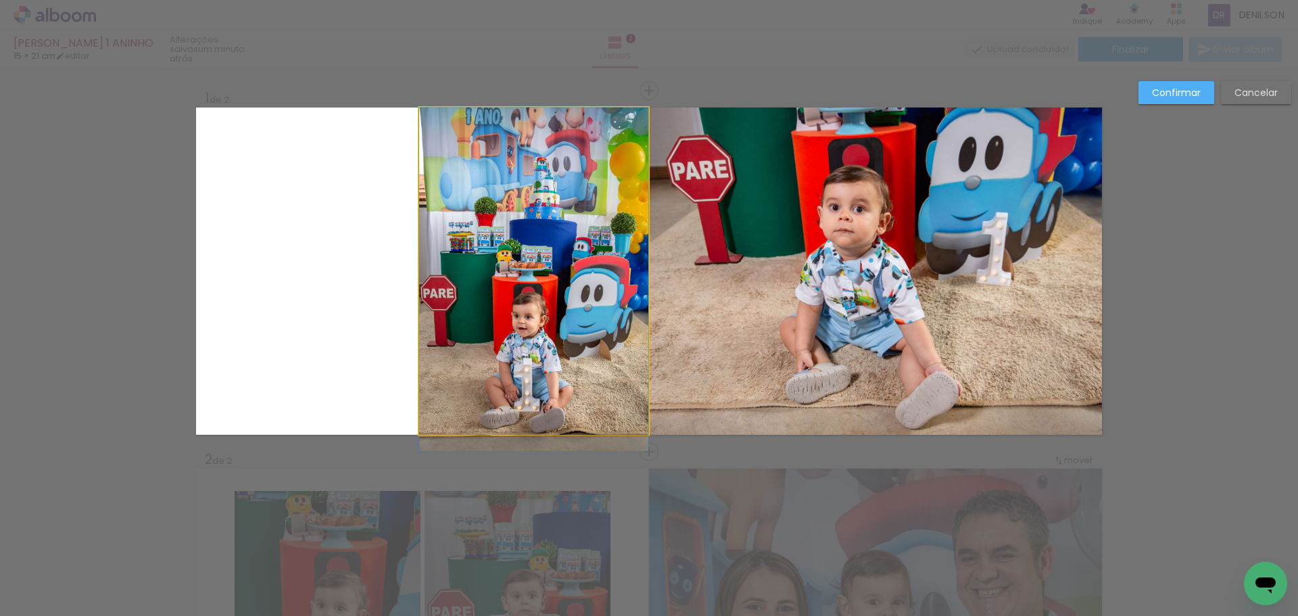
click at [452, 264] on quentale-photo at bounding box center [533, 271] width 229 height 327
click at [415, 270] on div at bounding box center [417, 271] width 27 height 27
click at [1164, 85] on paper-button "Confirmar" at bounding box center [1177, 92] width 76 height 23
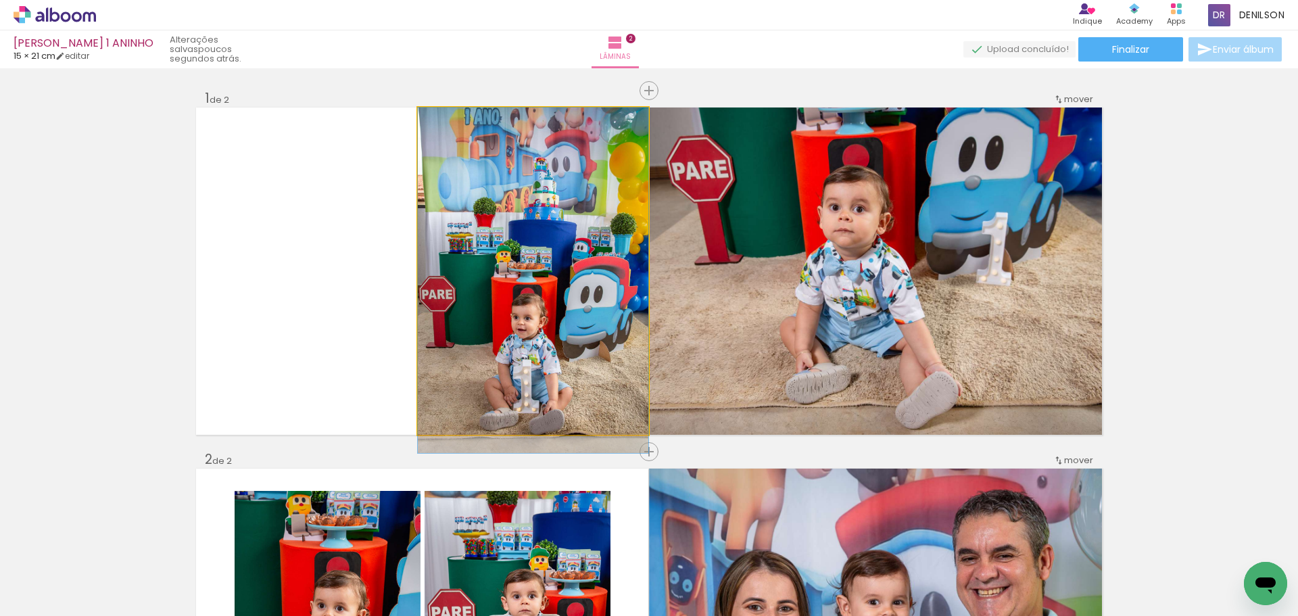
drag, startPoint x: 537, startPoint y: 227, endPoint x: 537, endPoint y: 248, distance: 21.0
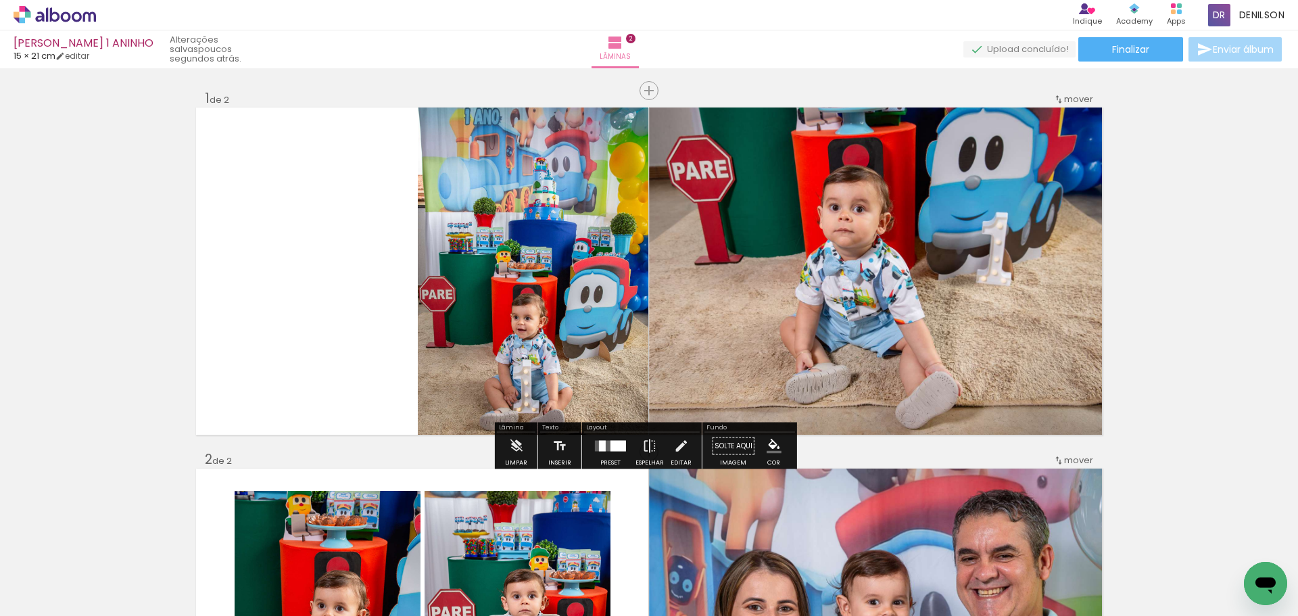
click at [443, 285] on quentale-photo at bounding box center [533, 271] width 231 height 327
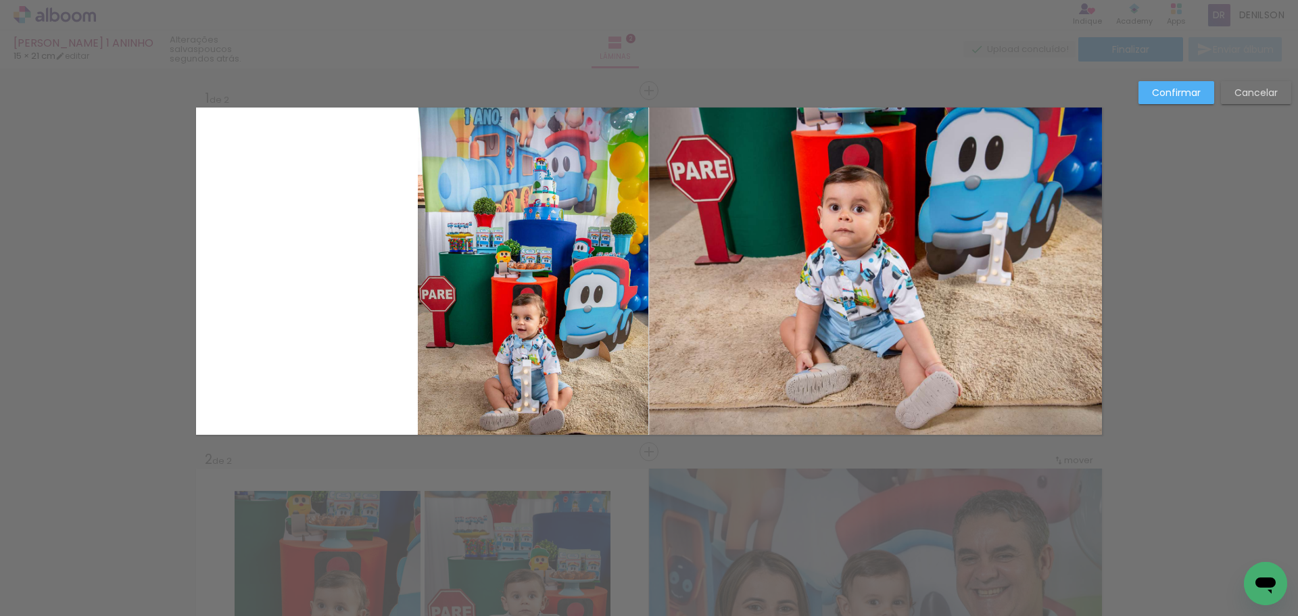
click at [445, 284] on quentale-photo at bounding box center [533, 271] width 231 height 327
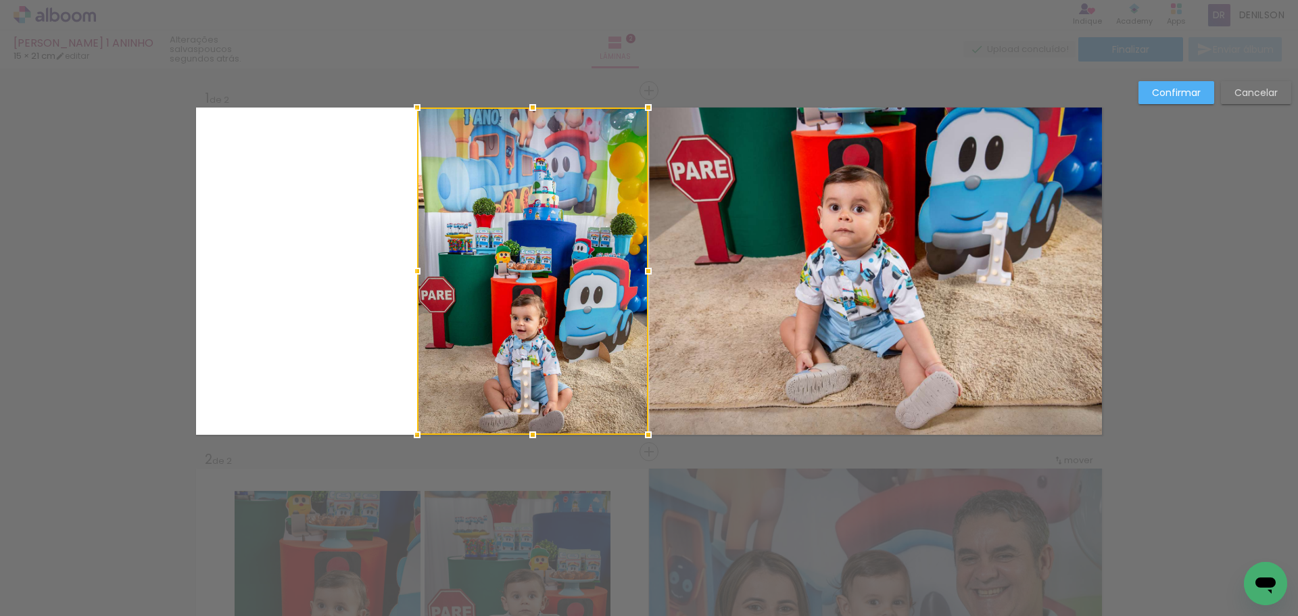
click at [415, 270] on div at bounding box center [417, 271] width 27 height 27
click at [0, 0] on slot "Confirmar" at bounding box center [0, 0] width 0 height 0
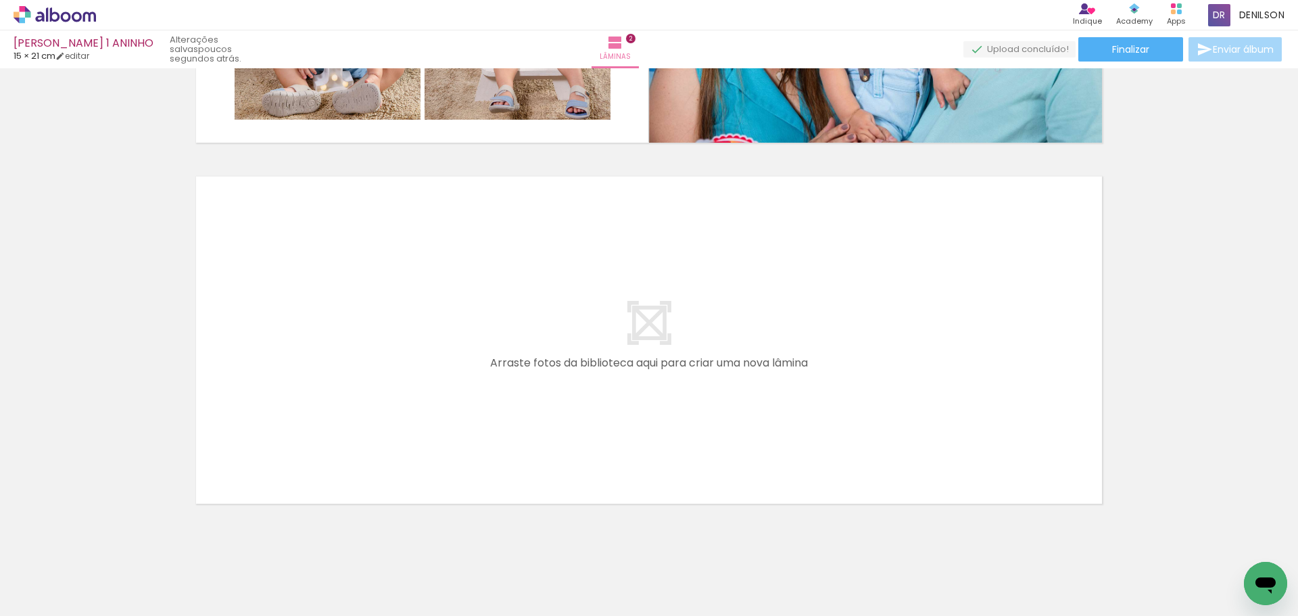
scroll to position [673, 0]
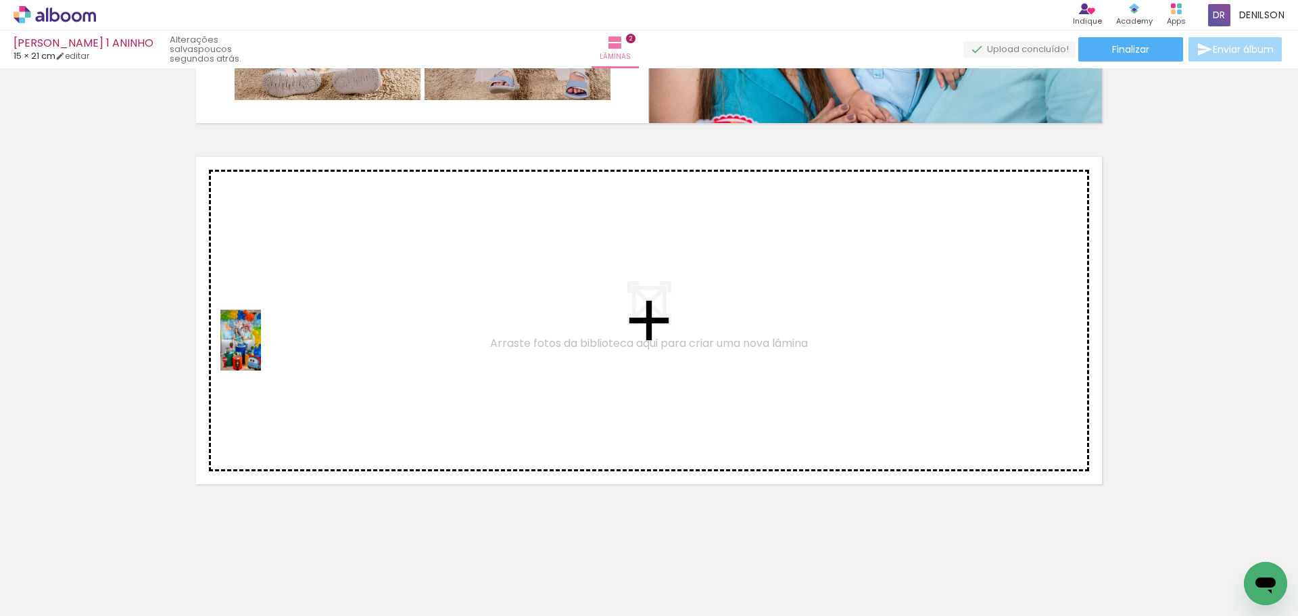
drag, startPoint x: 137, startPoint y: 583, endPoint x: 261, endPoint y: 350, distance: 263.5
click at [261, 350] on quentale-workspace at bounding box center [649, 308] width 1298 height 616
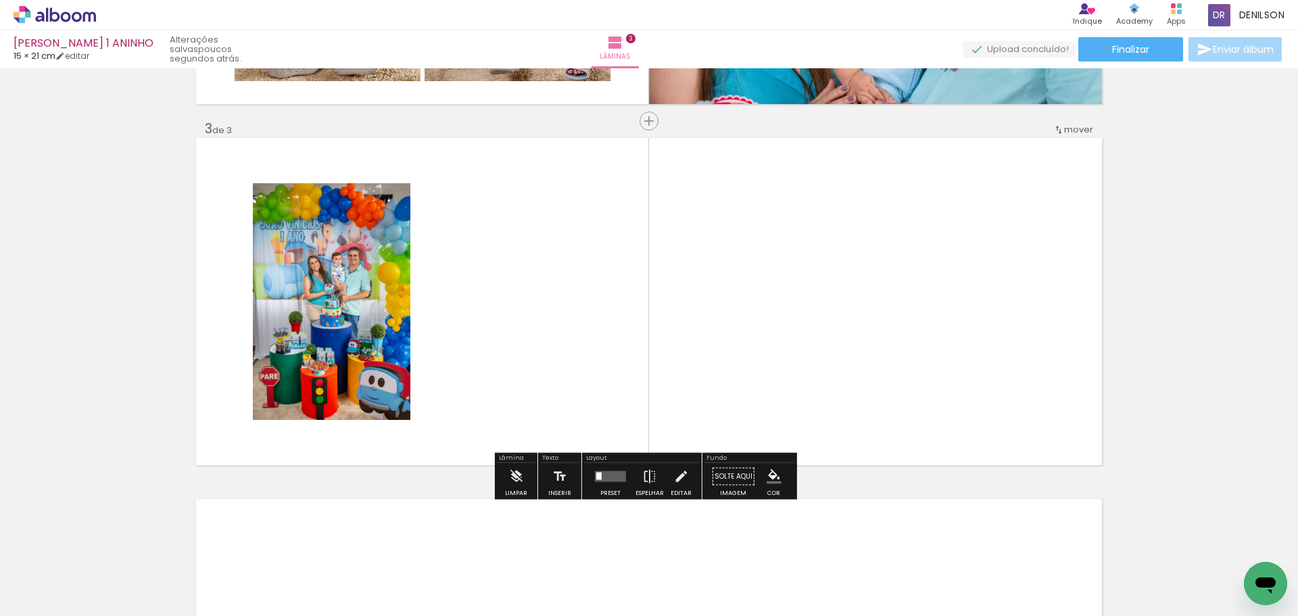
scroll to position [694, 0]
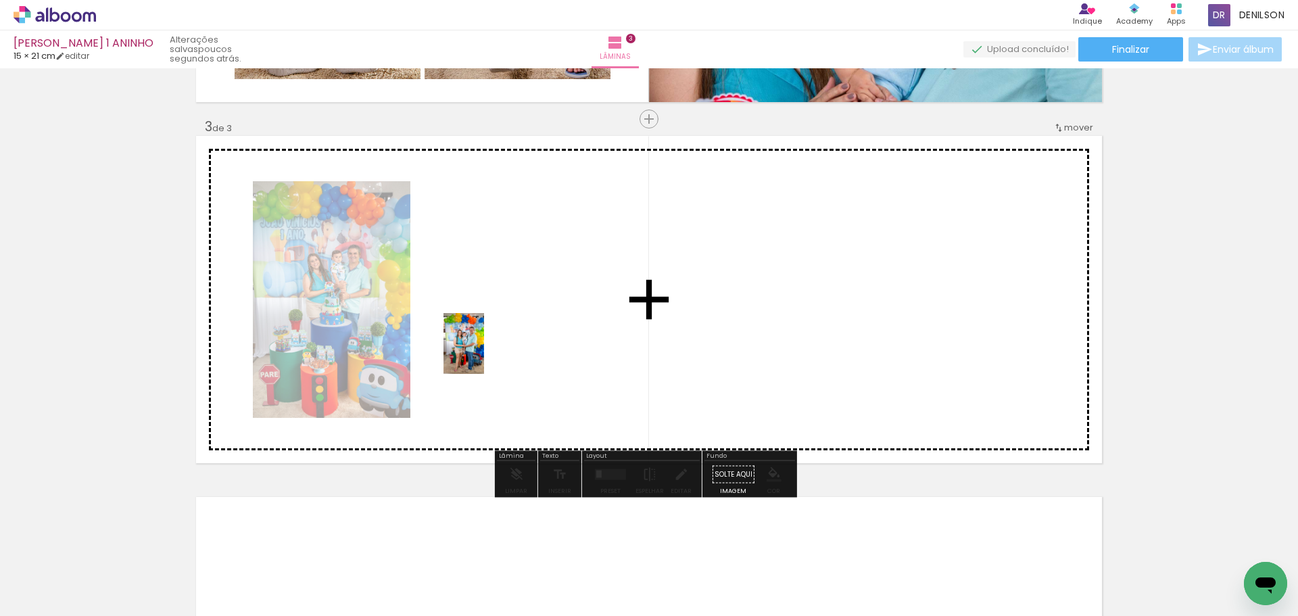
drag, startPoint x: 152, startPoint y: 580, endPoint x: 489, endPoint y: 350, distance: 408.2
click at [489, 350] on quentale-workspace at bounding box center [649, 308] width 1298 height 616
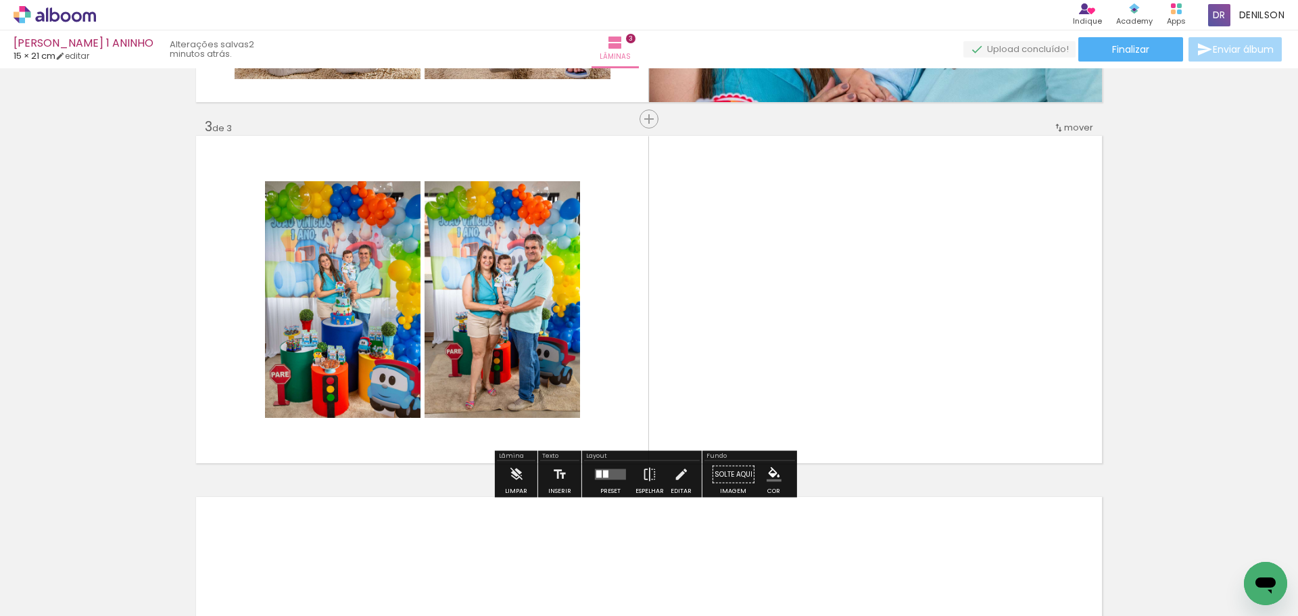
click at [707, 297] on quentale-layouter at bounding box center [649, 299] width 906 height 327
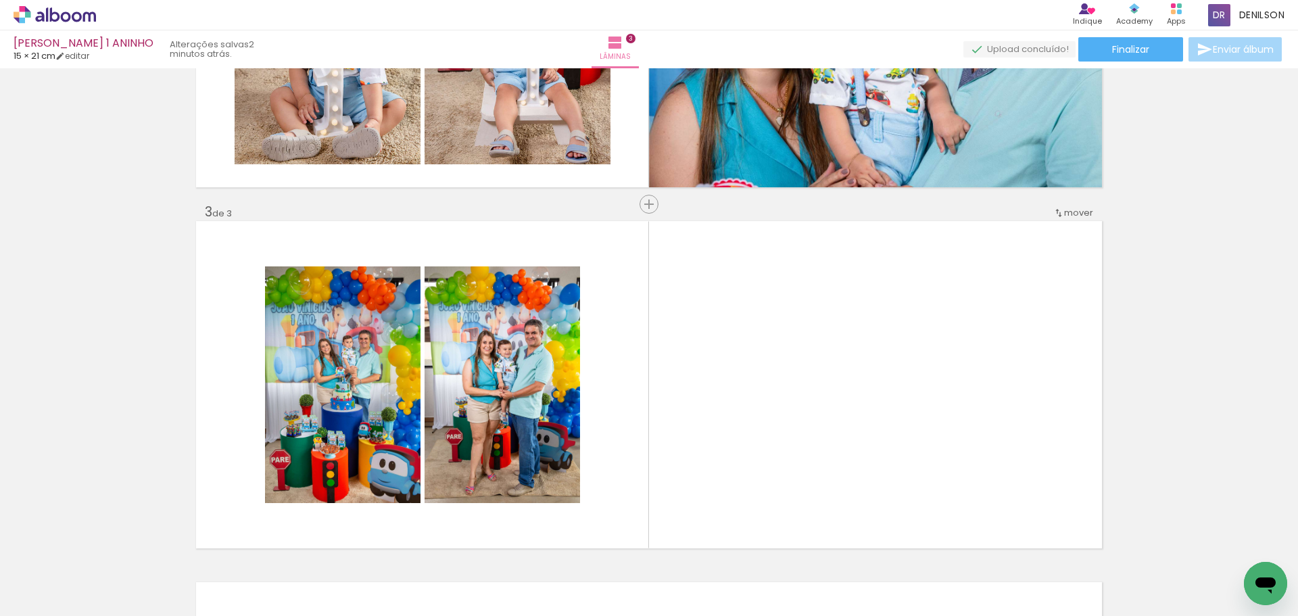
scroll to position [0, 786]
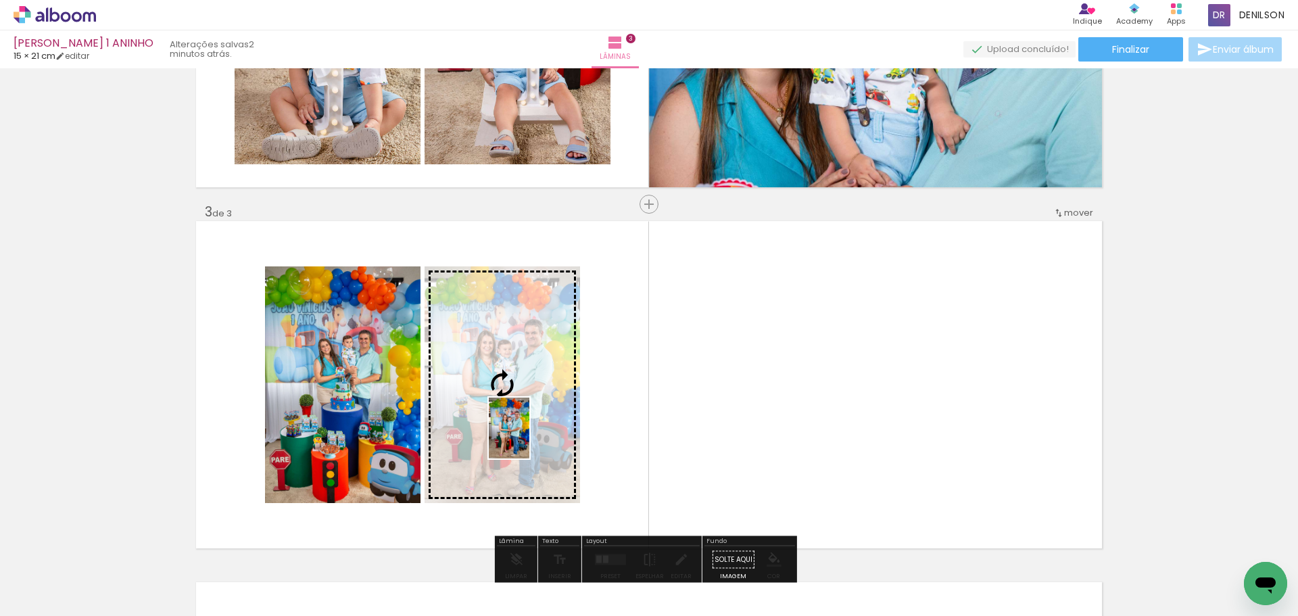
drag, startPoint x: 1092, startPoint y: 580, endPoint x: 530, endPoint y: 438, distance: 580.1
click at [530, 438] on quentale-workspace at bounding box center [649, 308] width 1298 height 616
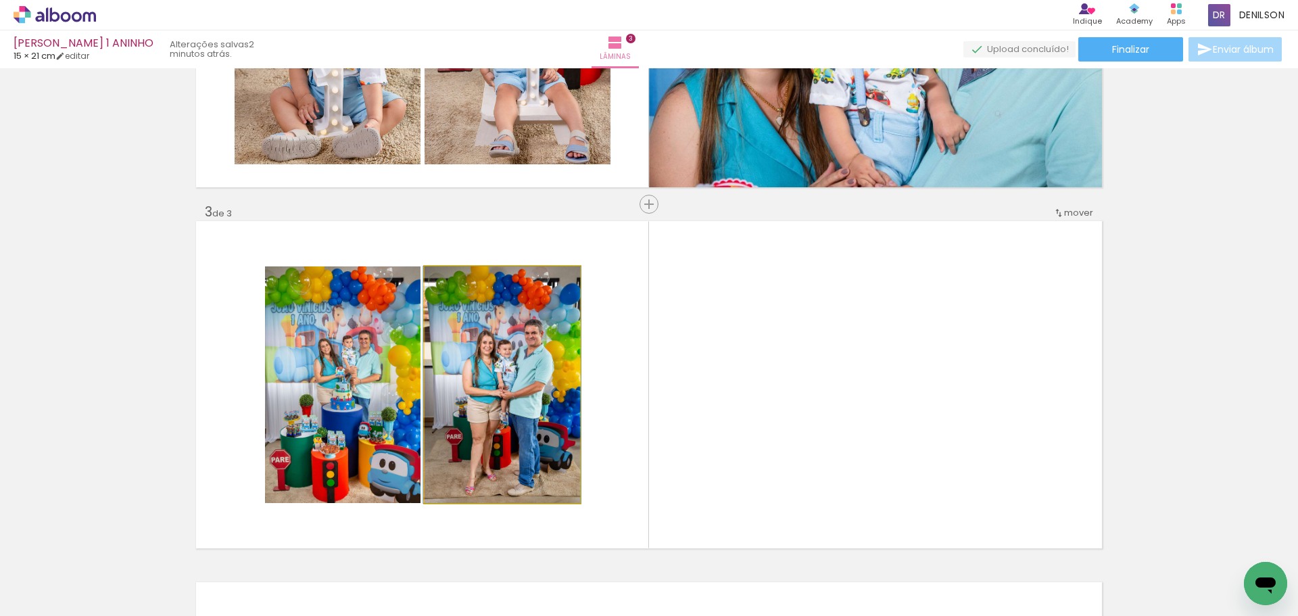
click at [532, 402] on quentale-photo at bounding box center [503, 384] width 156 height 237
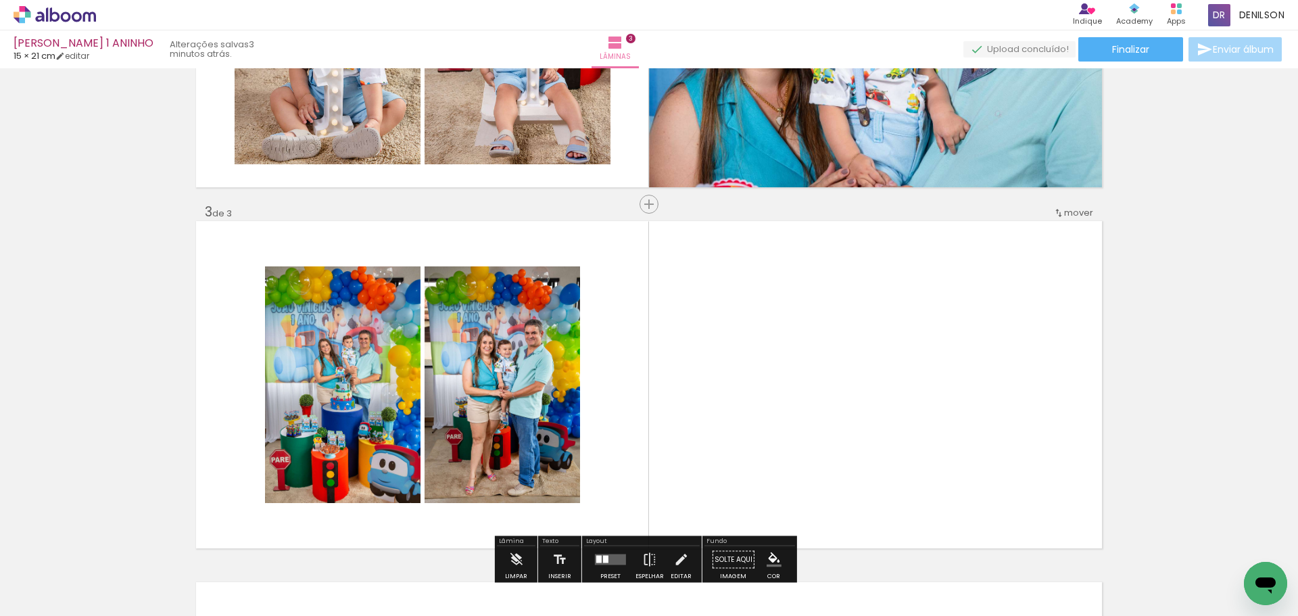
scroll to position [0, 0]
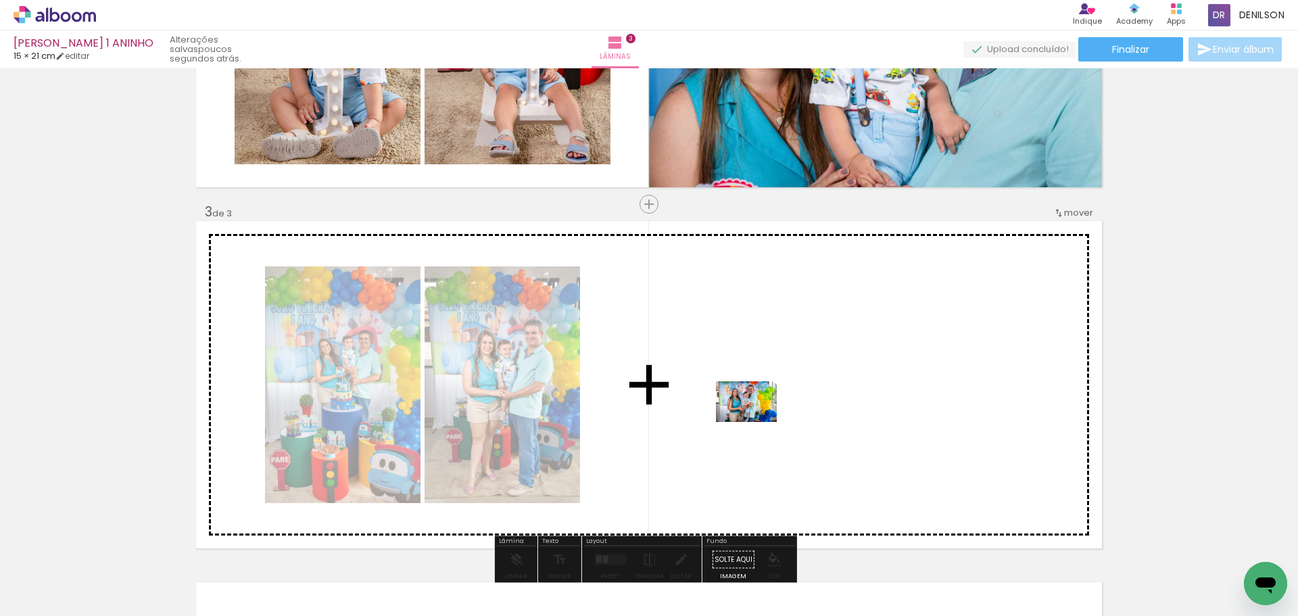
drag, startPoint x: 214, startPoint y: 578, endPoint x: 757, endPoint y: 422, distance: 564.2
click at [757, 422] on quentale-workspace at bounding box center [649, 308] width 1298 height 616
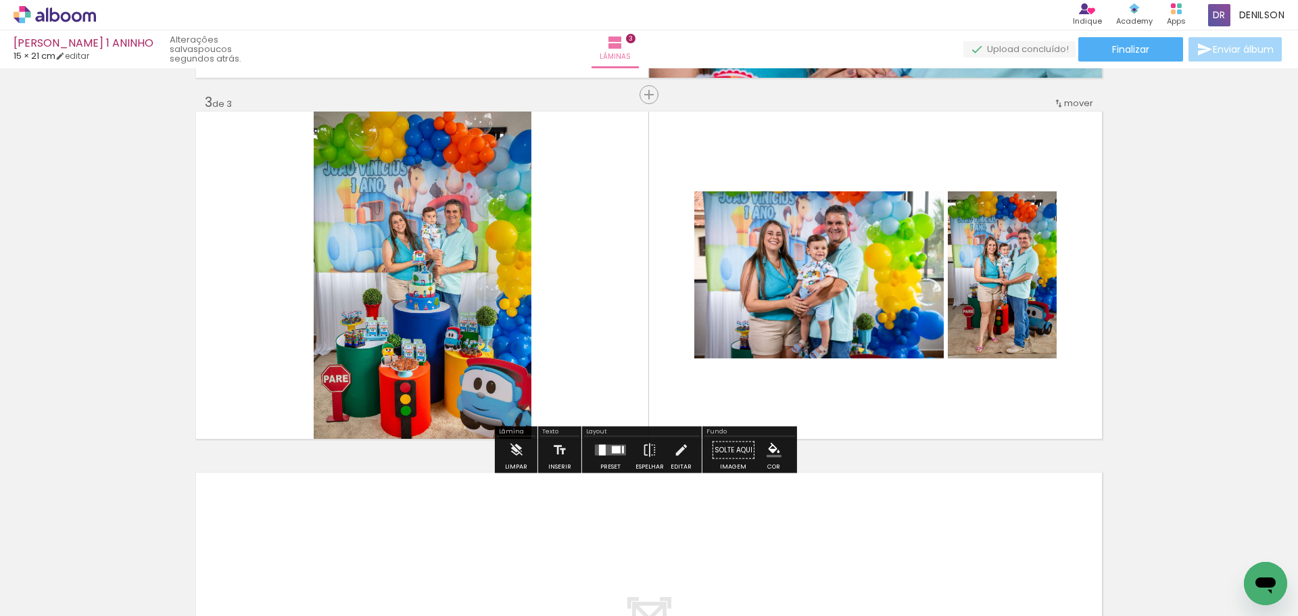
scroll to position [744, 0]
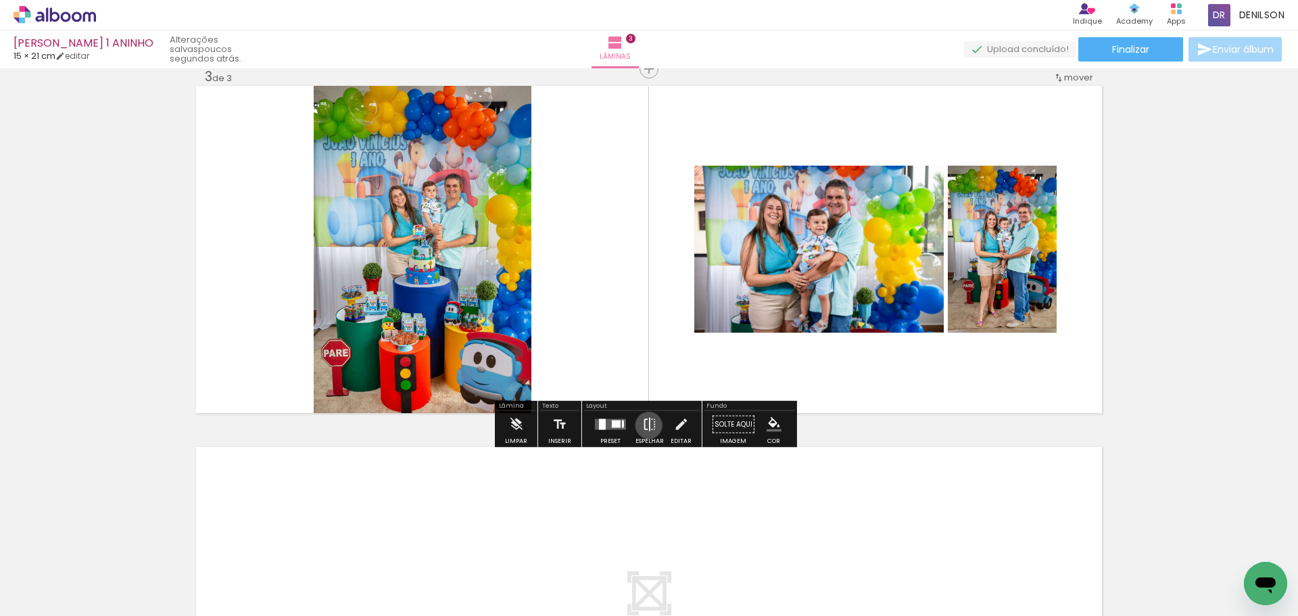
click at [646, 425] on iron-icon at bounding box center [649, 424] width 15 height 27
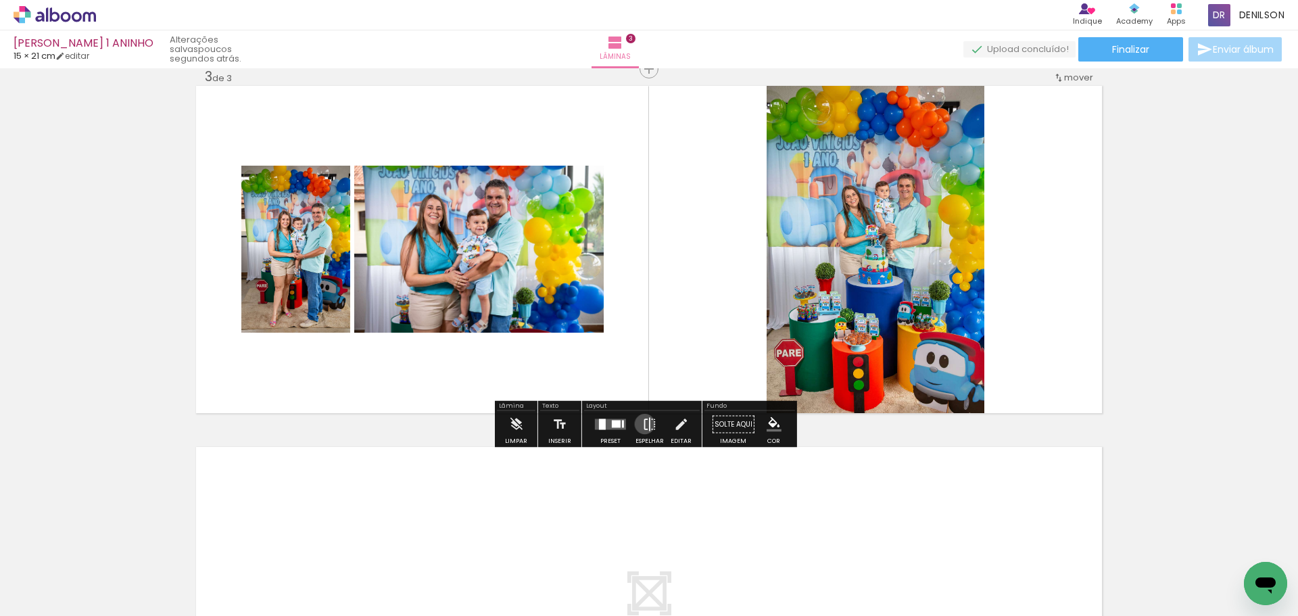
click at [642, 424] on iron-icon at bounding box center [649, 424] width 15 height 27
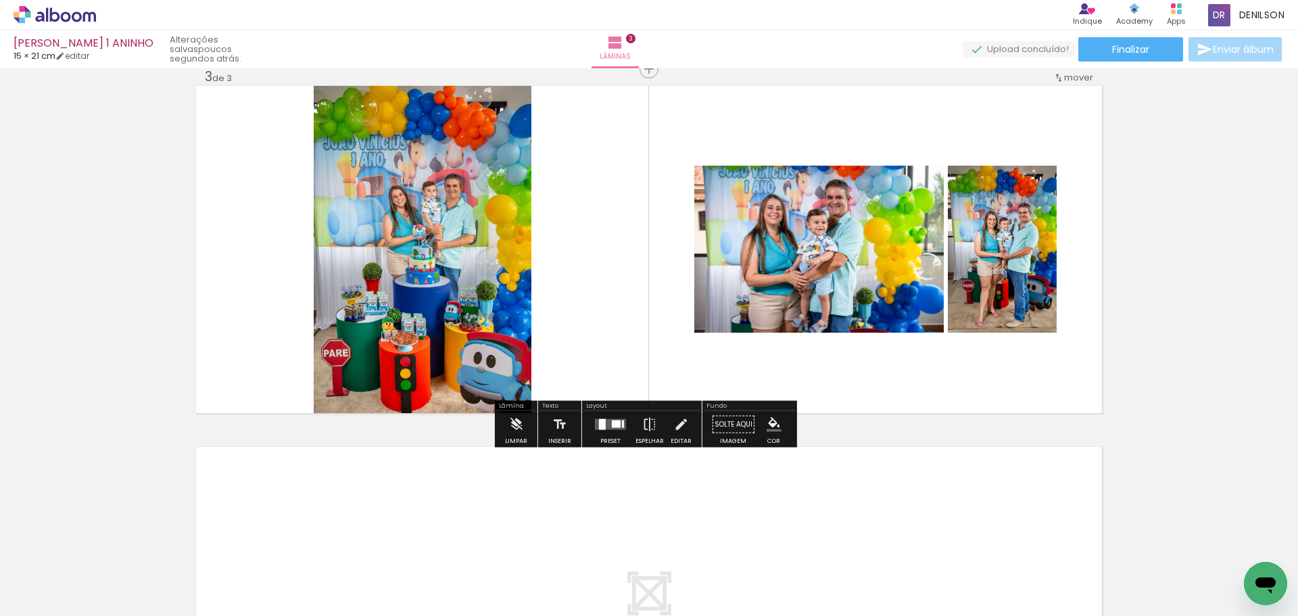
click at [619, 429] on quentale-layouter at bounding box center [610, 424] width 31 height 11
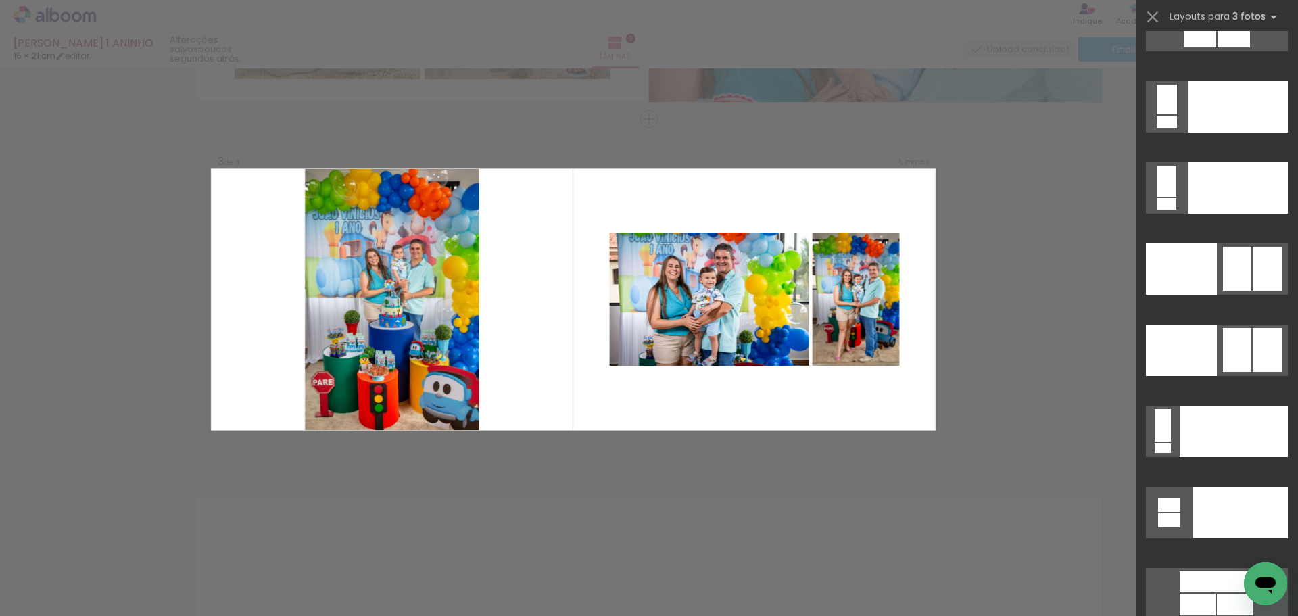
scroll to position [15101, 0]
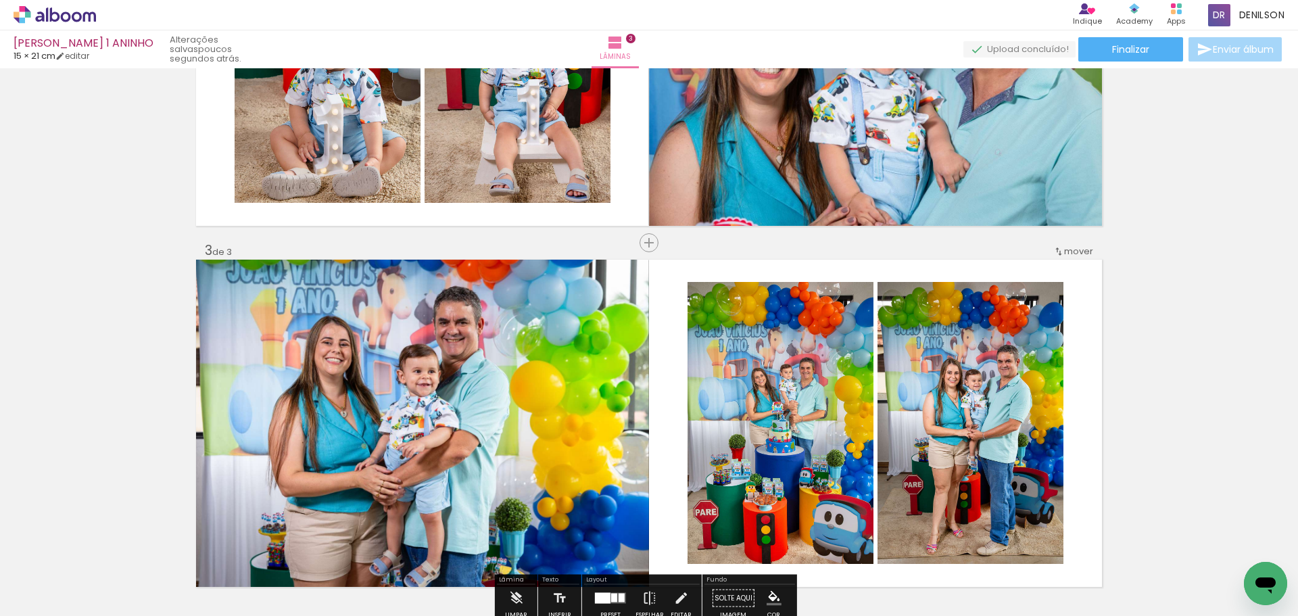
scroll to position [626, 0]
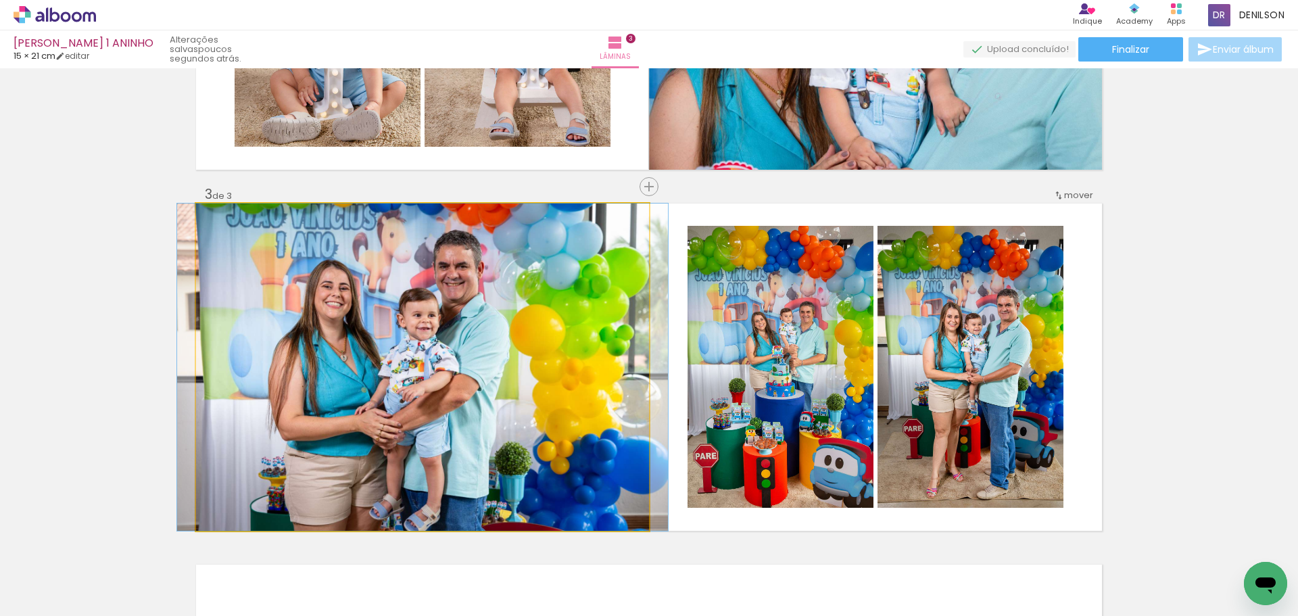
click at [471, 358] on quentale-photo at bounding box center [422, 367] width 453 height 327
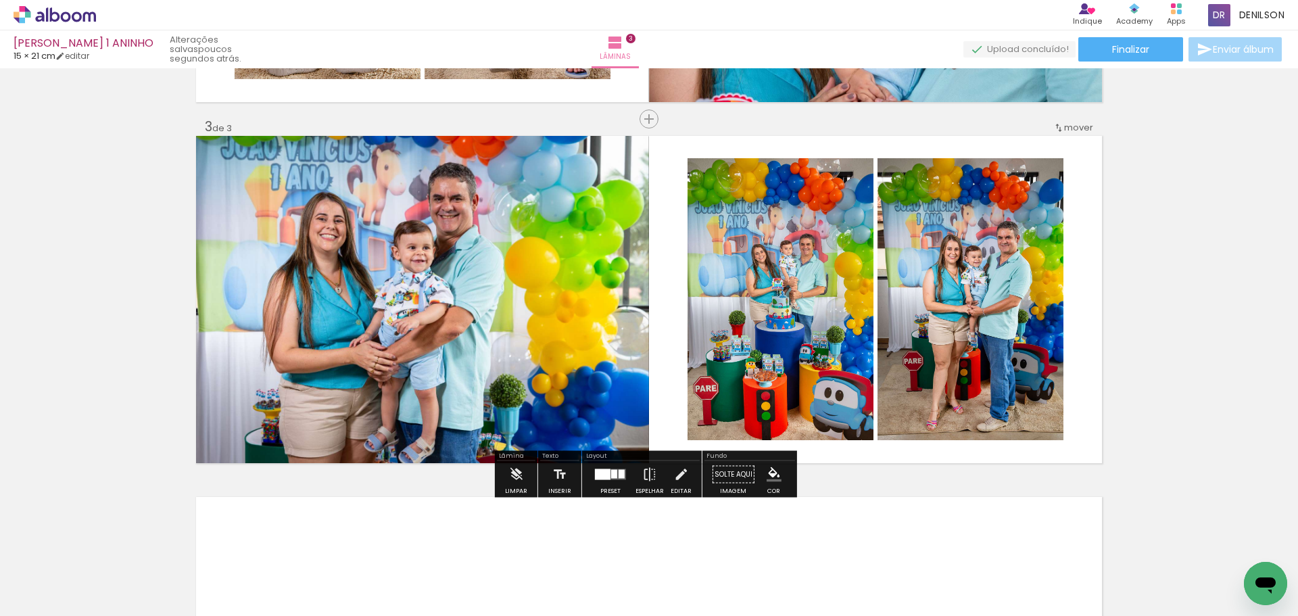
scroll to position [0, 710]
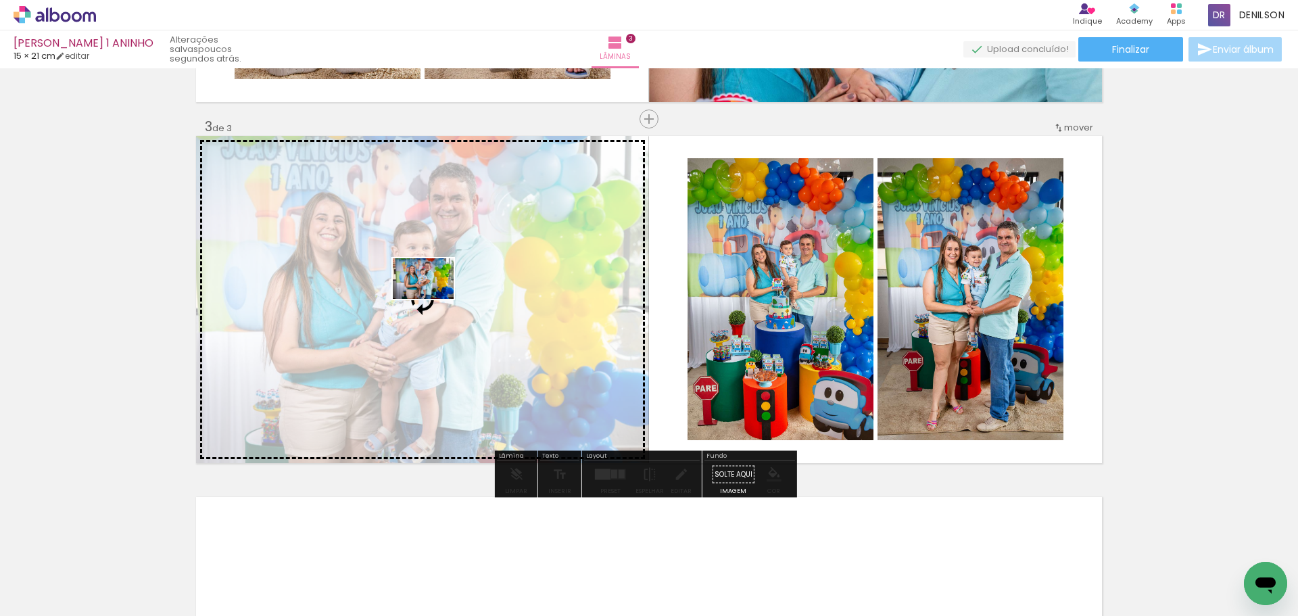
drag, startPoint x: 1179, startPoint y: 580, endPoint x: 433, endPoint y: 299, distance: 796.3
click at [433, 299] on quentale-workspace at bounding box center [649, 308] width 1298 height 616
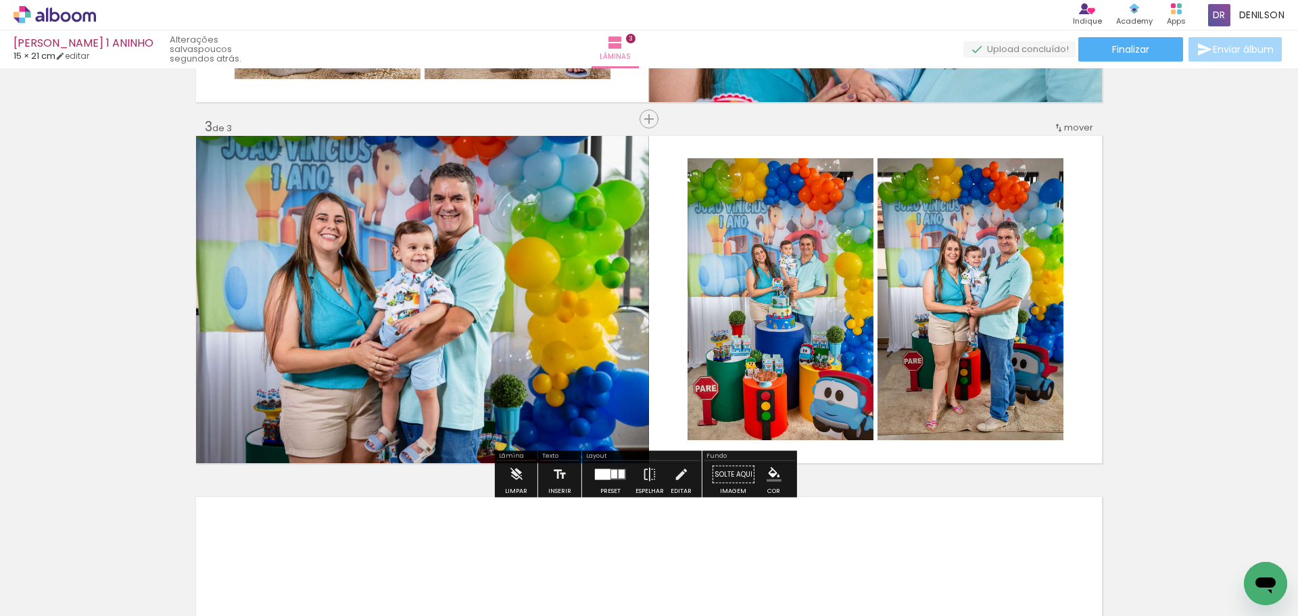
click at [473, 303] on quentale-photo at bounding box center [422, 299] width 453 height 327
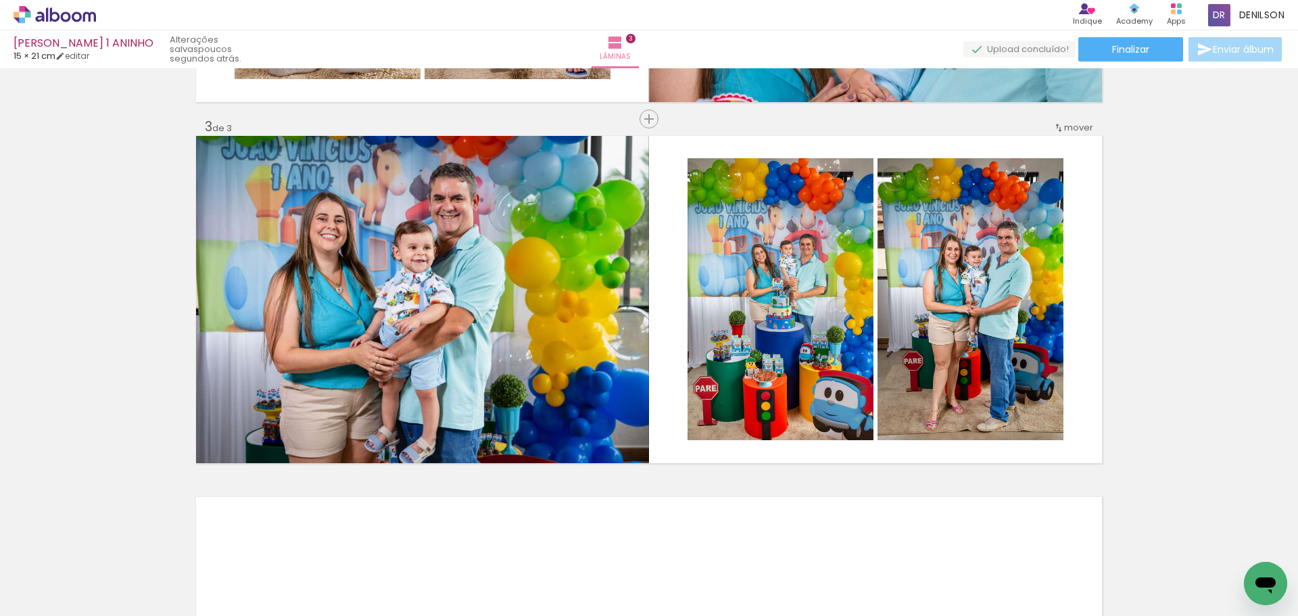
scroll to position [0, 0]
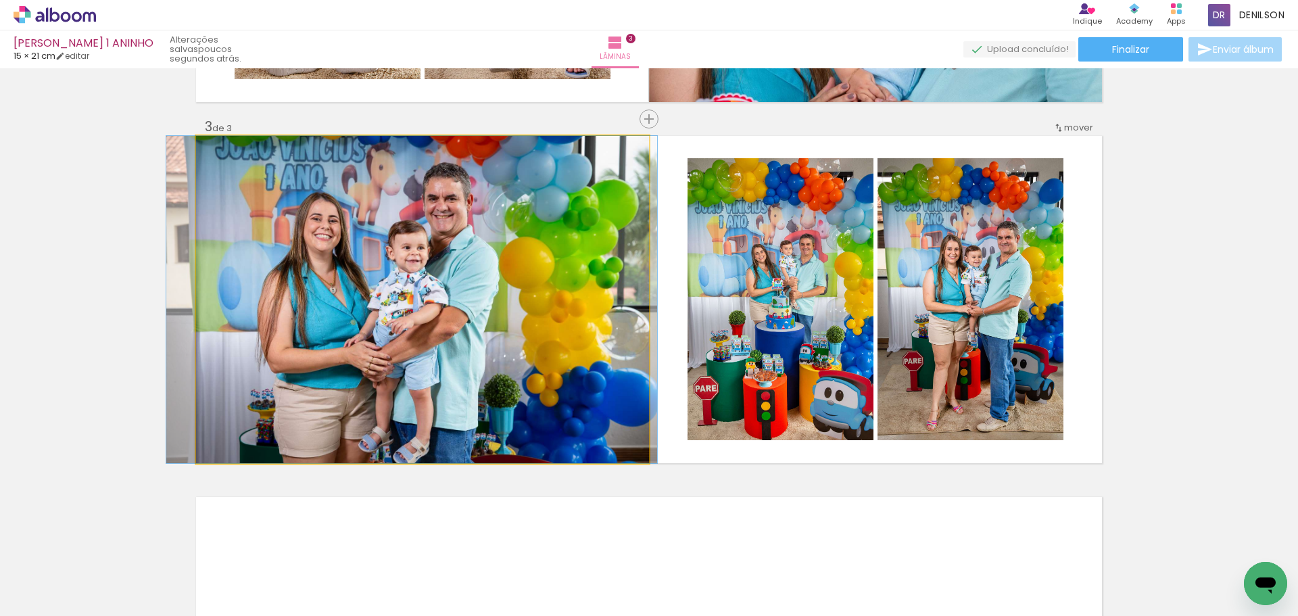
click at [536, 286] on quentale-photo at bounding box center [422, 299] width 453 height 327
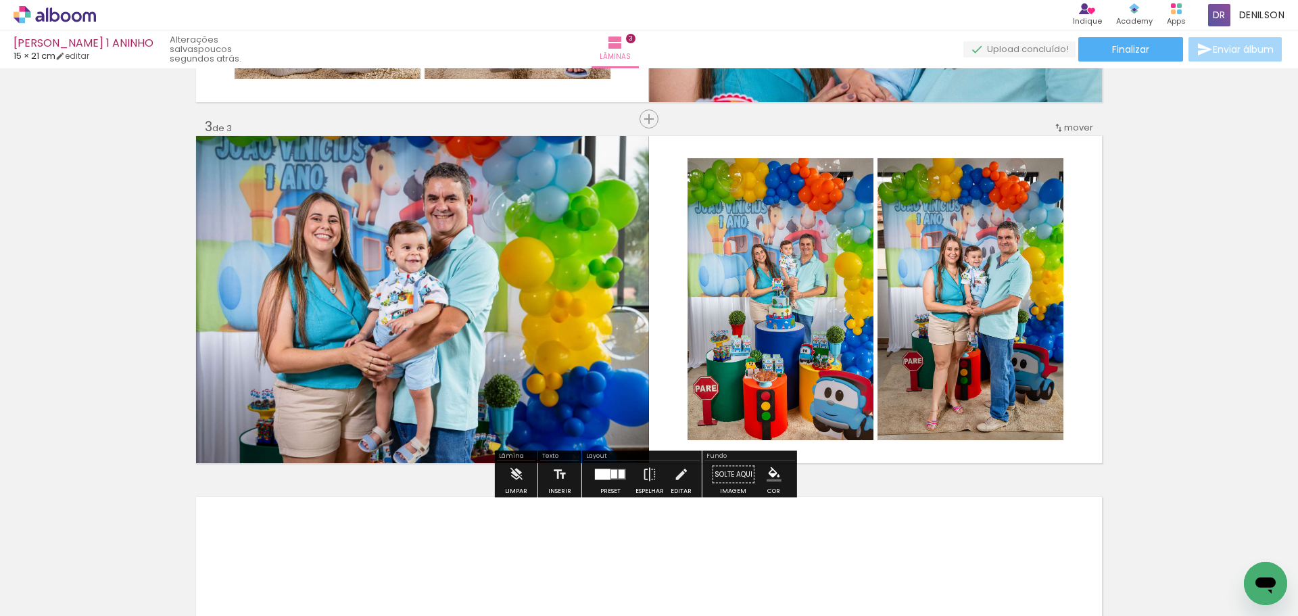
click at [796, 279] on quentale-photo at bounding box center [781, 299] width 186 height 282
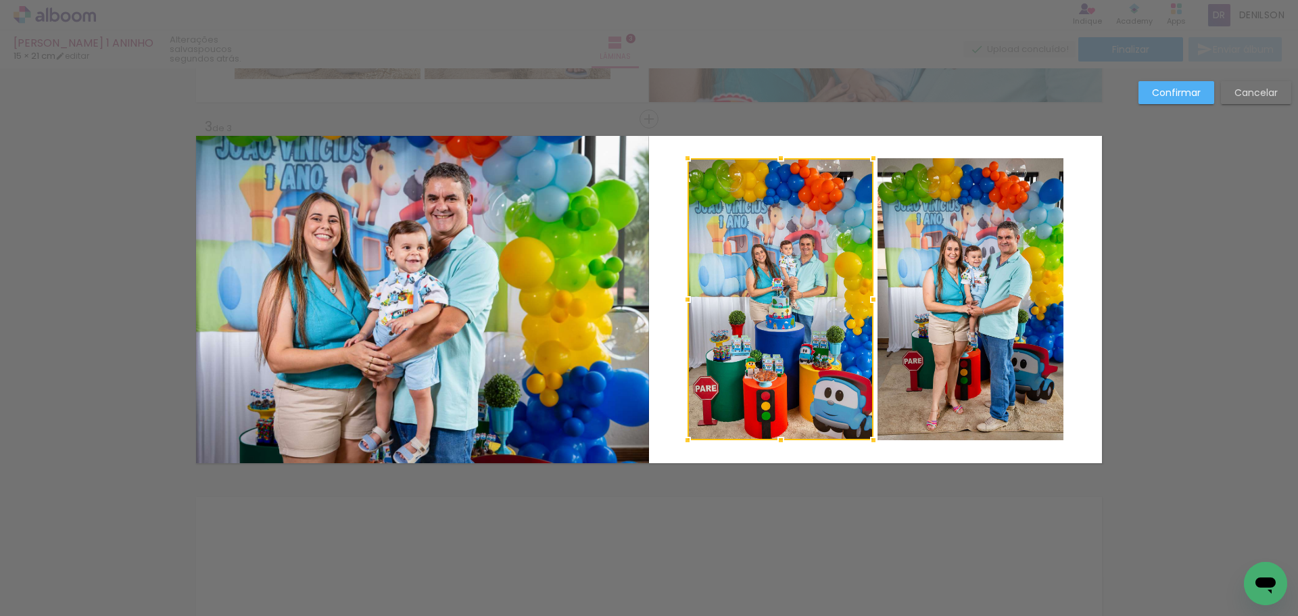
click at [968, 289] on quentale-photo at bounding box center [971, 299] width 186 height 282
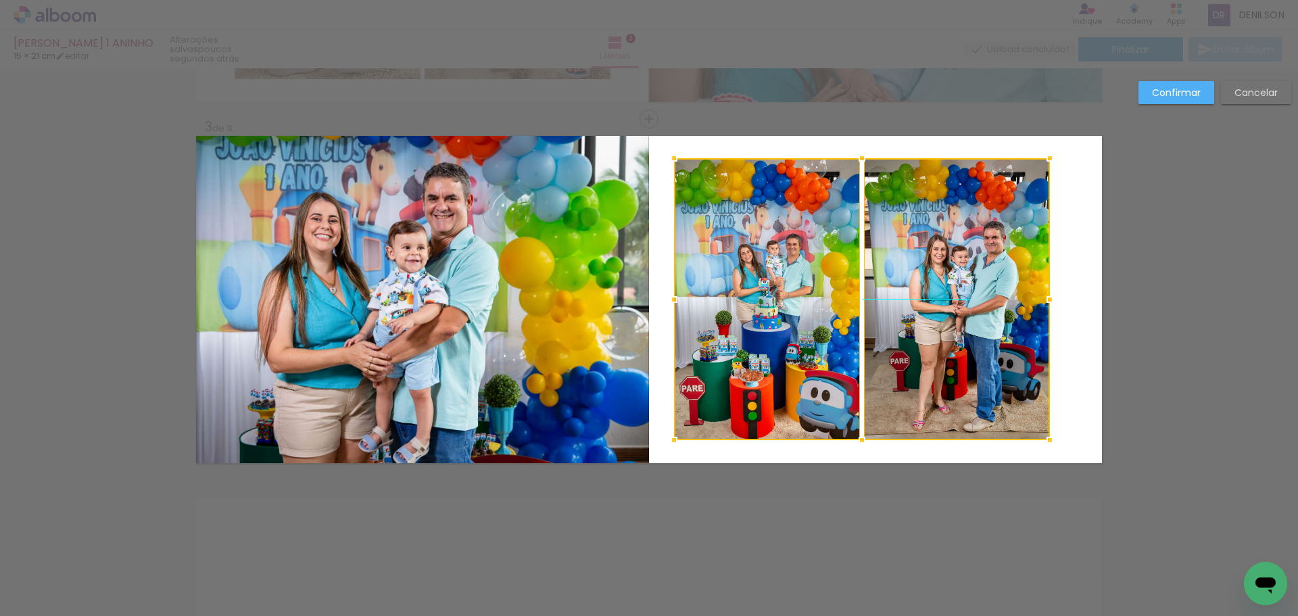
drag, startPoint x: 972, startPoint y: 300, endPoint x: 958, endPoint y: 300, distance: 13.5
click at [958, 300] on div at bounding box center [862, 299] width 376 height 282
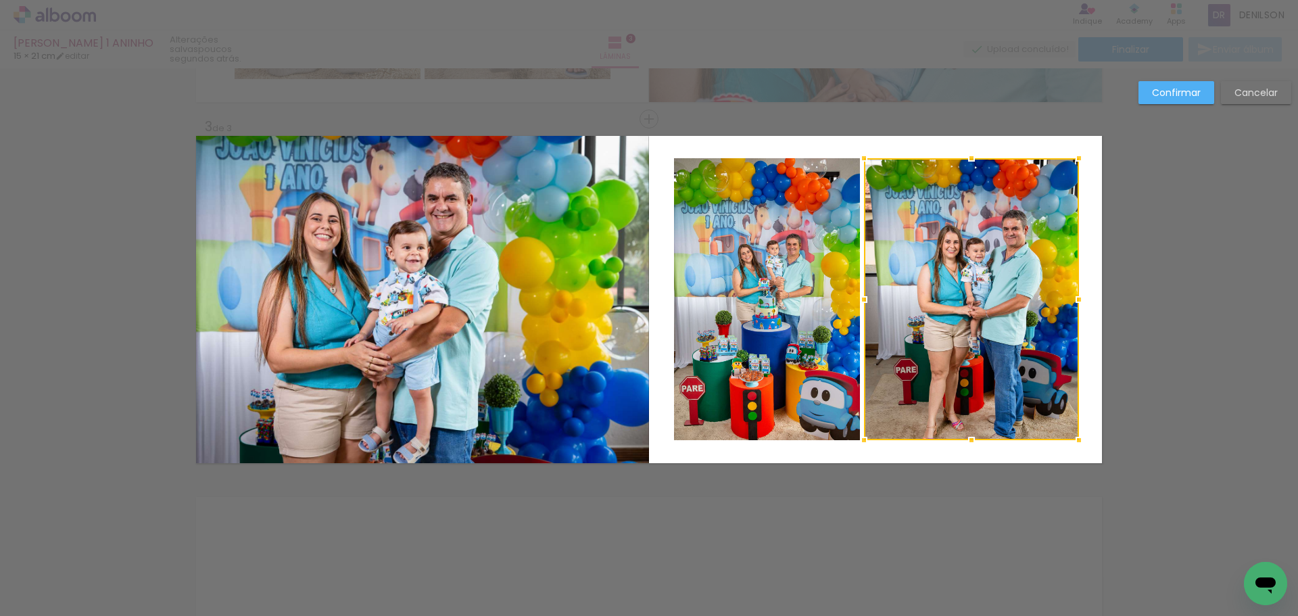
drag, startPoint x: 1045, startPoint y: 300, endPoint x: 1075, endPoint y: 303, distance: 29.3
click at [1075, 303] on div at bounding box center [1079, 299] width 27 height 27
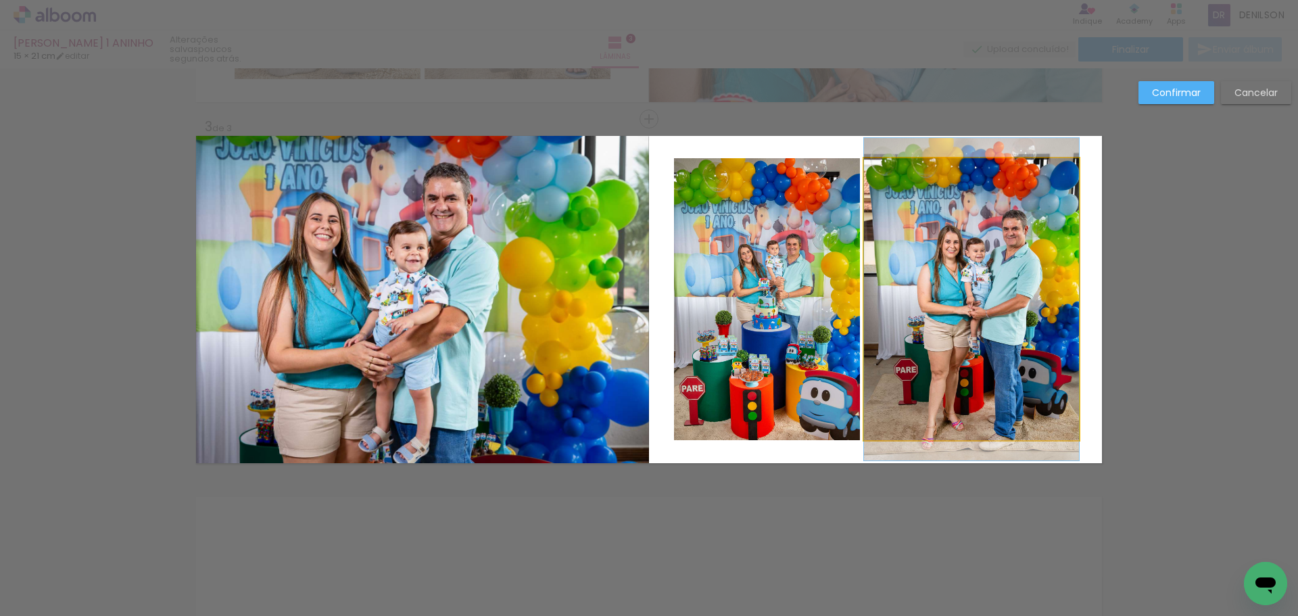
click at [898, 282] on quentale-photo at bounding box center [971, 299] width 215 height 282
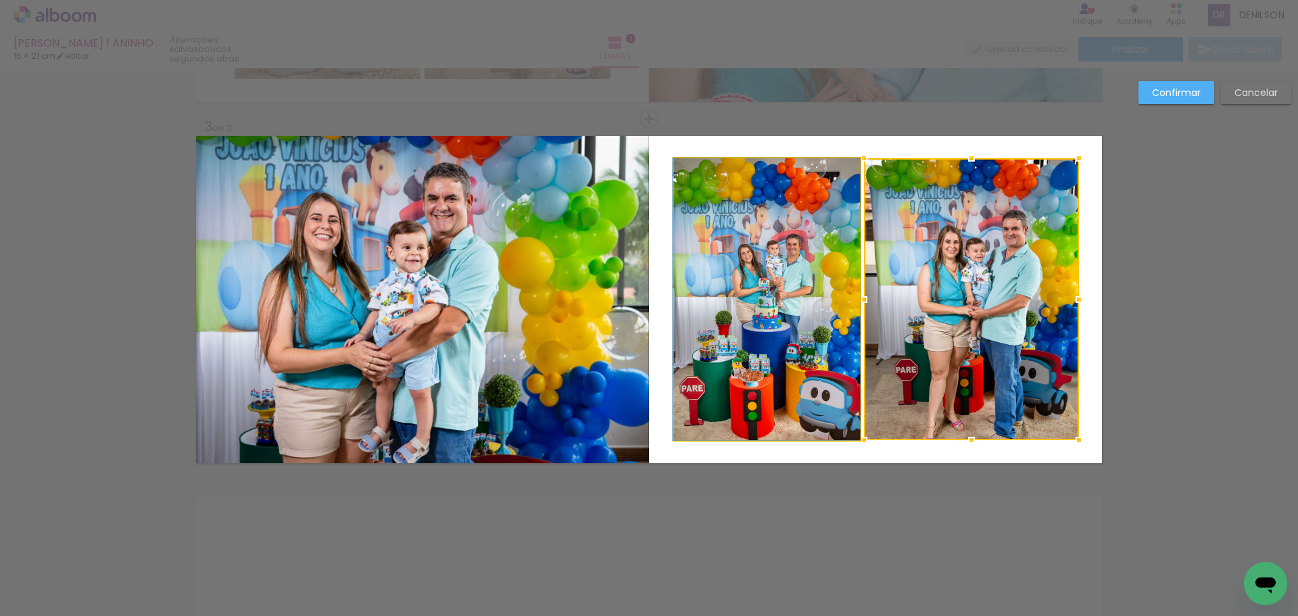
click at [792, 297] on quentale-photo at bounding box center [767, 299] width 186 height 282
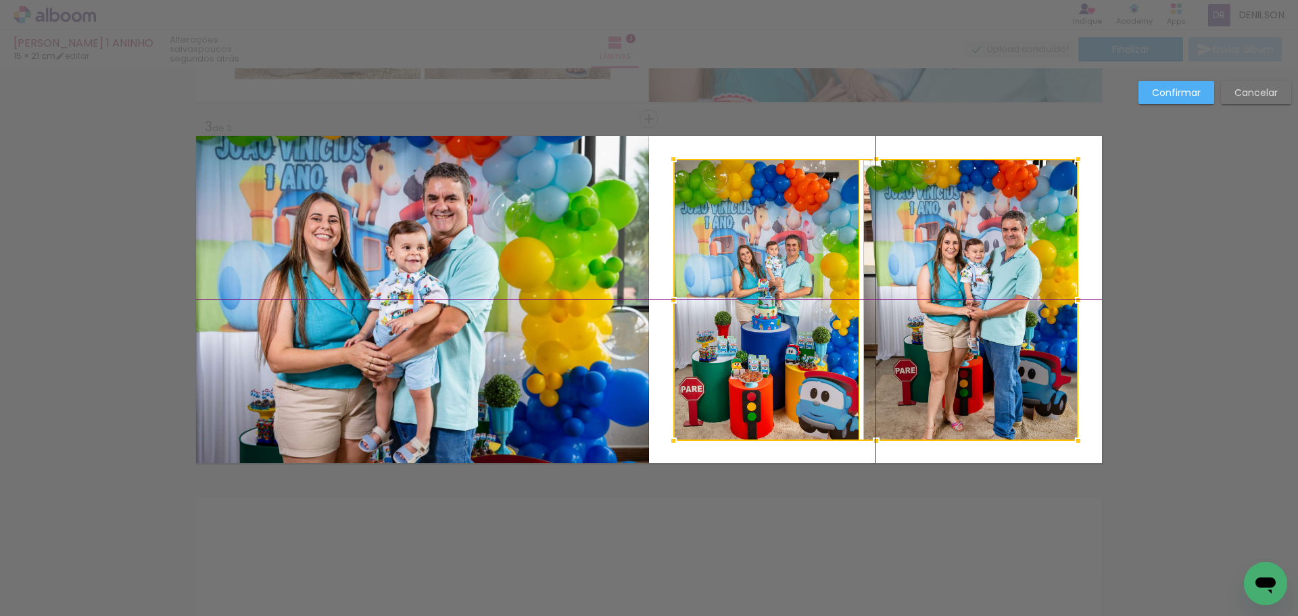
click at [936, 292] on div at bounding box center [876, 300] width 405 height 282
click at [0, 0] on slot "Confirmar" at bounding box center [0, 0] width 0 height 0
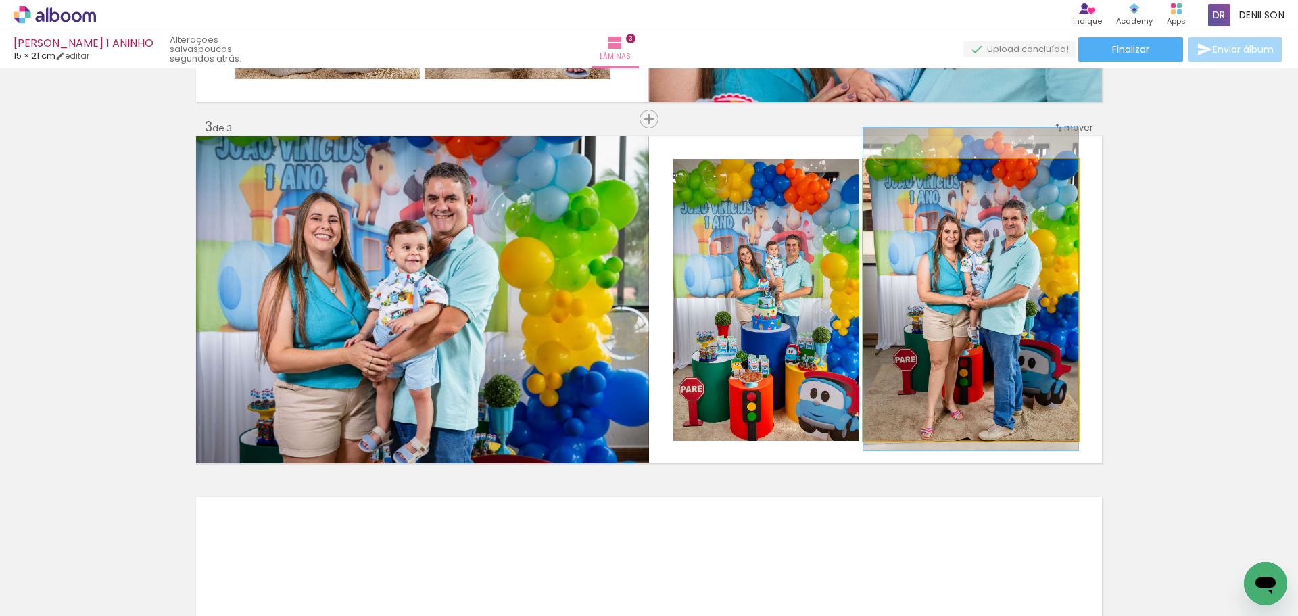
drag, startPoint x: 959, startPoint y: 254, endPoint x: 957, endPoint y: 243, distance: 11.0
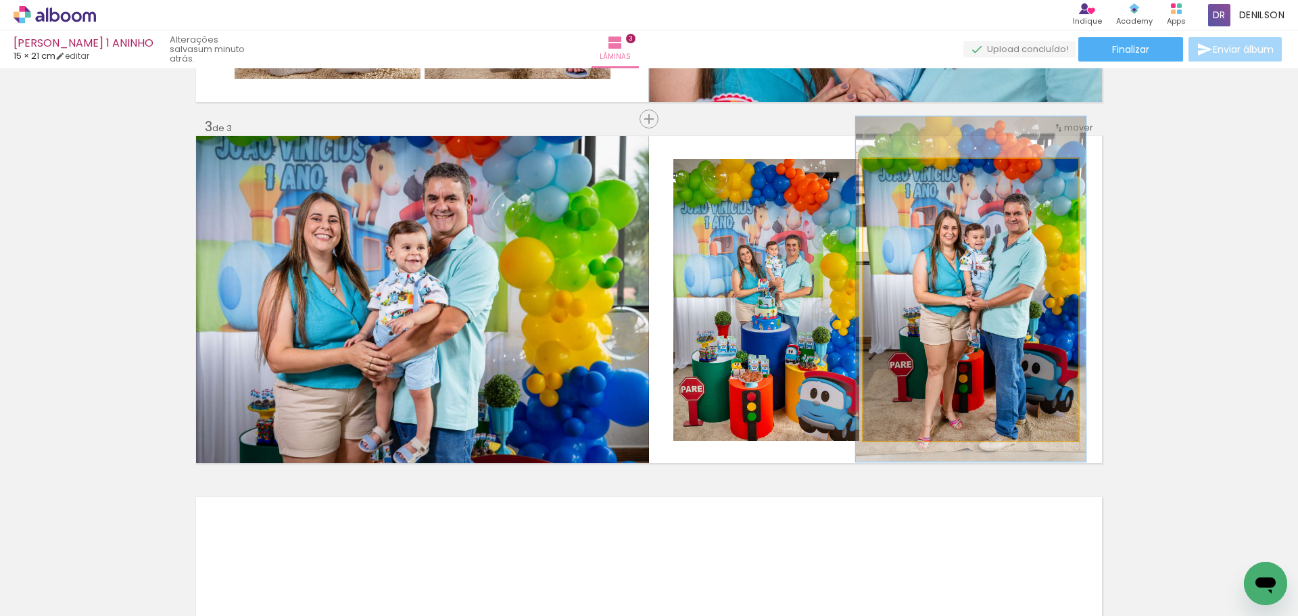
click at [892, 177] on div at bounding box center [898, 173] width 12 height 12
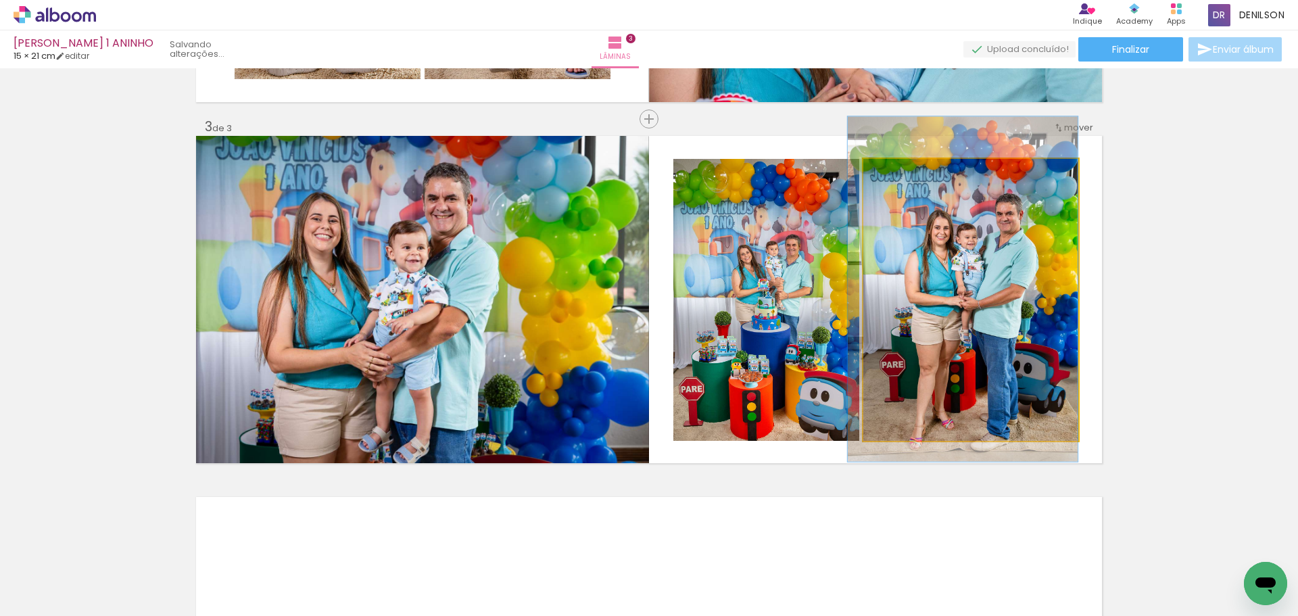
drag, startPoint x: 1023, startPoint y: 262, endPoint x: 1010, endPoint y: 262, distance: 13.5
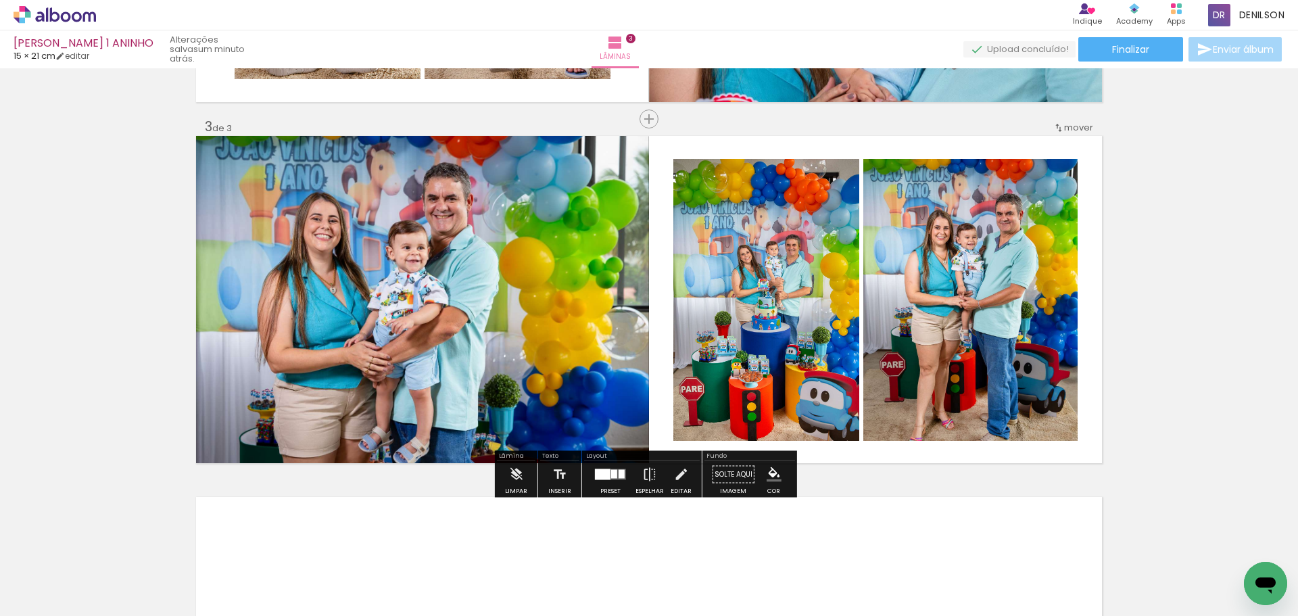
click at [1010, 262] on quentale-photo at bounding box center [971, 300] width 215 height 282
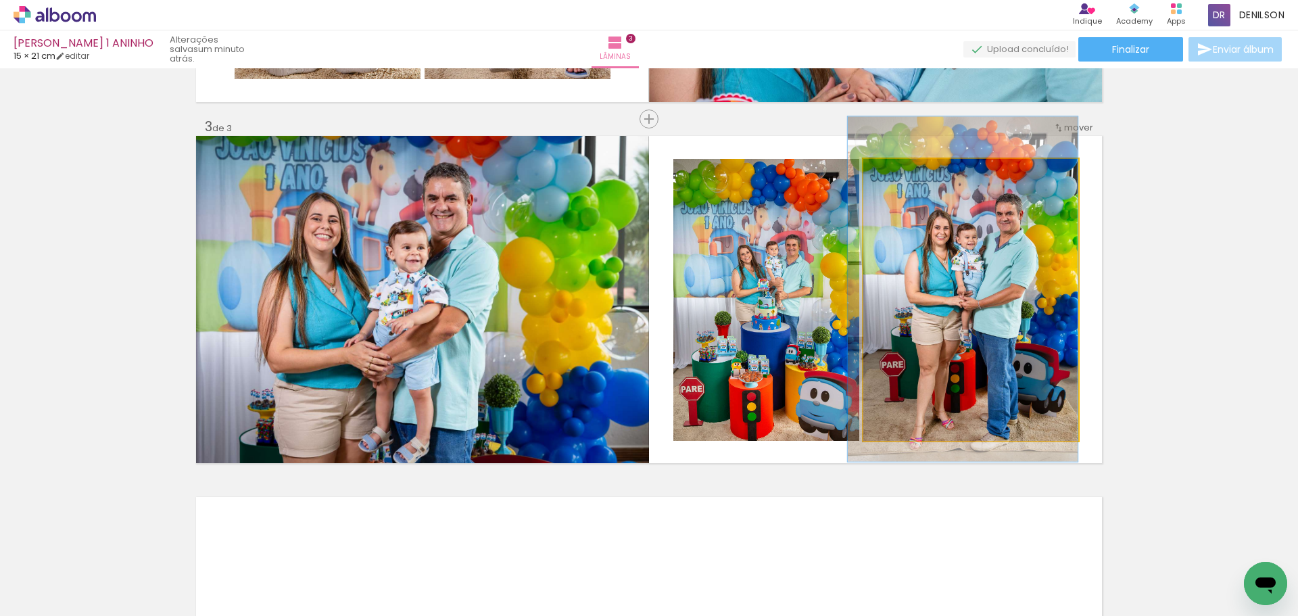
click at [1010, 262] on quentale-photo at bounding box center [971, 300] width 215 height 282
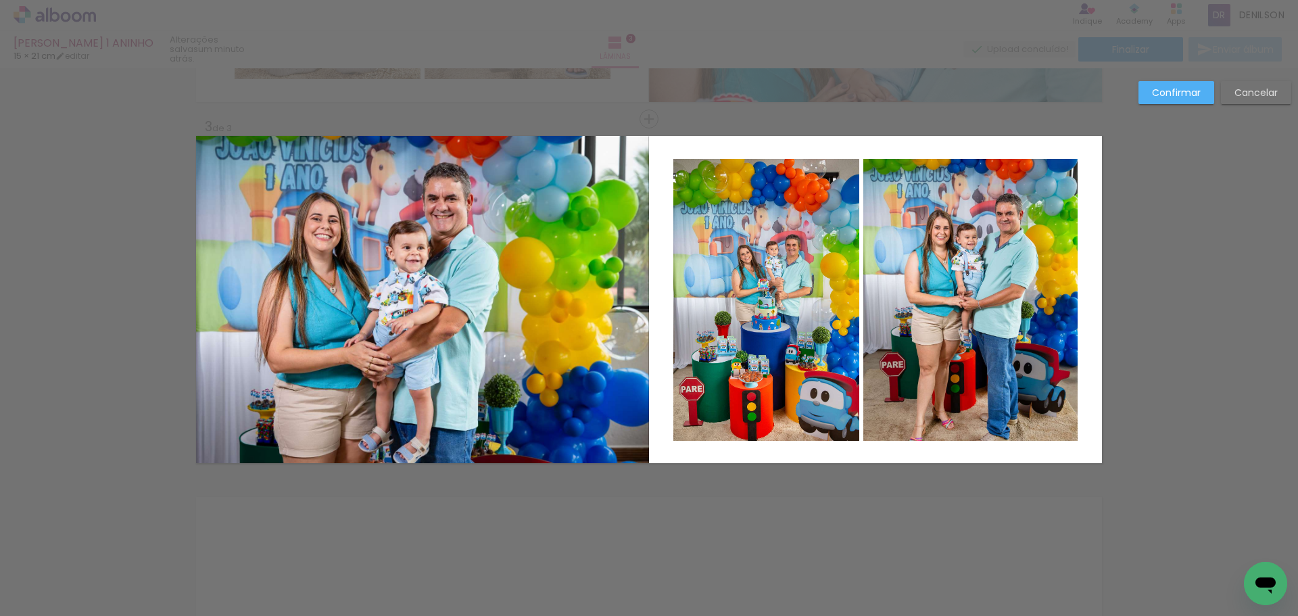
click at [1010, 262] on quentale-photo at bounding box center [971, 300] width 215 height 282
click at [0, 0] on slot "Cancelar" at bounding box center [0, 0] width 0 height 0
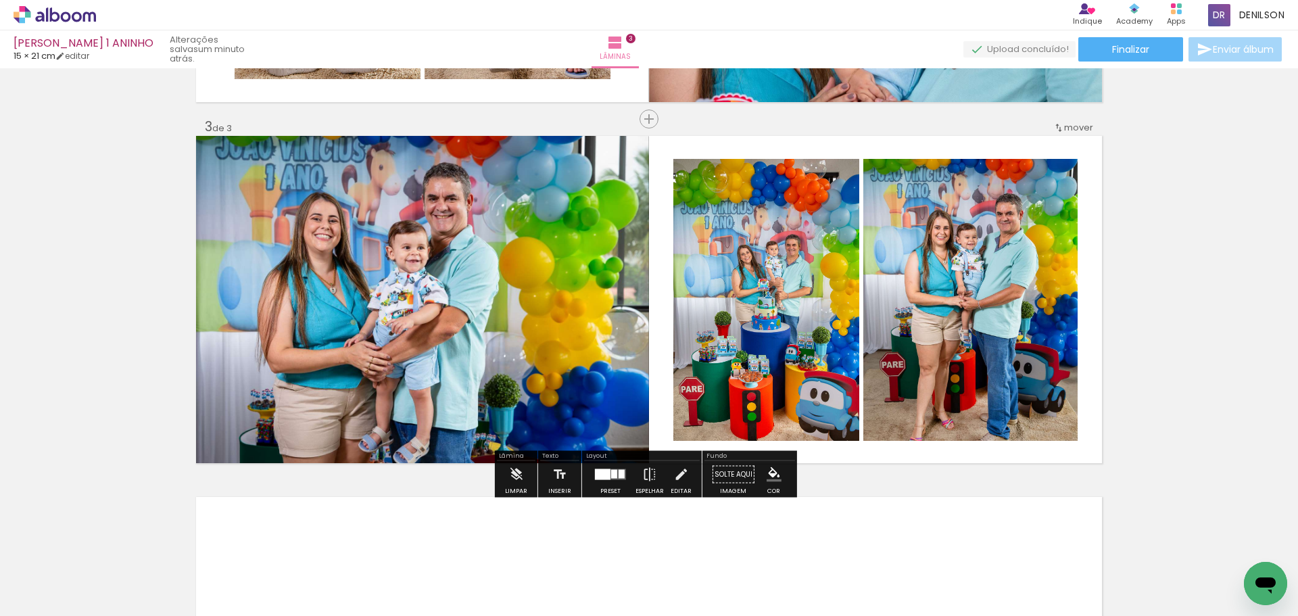
click at [599, 481] on div at bounding box center [610, 474] width 37 height 27
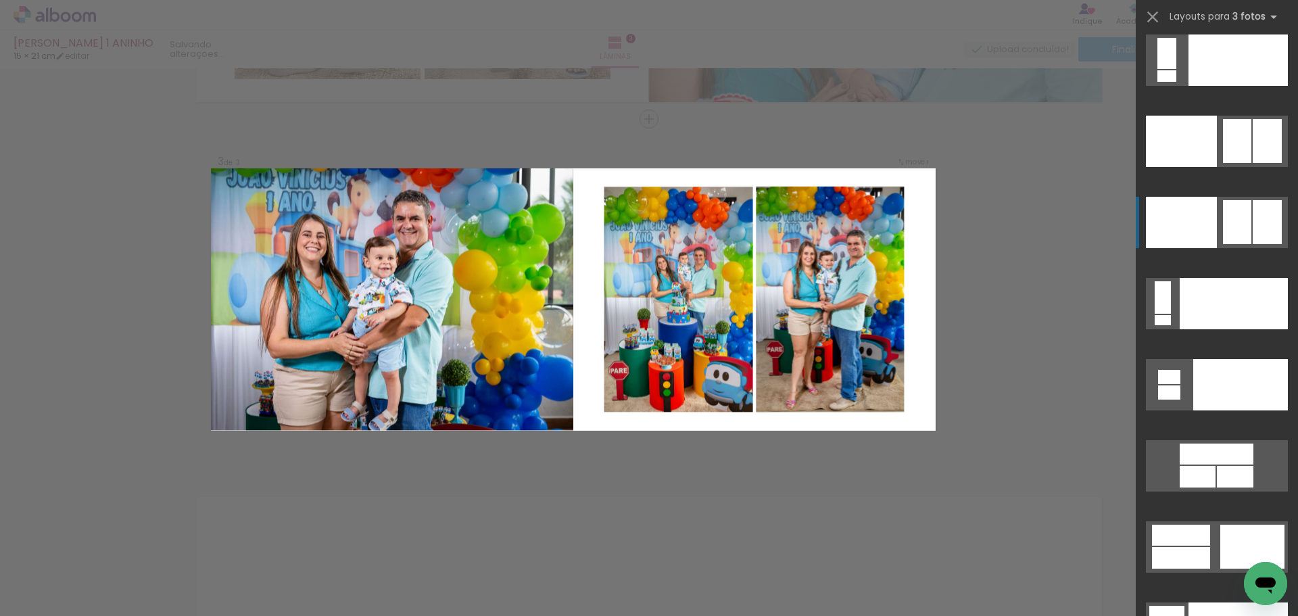
scroll to position [15256, 0]
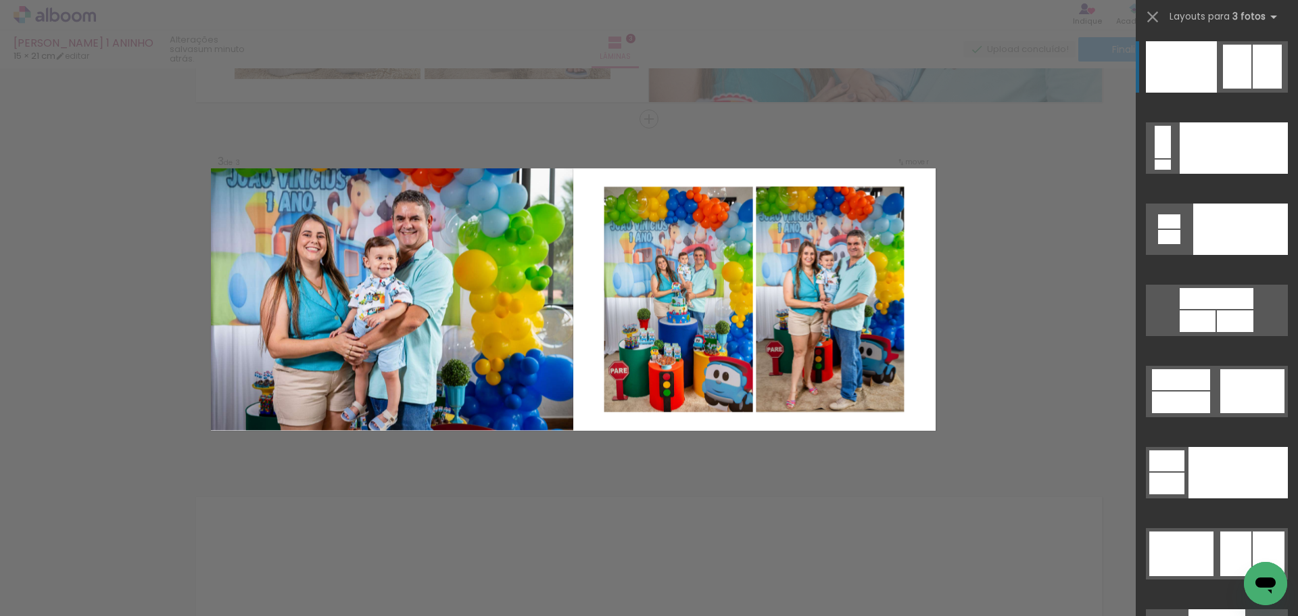
click at [601, 478] on div "Confirmar Cancelar" at bounding box center [649, 112] width 1298 height 1477
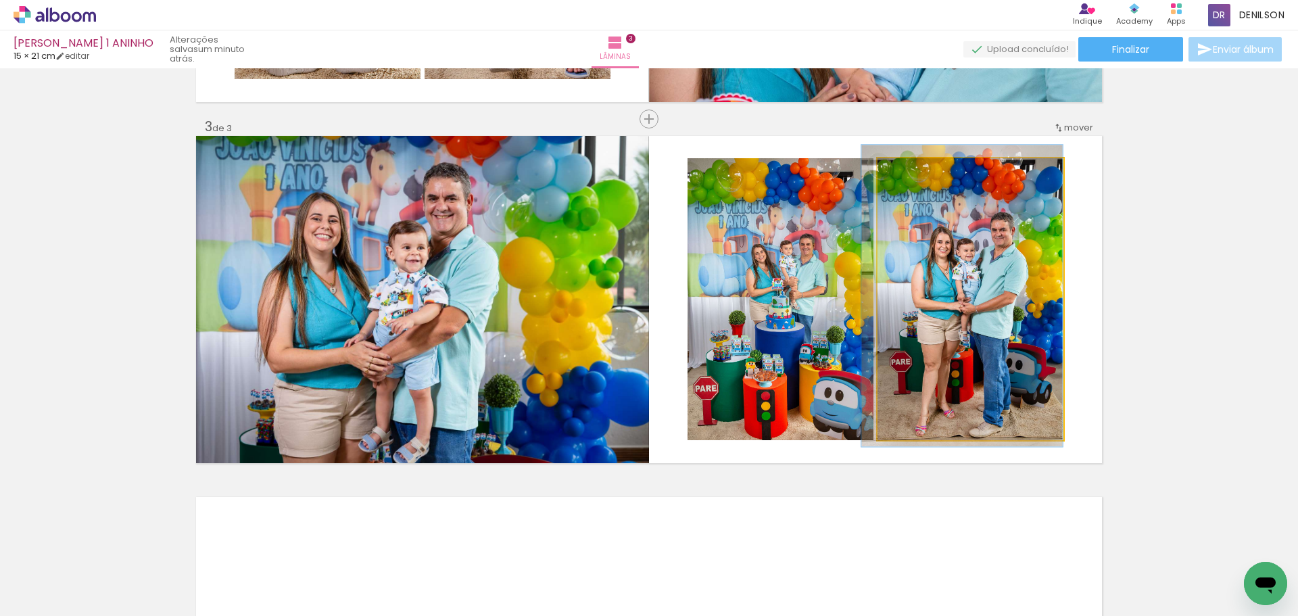
click at [966, 290] on quentale-photo at bounding box center [971, 299] width 186 height 282
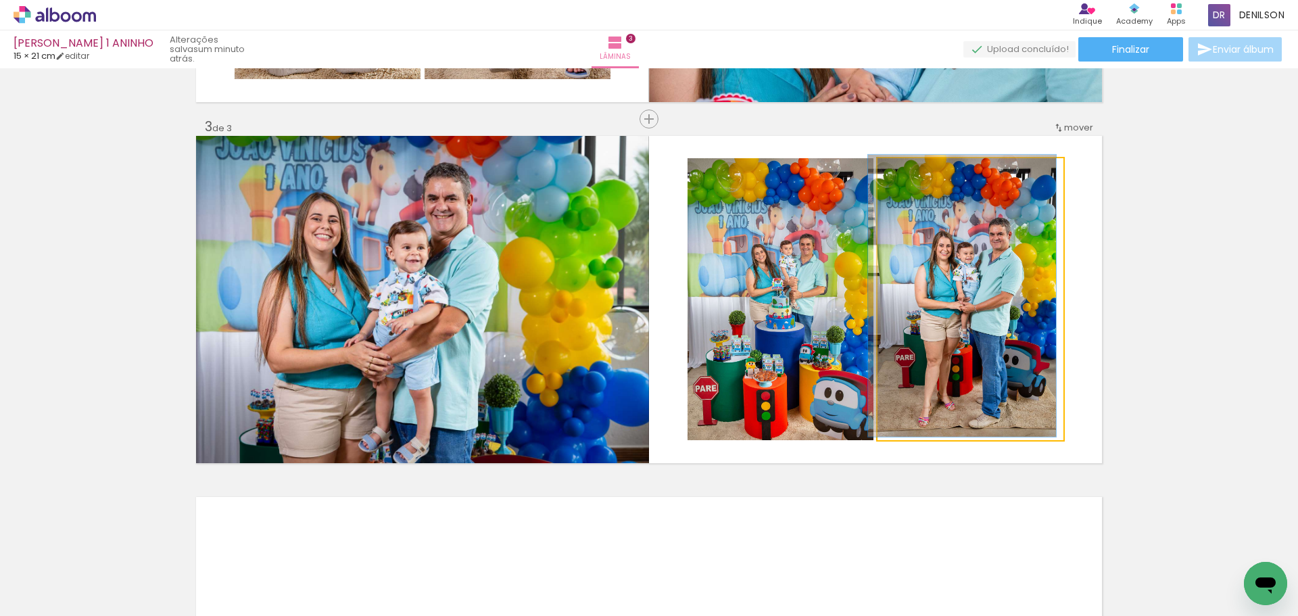
click at [903, 176] on div at bounding box center [909, 172] width 12 height 12
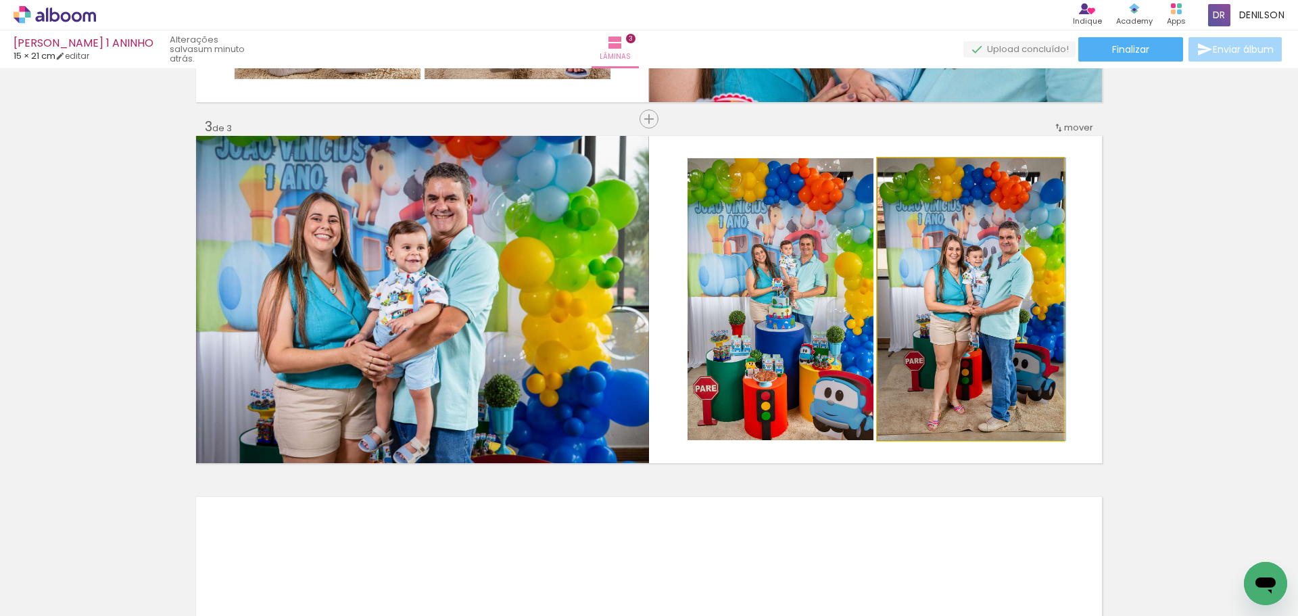
click at [1003, 285] on quentale-photo at bounding box center [971, 299] width 186 height 282
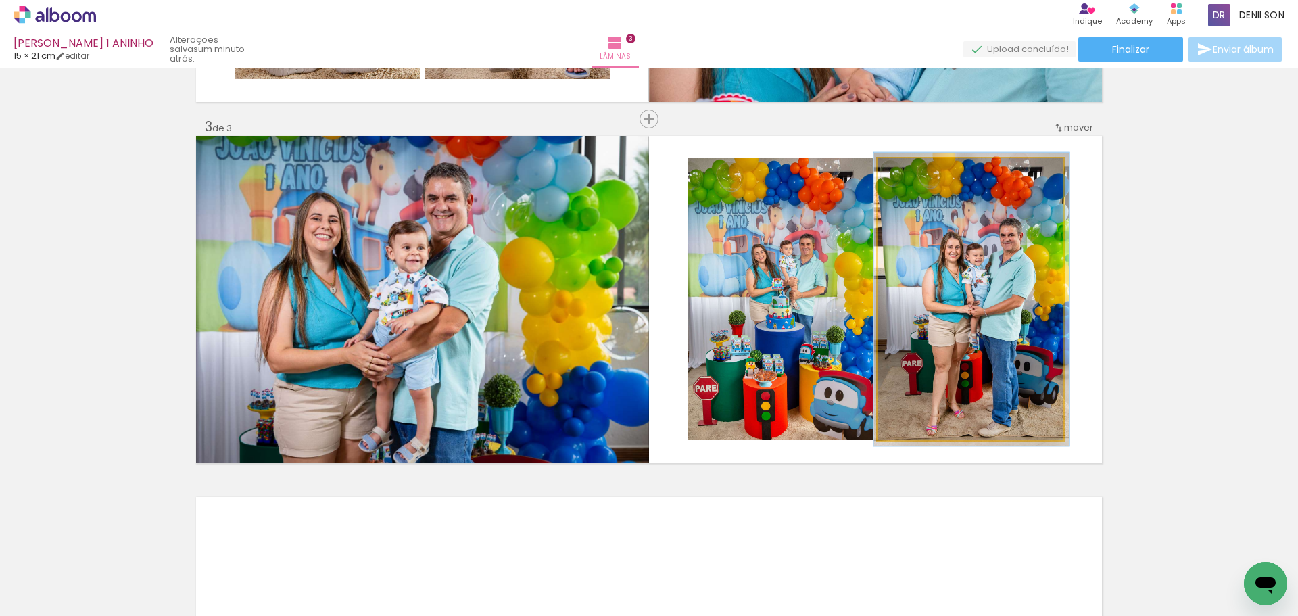
click at [908, 174] on div at bounding box center [911, 172] width 12 height 12
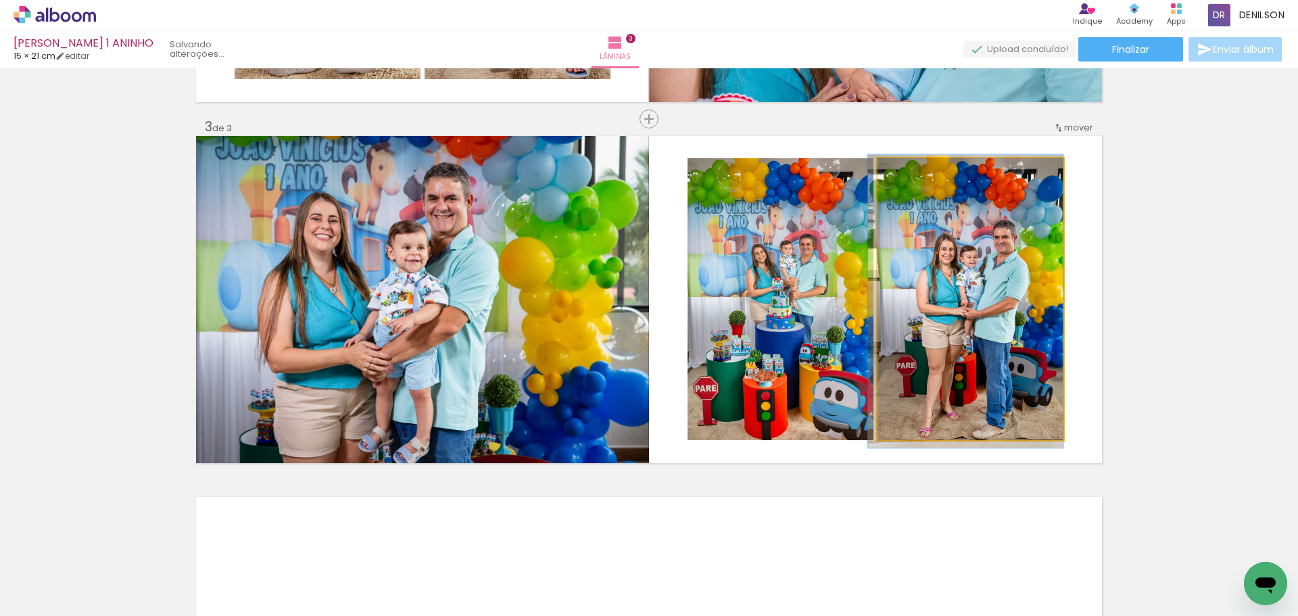
drag, startPoint x: 981, startPoint y: 263, endPoint x: 962, endPoint y: 265, distance: 19.0
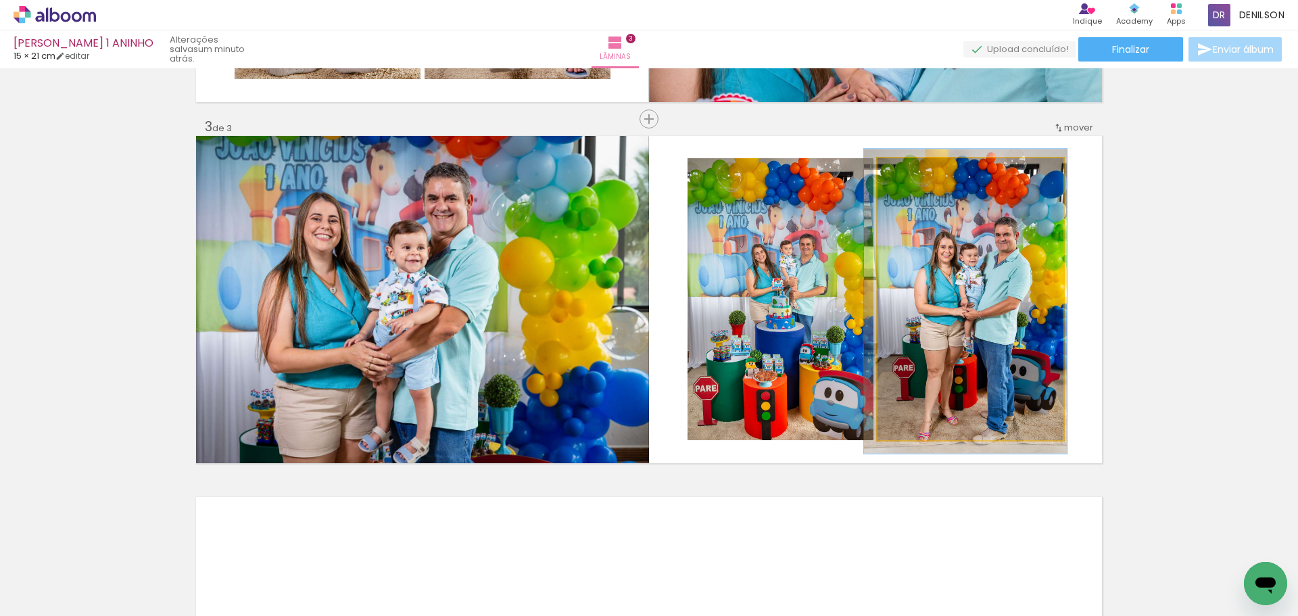
click at [913, 174] on div at bounding box center [914, 173] width 22 height 22
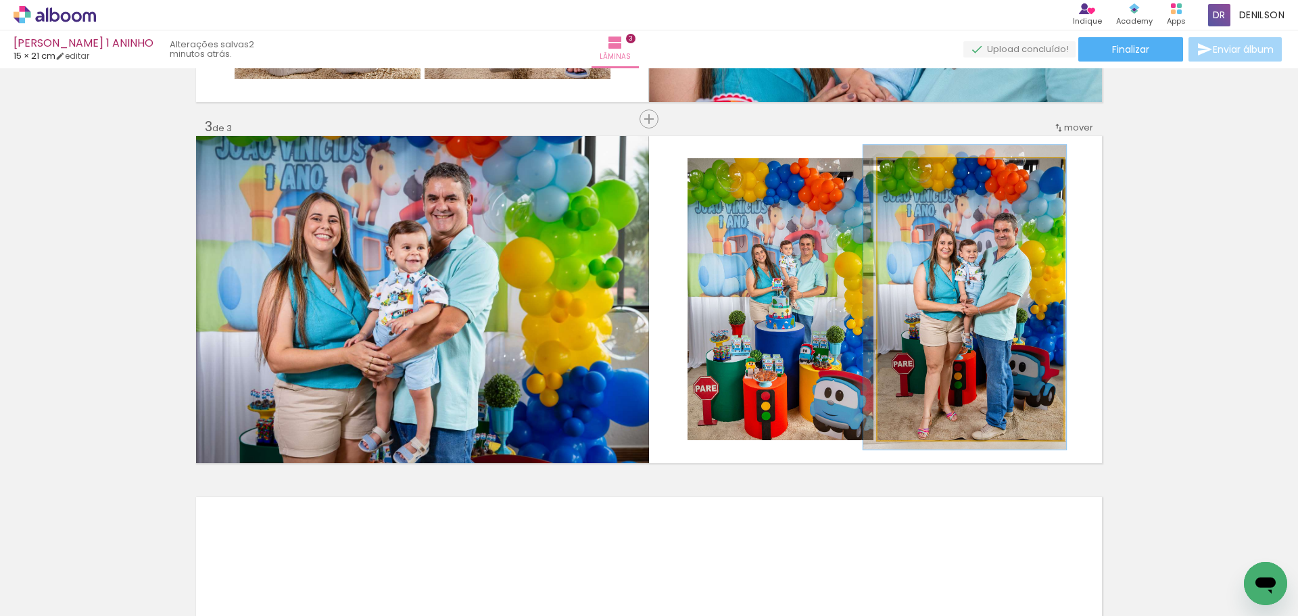
click at [974, 287] on quentale-photo at bounding box center [971, 299] width 186 height 282
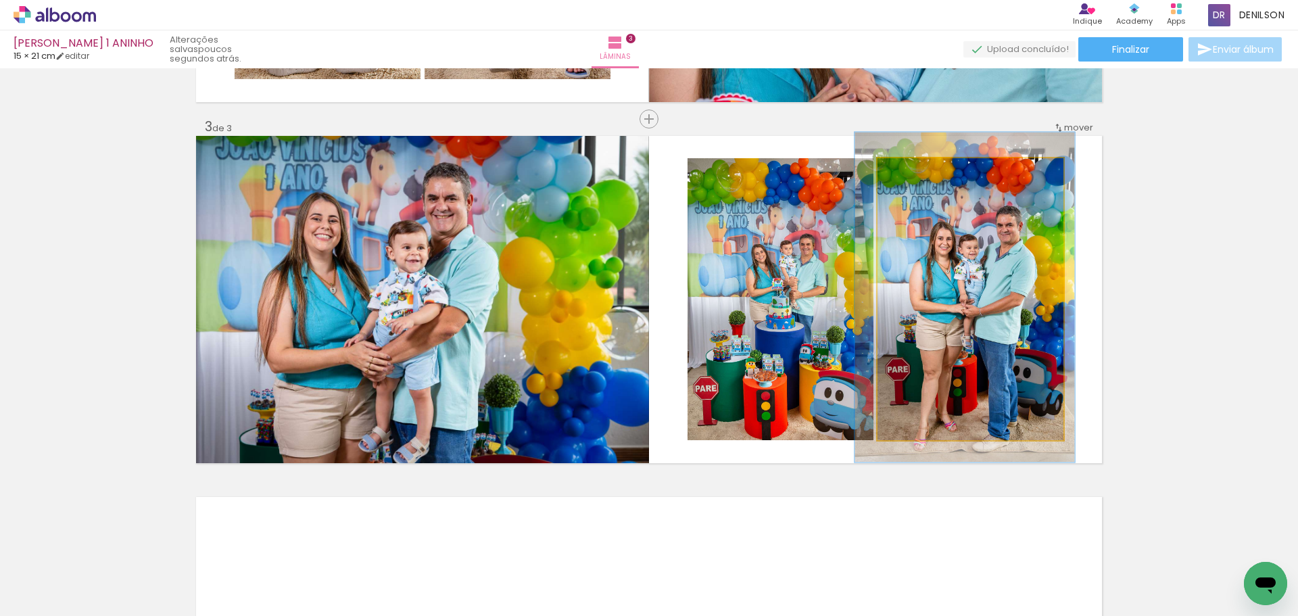
type paper-slider "117"
click at [916, 176] on div at bounding box center [919, 173] width 22 height 22
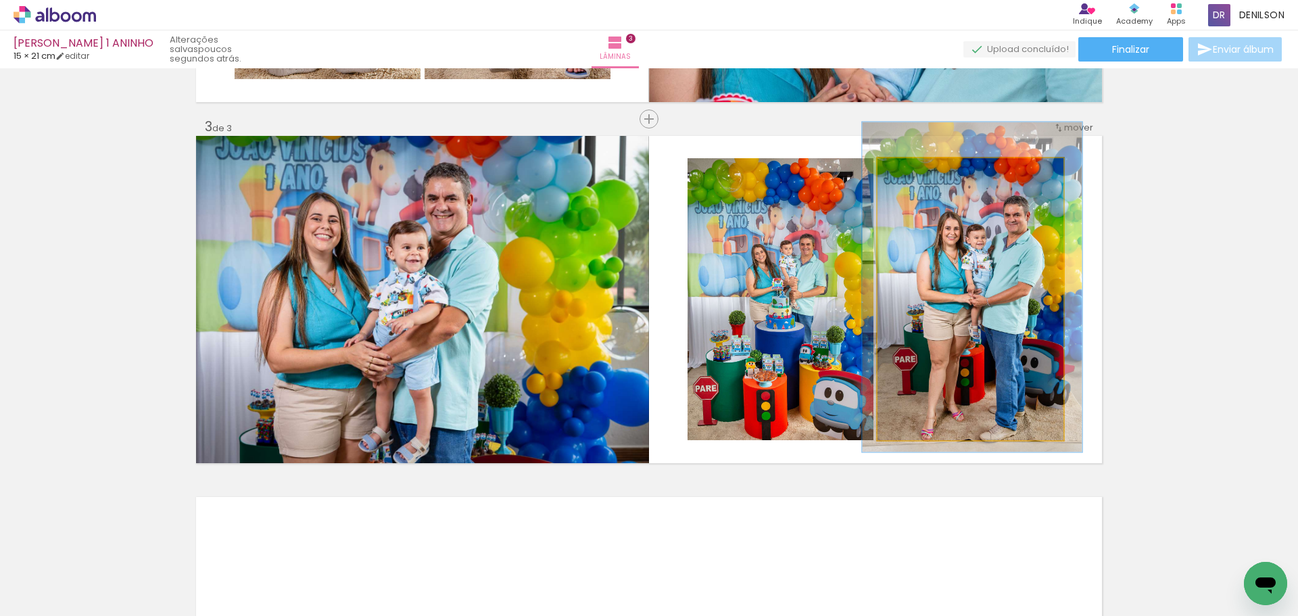
drag, startPoint x: 983, startPoint y: 294, endPoint x: 988, endPoint y: 285, distance: 10.3
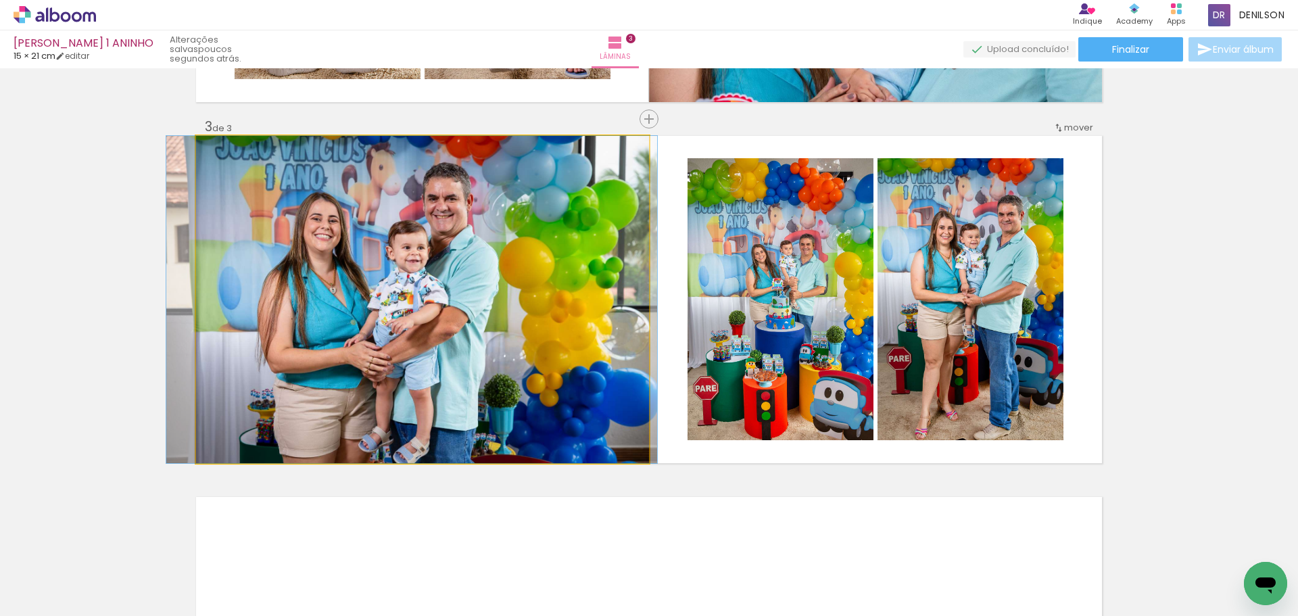
click at [453, 298] on quentale-photo at bounding box center [422, 299] width 453 height 327
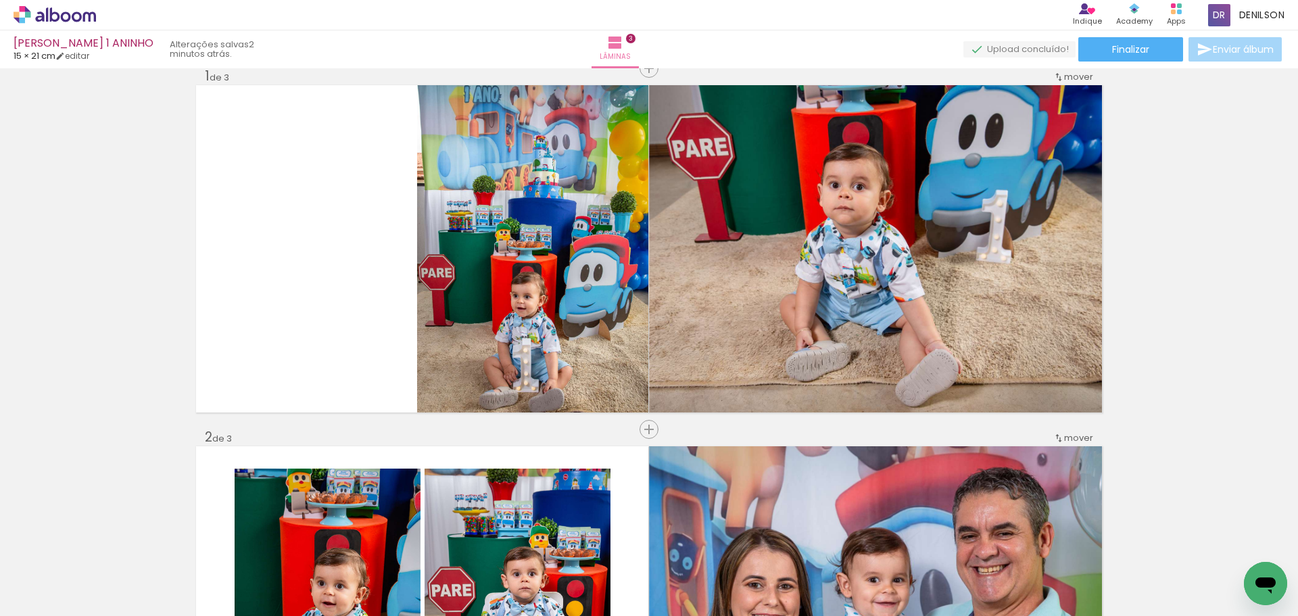
scroll to position [0, 0]
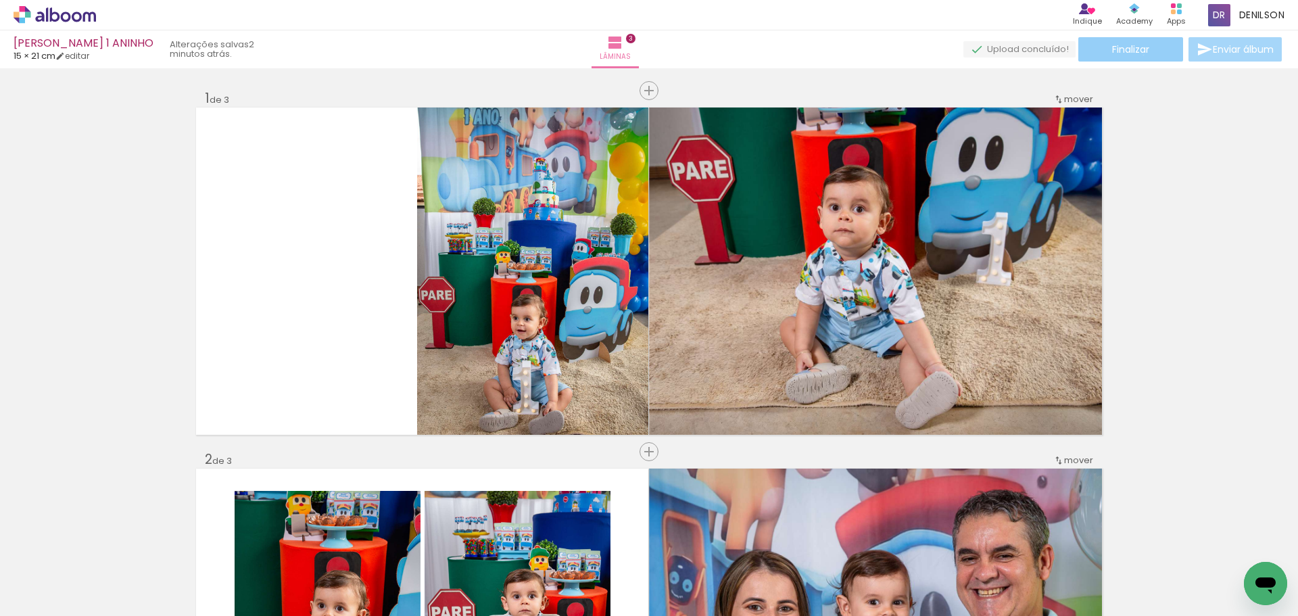
click at [1139, 54] on span "Finalizar" at bounding box center [1130, 49] width 37 height 9
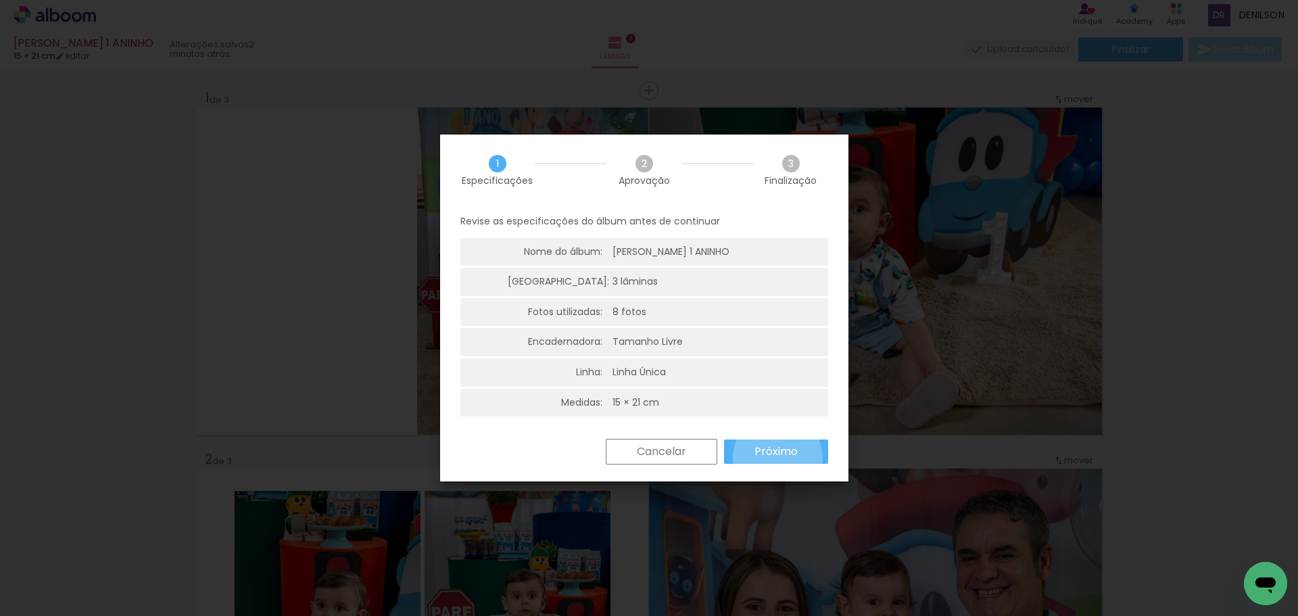
click at [0, 0] on slot "Próximo" at bounding box center [0, 0] width 0 height 0
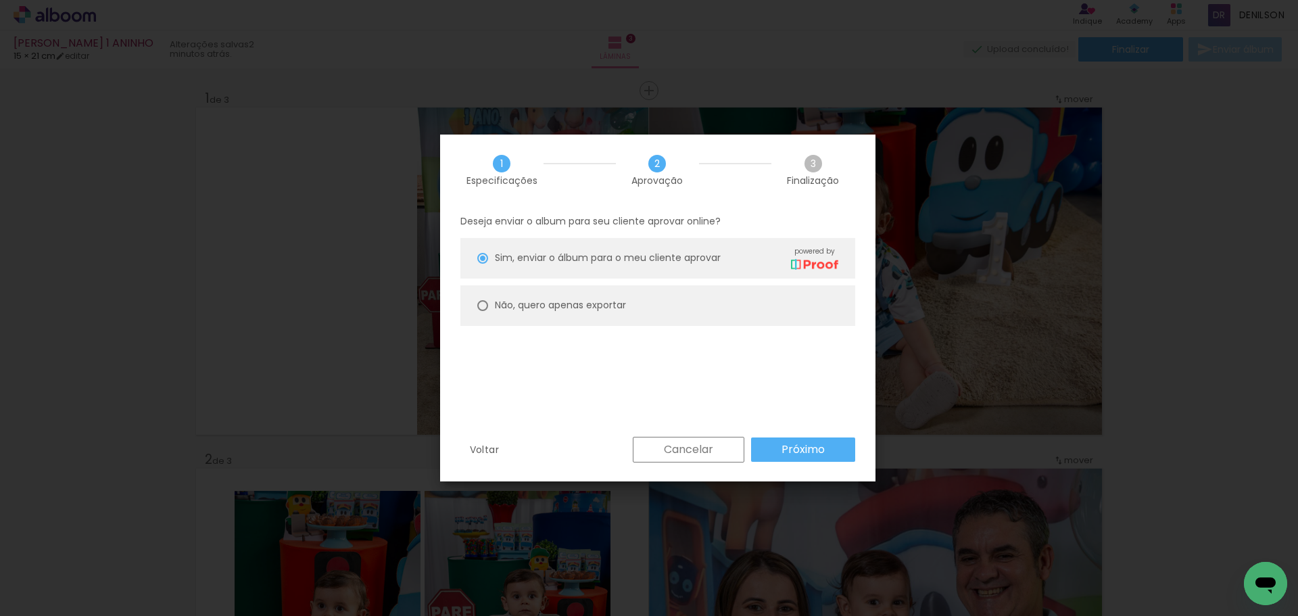
drag, startPoint x: 592, startPoint y: 306, endPoint x: 611, endPoint y: 313, distance: 20.3
click at [0, 0] on slot "Não, quero apenas exportar" at bounding box center [0, 0] width 0 height 0
type paper-radio-button "on"
click at [0, 0] on slot "Próximo" at bounding box center [0, 0] width 0 height 0
type input "Alta, 300 DPI"
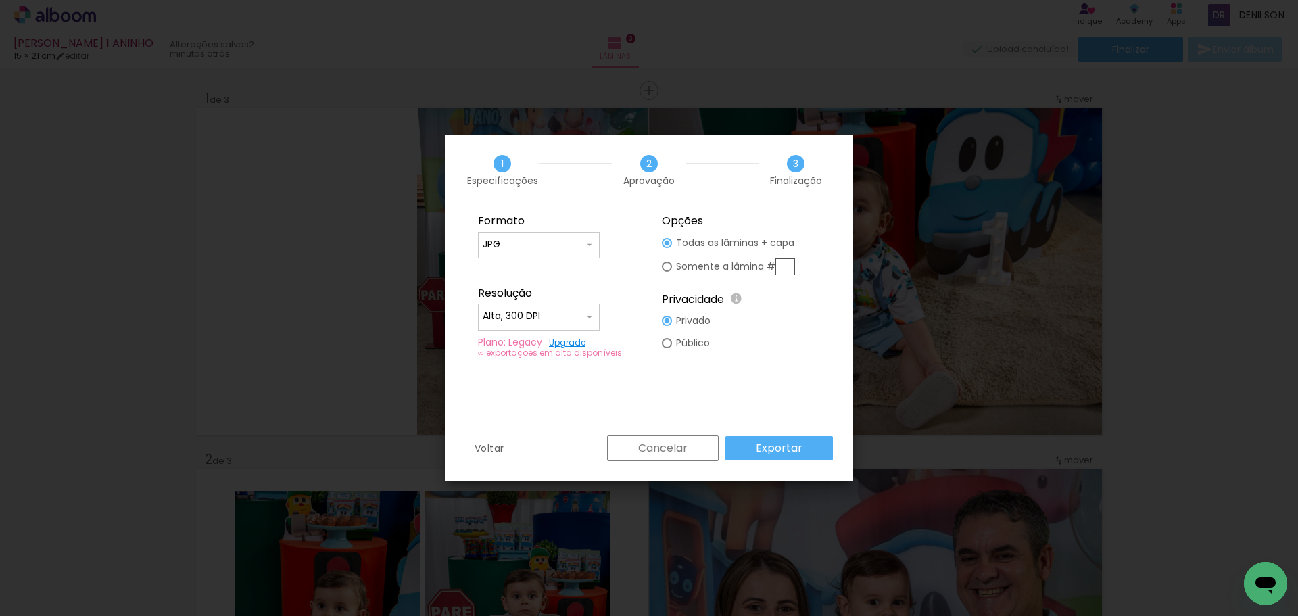
click at [0, 0] on slot "Somente a lâmina #" at bounding box center [0, 0] width 0 height 0
type paper-radio-button "on"
click at [797, 267] on fieldset "Opções Todas as lâminas + capa Somente a lâmina # Privacidade Todo o conteúdo o…" at bounding box center [741, 287] width 181 height 162
click at [789, 267] on input "text" at bounding box center [786, 266] width 20 height 17
type input "1"
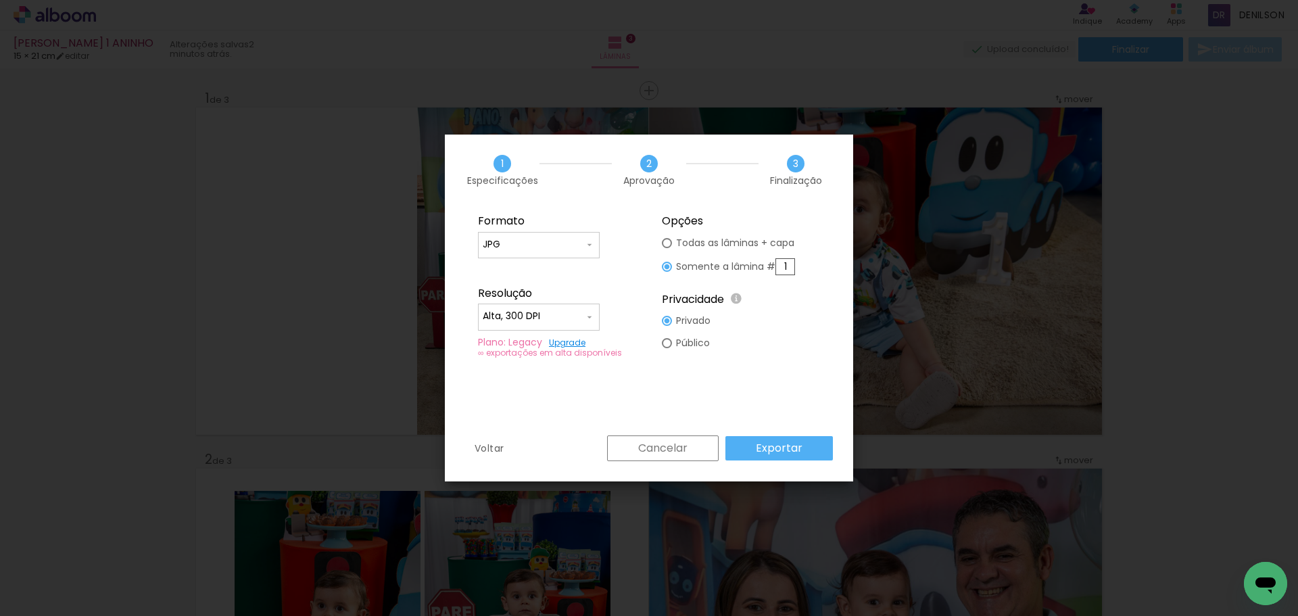
drag, startPoint x: 782, startPoint y: 444, endPoint x: 782, endPoint y: 438, distance: 6.8
click at [0, 0] on slot "Exportar" at bounding box center [0, 0] width 0 height 0
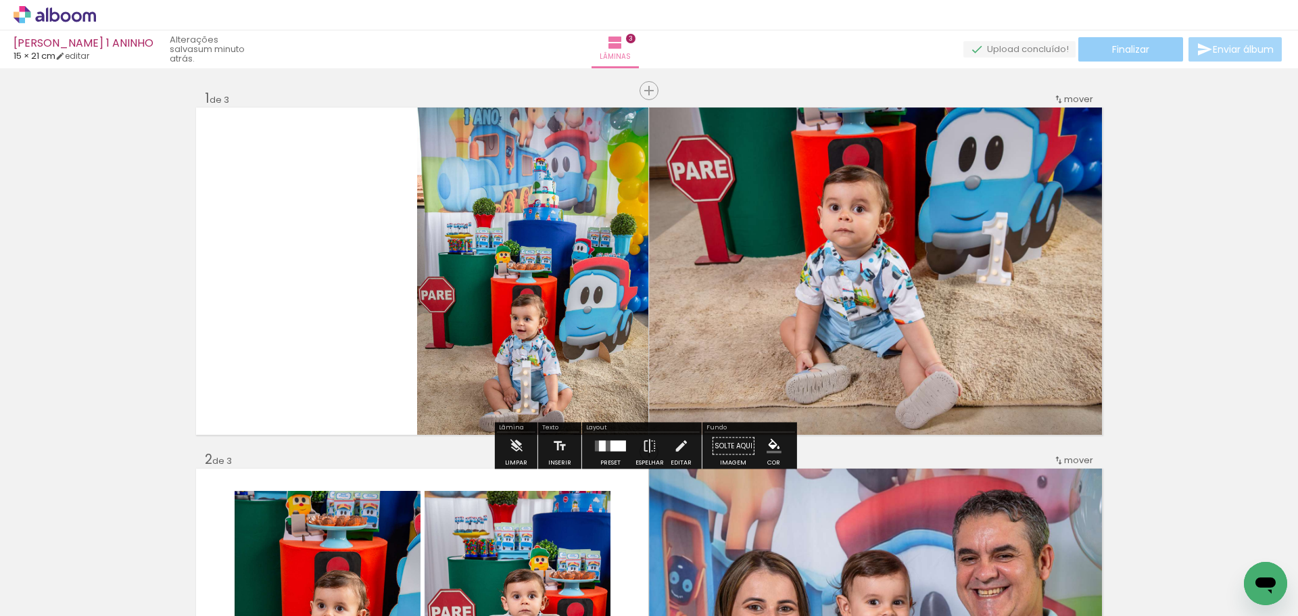
click at [1101, 55] on paper-button "Finalizar" at bounding box center [1131, 49] width 105 height 24
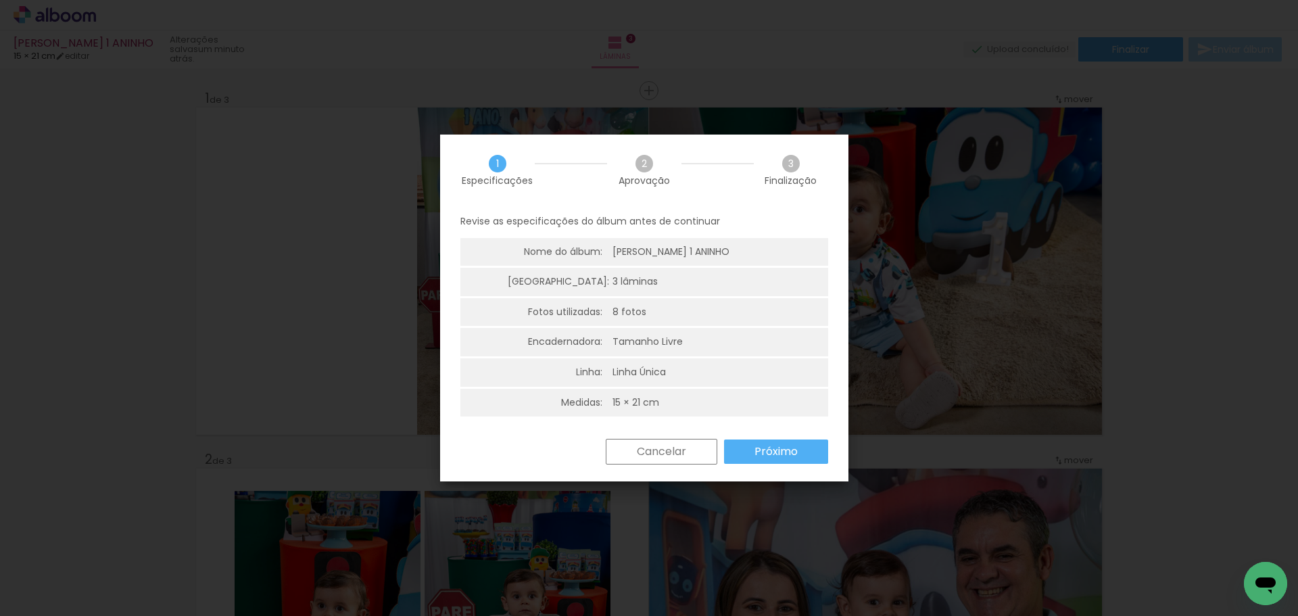
click at [0, 0] on slot "Próximo" at bounding box center [0, 0] width 0 height 0
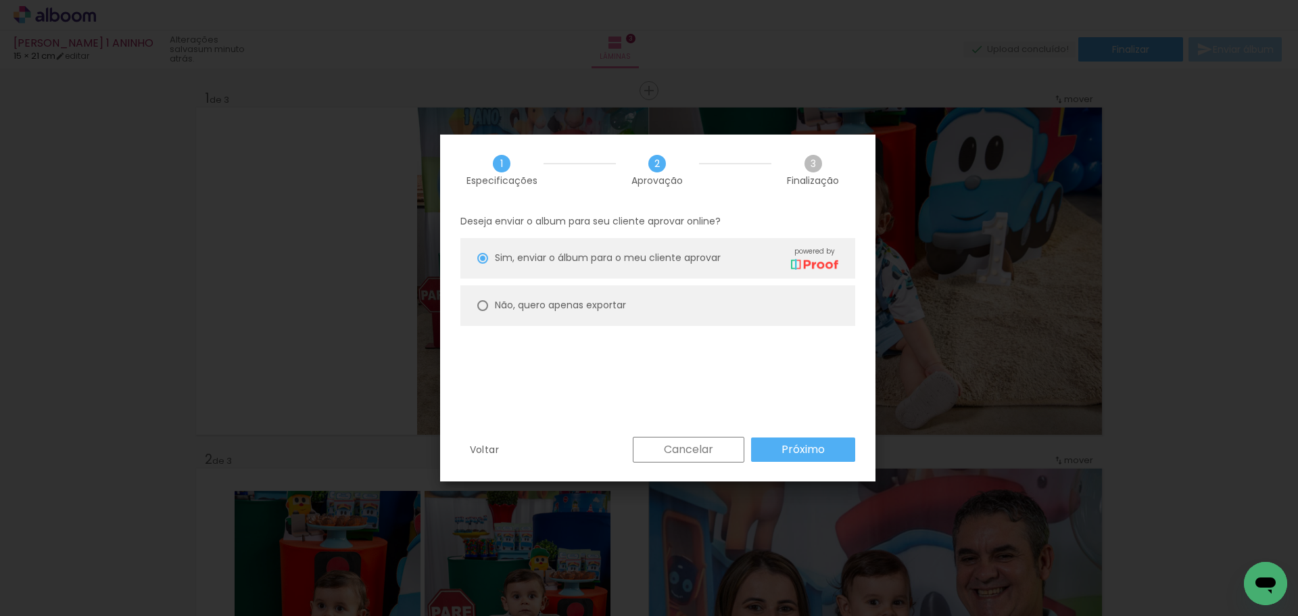
click at [0, 0] on slot "Não, quero apenas exportar" at bounding box center [0, 0] width 0 height 0
type paper-radio-button "on"
click at [0, 0] on slot "Próximo" at bounding box center [0, 0] width 0 height 0
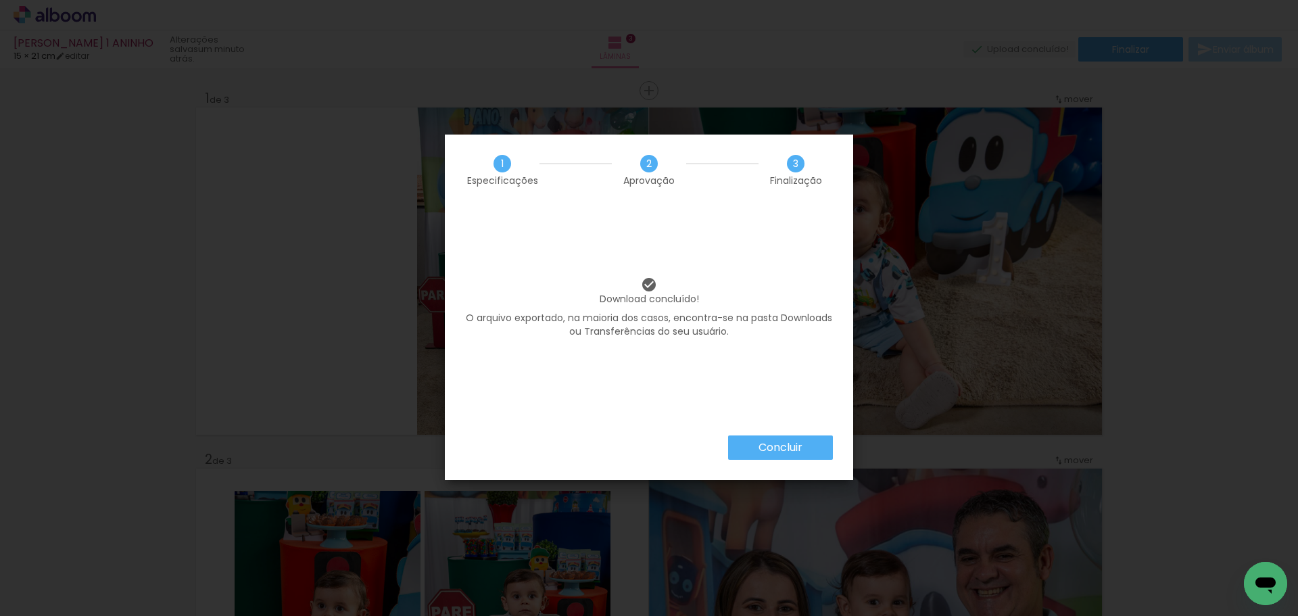
click at [0, 0] on slot "Concluir" at bounding box center [0, 0] width 0 height 0
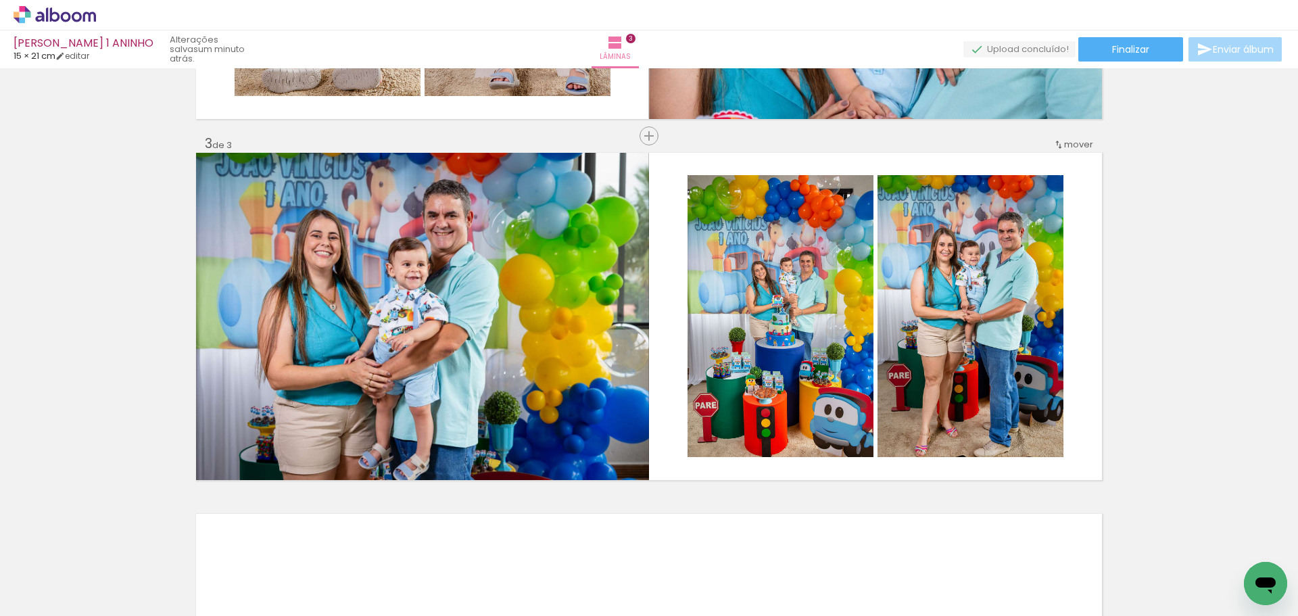
scroll to position [676, 0]
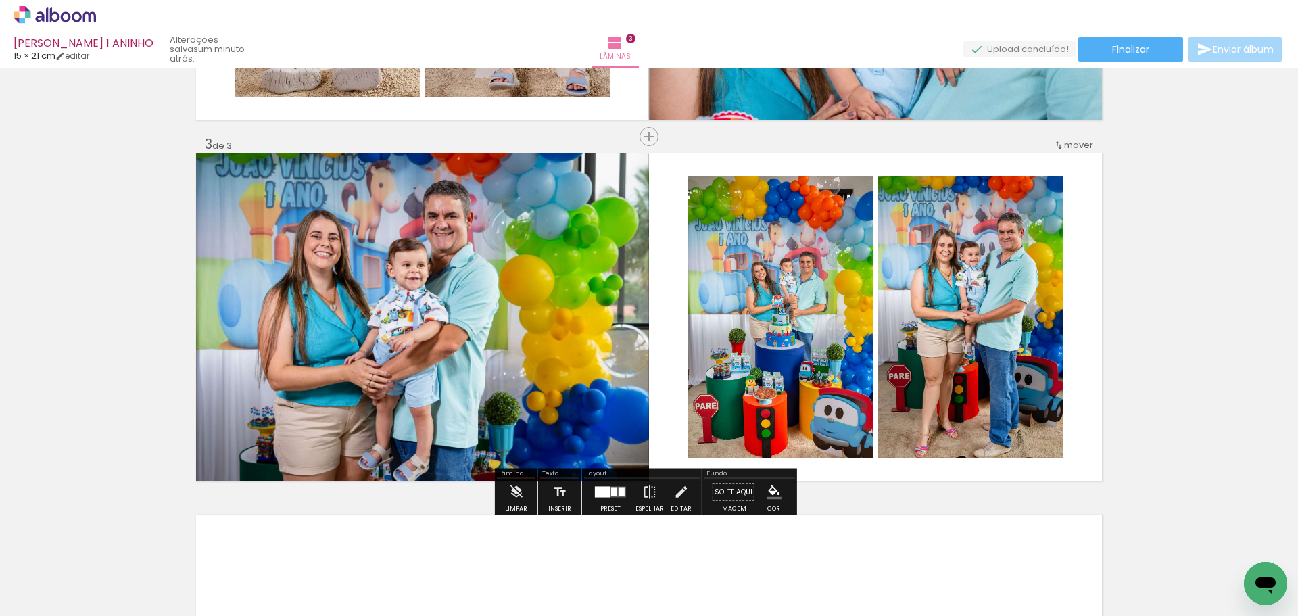
click at [1169, 366] on div "Inserir lâmina 1 de 3 Inserir lâmina 2 de 3 Inserir lâmina 3 de 3" at bounding box center [649, 119] width 1298 height 1445
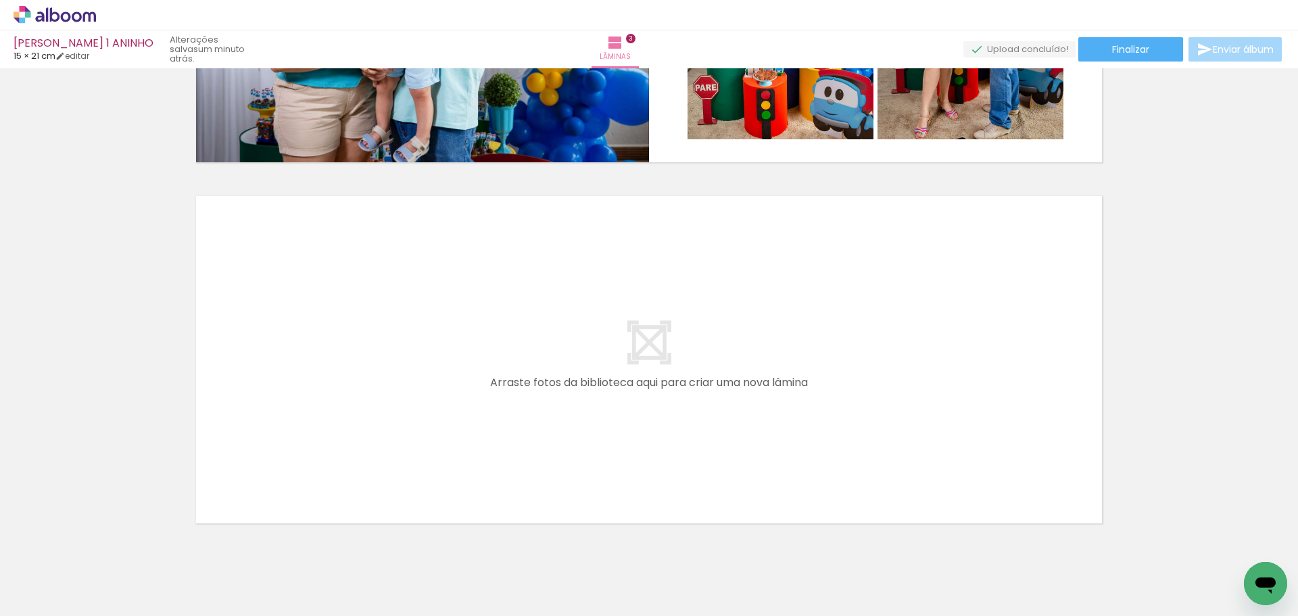
scroll to position [1014, 0]
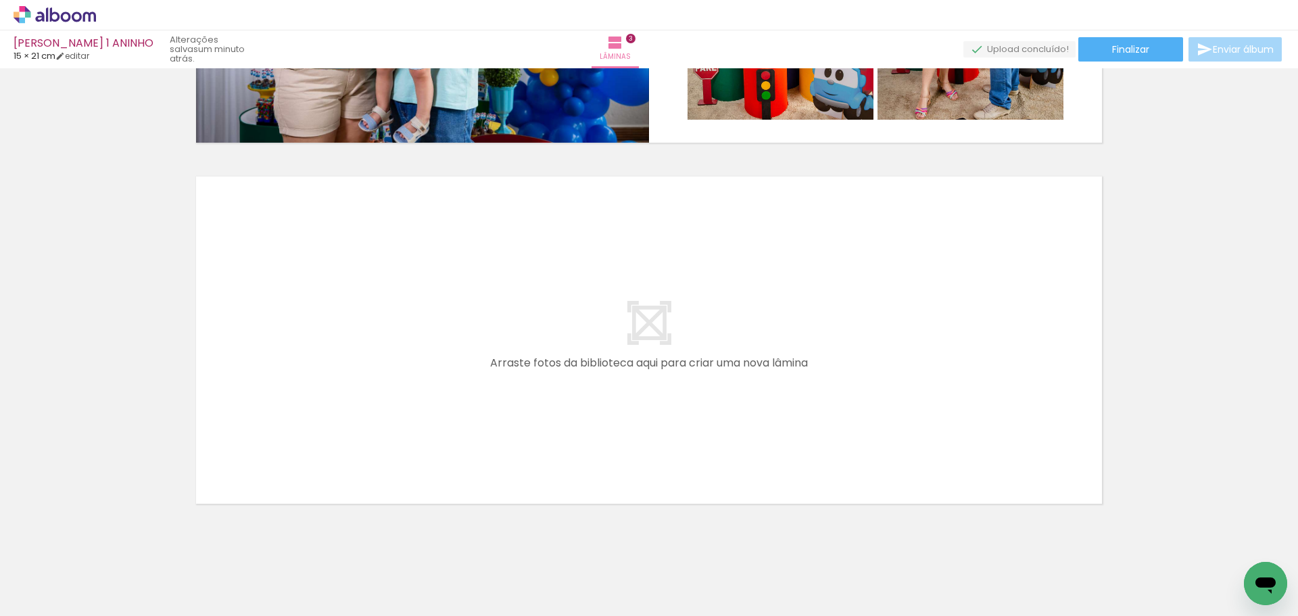
click at [70, 573] on iron-icon at bounding box center [69, 575] width 11 height 11
click at [0, 0] on slot "Não utilizadas" at bounding box center [0, 0] width 0 height 0
type input "Não utilizadas"
click at [112, 542] on iron-icon at bounding box center [106, 543] width 14 height 14
click at [111, 544] on iron-icon at bounding box center [106, 543] width 14 height 14
